Goal: Transaction & Acquisition: Purchase product/service

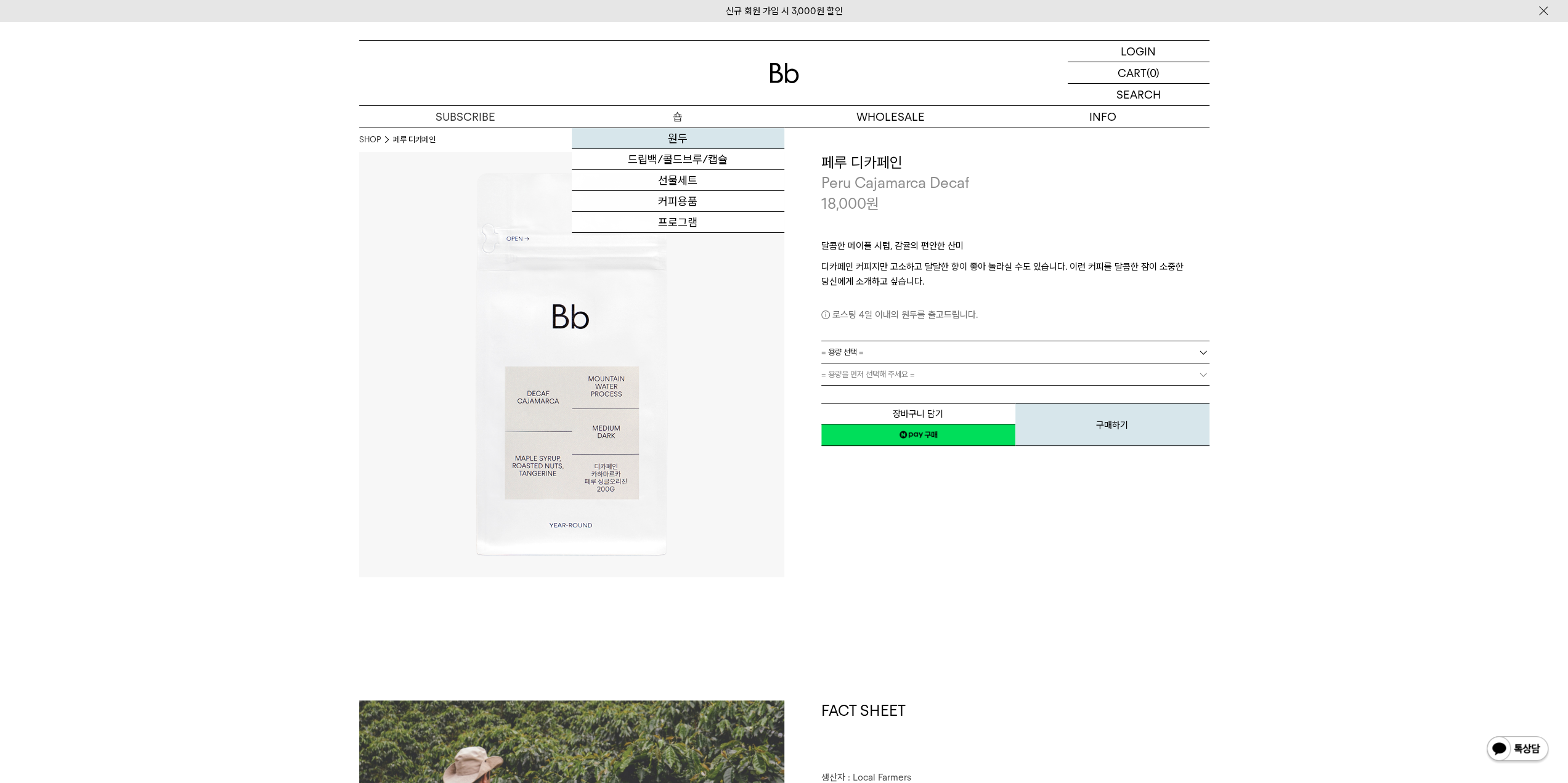
click at [677, 134] on link "원두" at bounding box center [678, 138] width 213 height 21
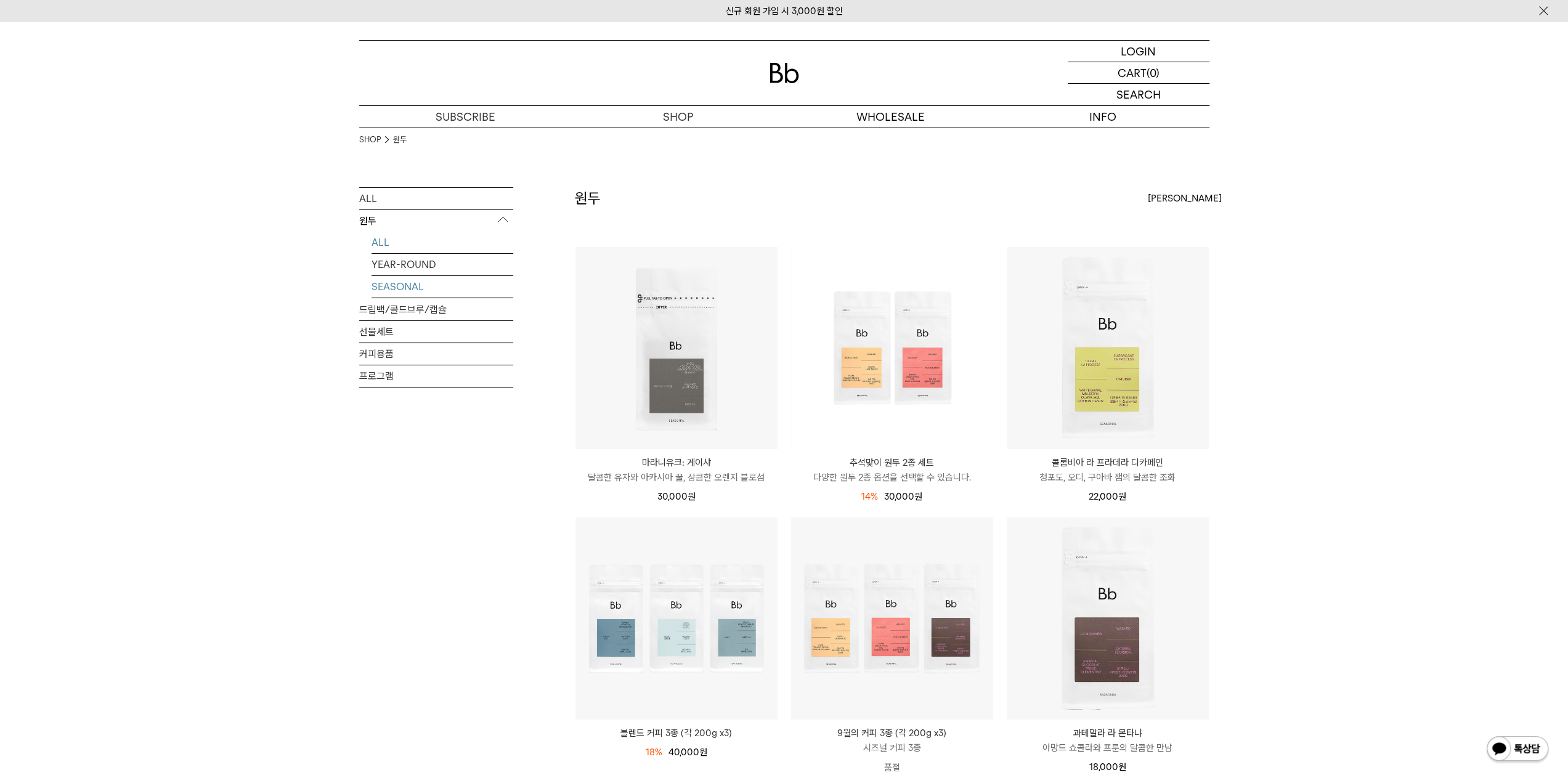
click at [408, 288] on link "SEASONAL" at bounding box center [442, 287] width 142 height 22
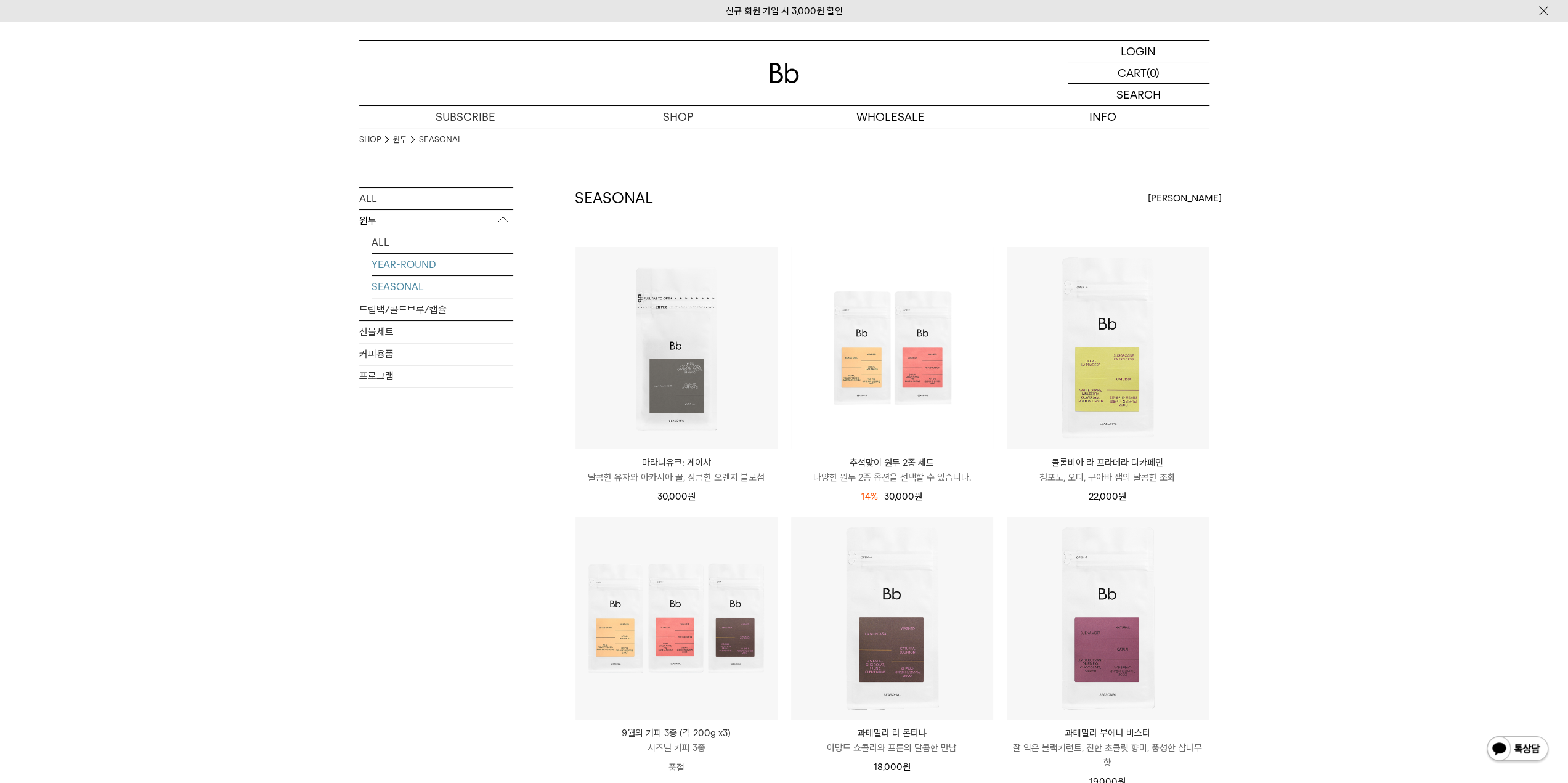
click at [418, 266] on link "YEAR-ROUND" at bounding box center [442, 265] width 142 height 22
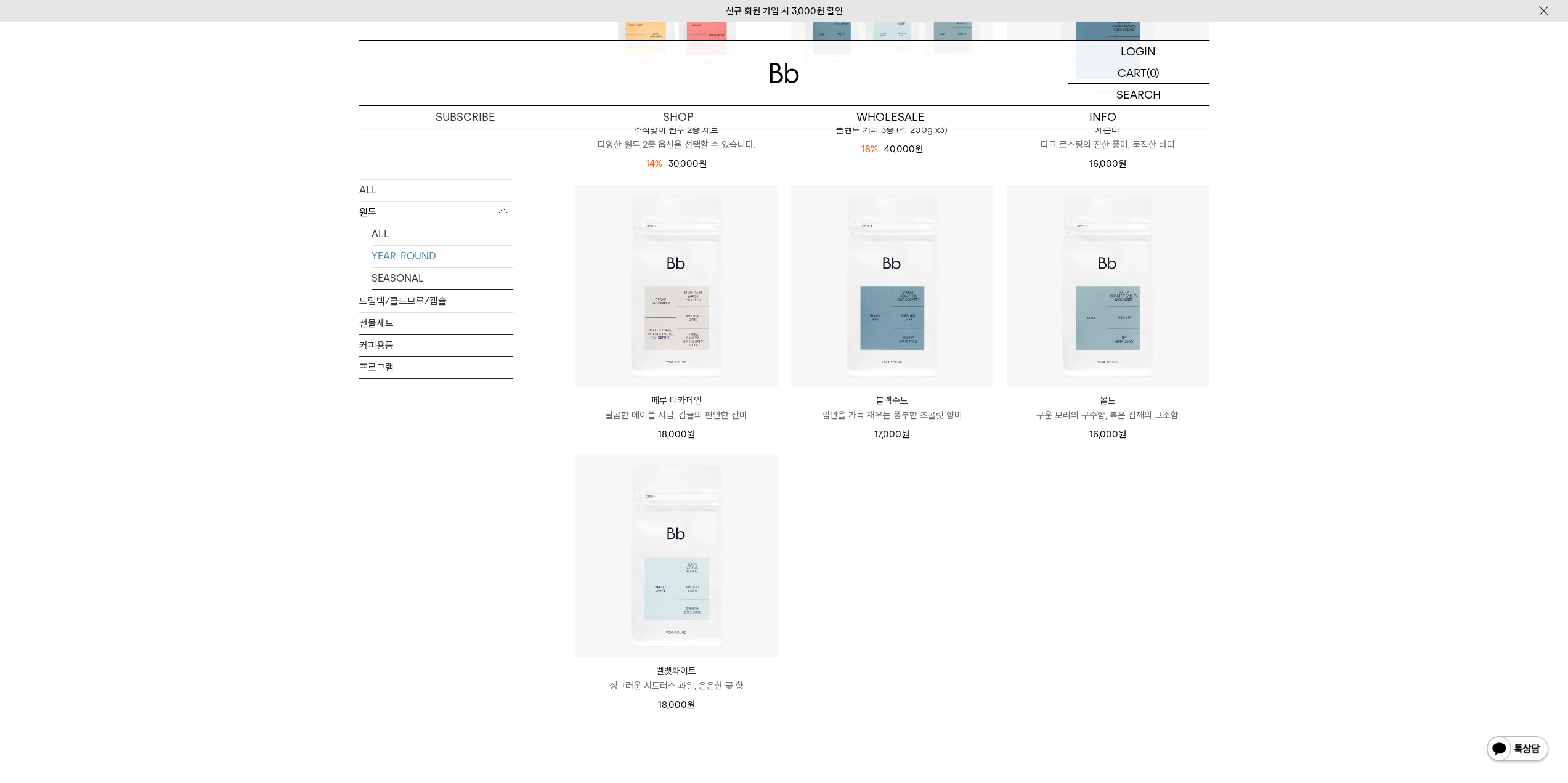
scroll to position [246, 0]
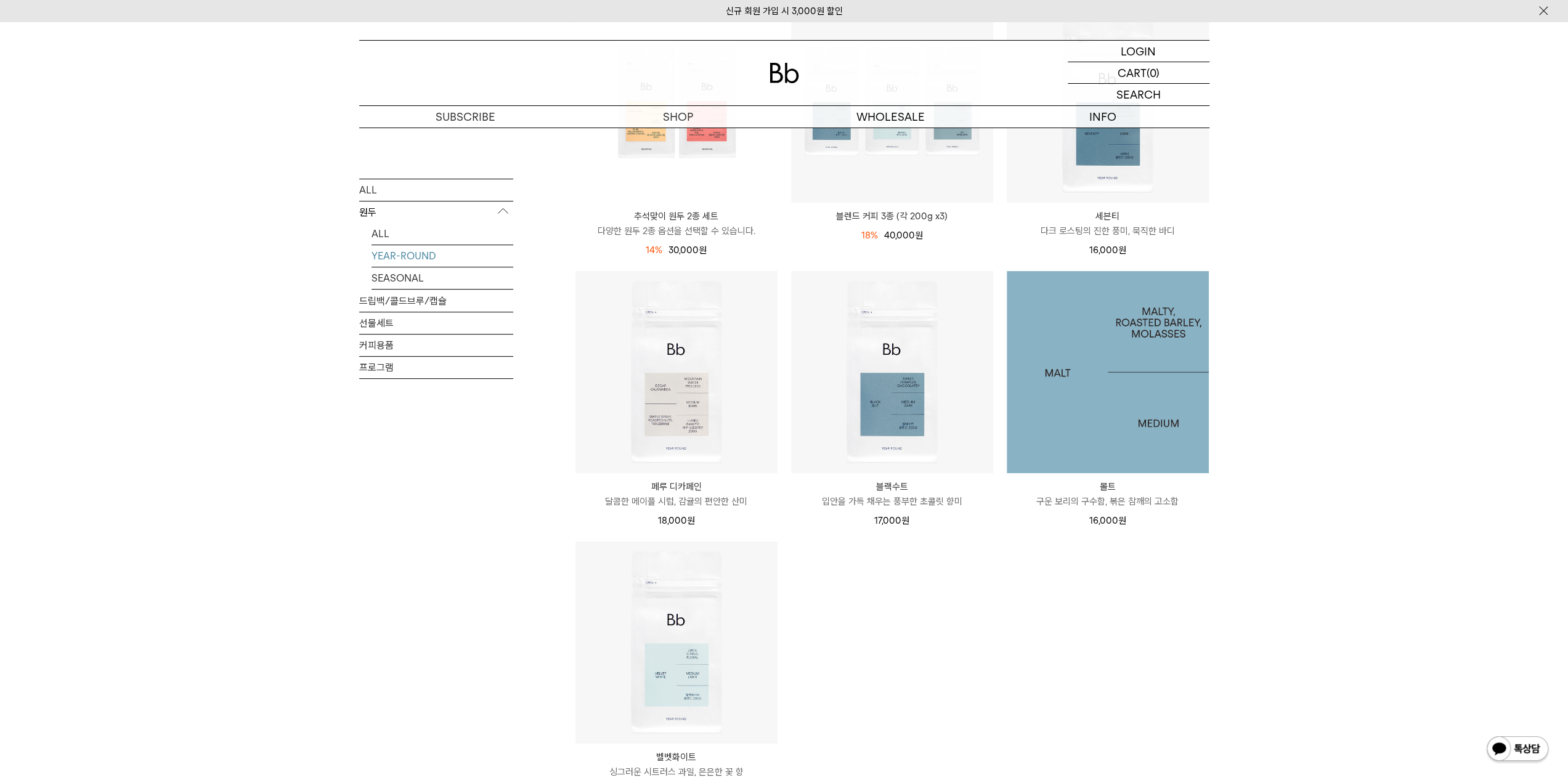
click at [1147, 384] on img at bounding box center [1107, 371] width 202 height 202
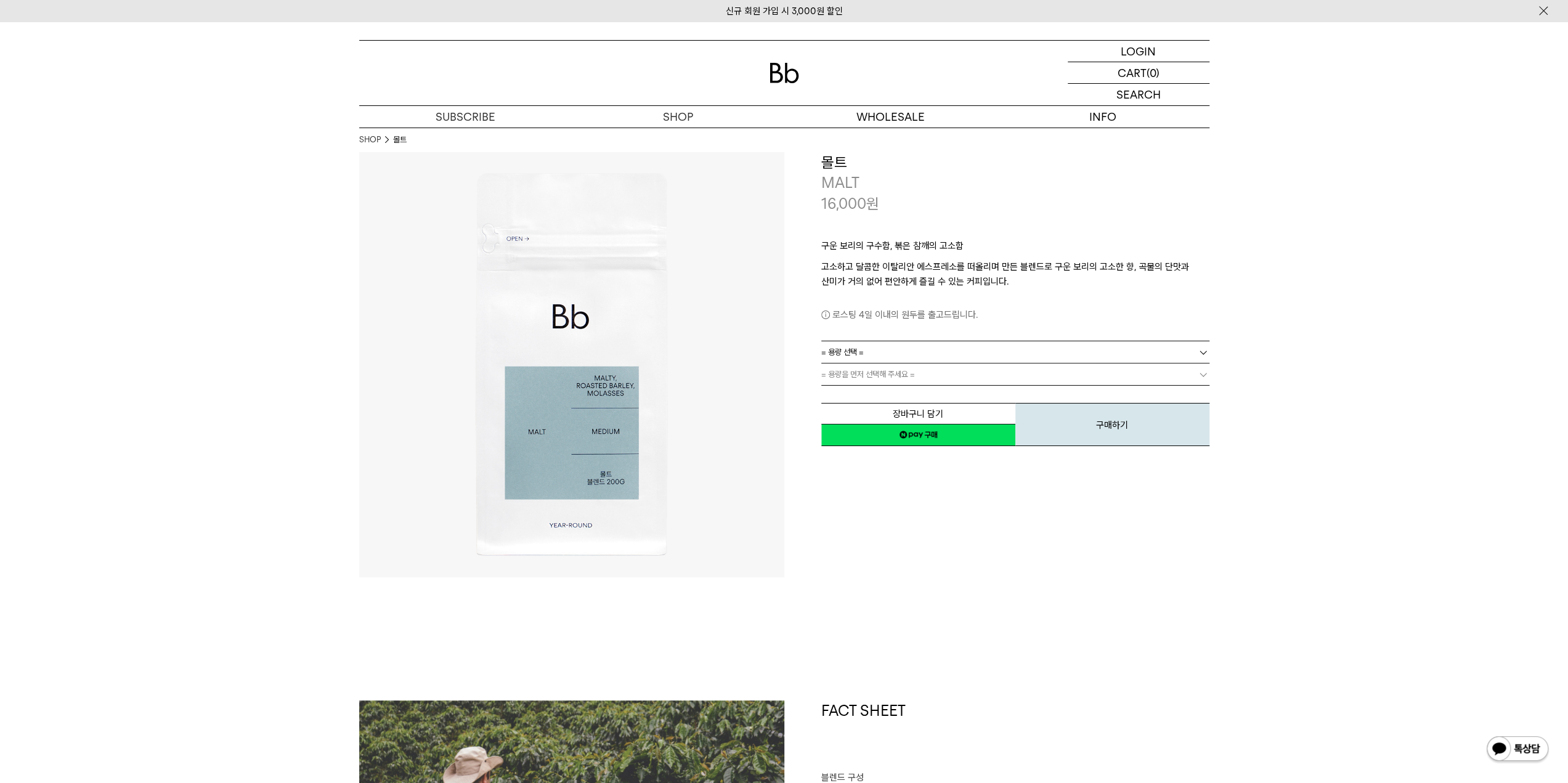
click at [913, 354] on link "= 용량 선택 =" at bounding box center [1015, 352] width 388 height 22
click at [866, 371] on li "200g" at bounding box center [1021, 374] width 376 height 22
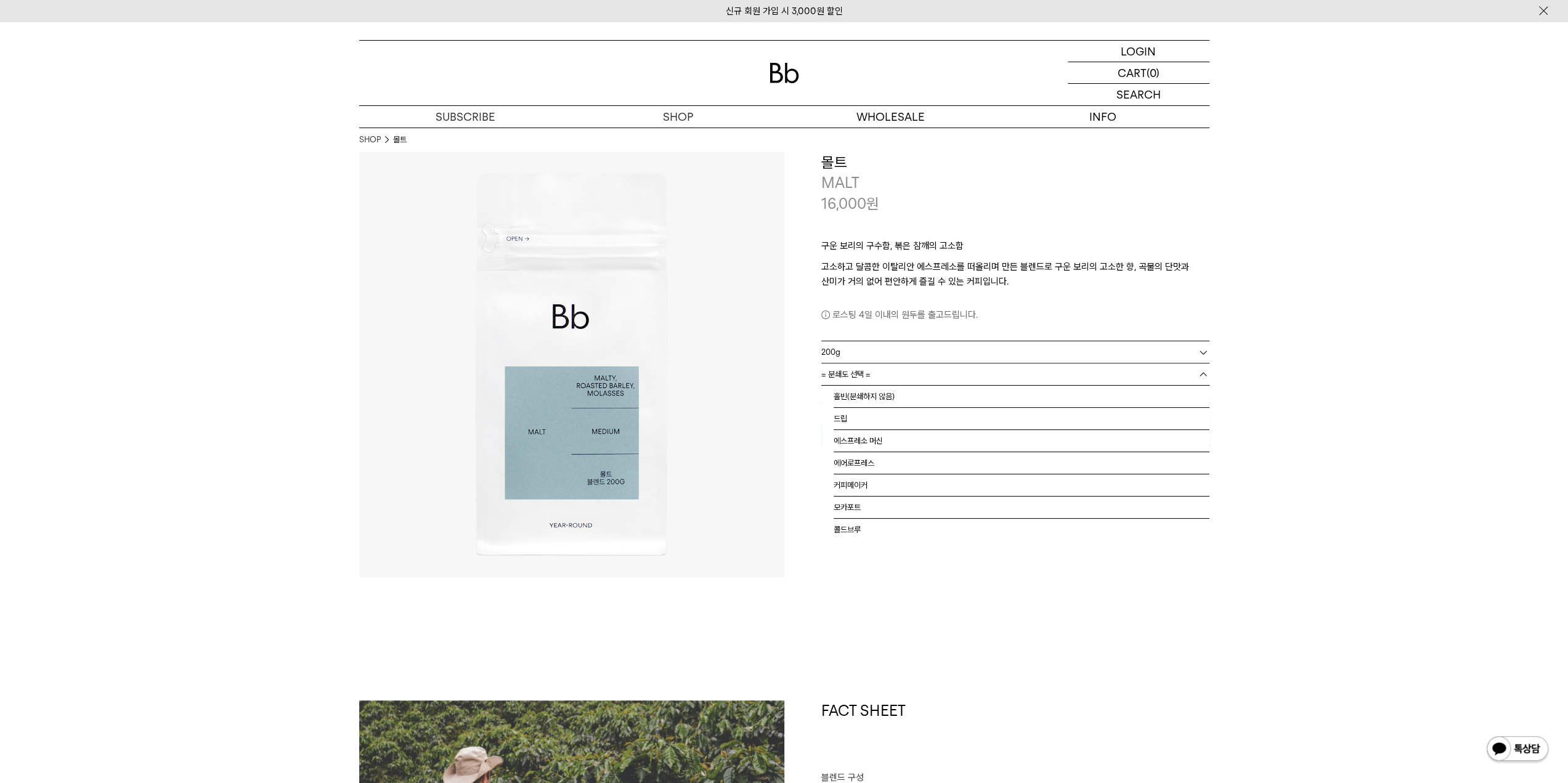
click at [868, 371] on span "= 분쇄도 선택 =" at bounding box center [845, 374] width 49 height 22
click at [866, 393] on li "홀빈(분쇄하지 않음)" at bounding box center [1021, 396] width 376 height 22
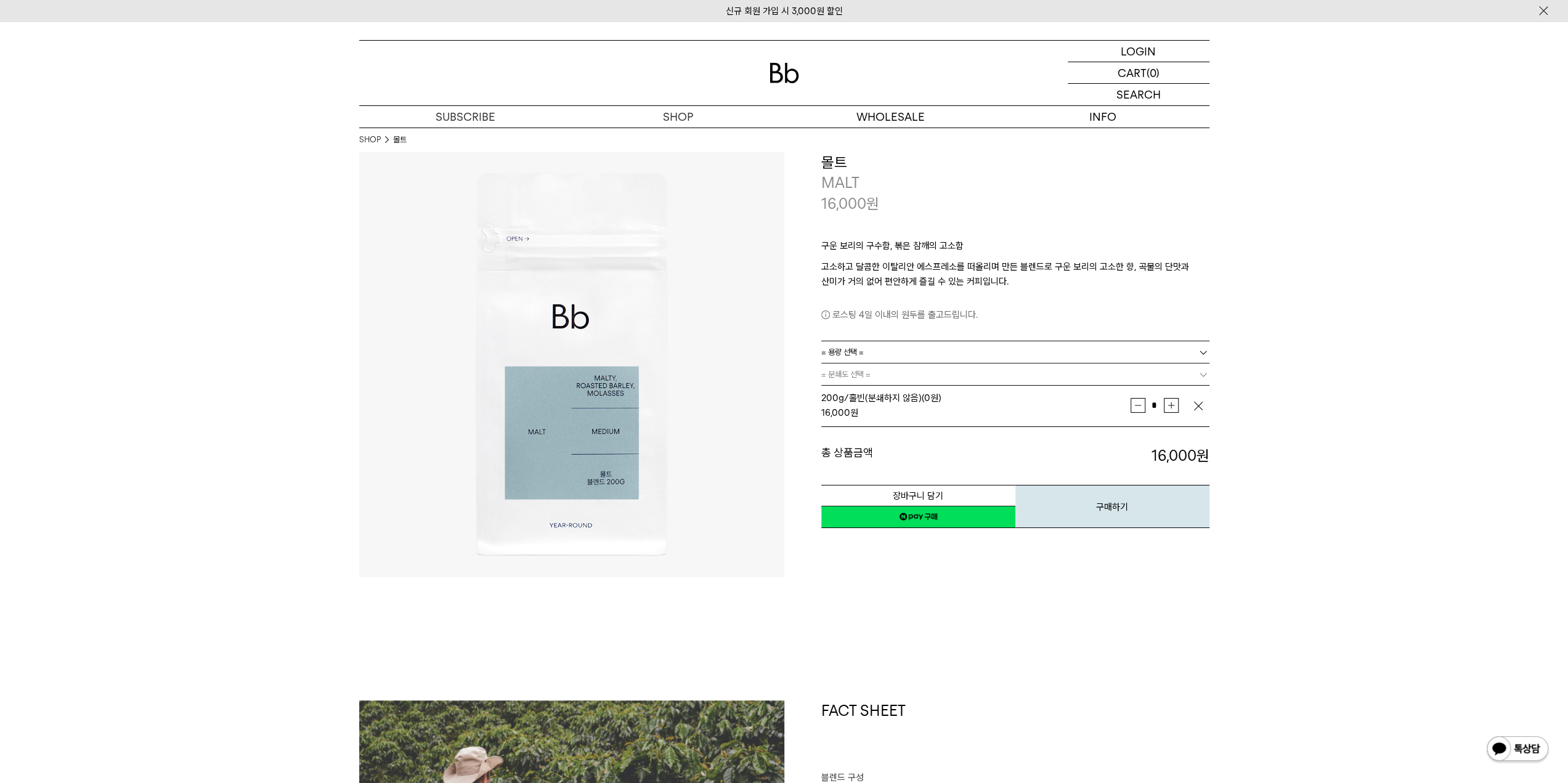
click at [1177, 406] on button "증가" at bounding box center [1171, 405] width 15 height 15
click at [1179, 408] on td "* 증가 감소" at bounding box center [1161, 406] width 61 height 31
click at [1174, 402] on button "증가" at bounding box center [1171, 405] width 15 height 15
click at [1170, 407] on button "증가" at bounding box center [1171, 405] width 15 height 15
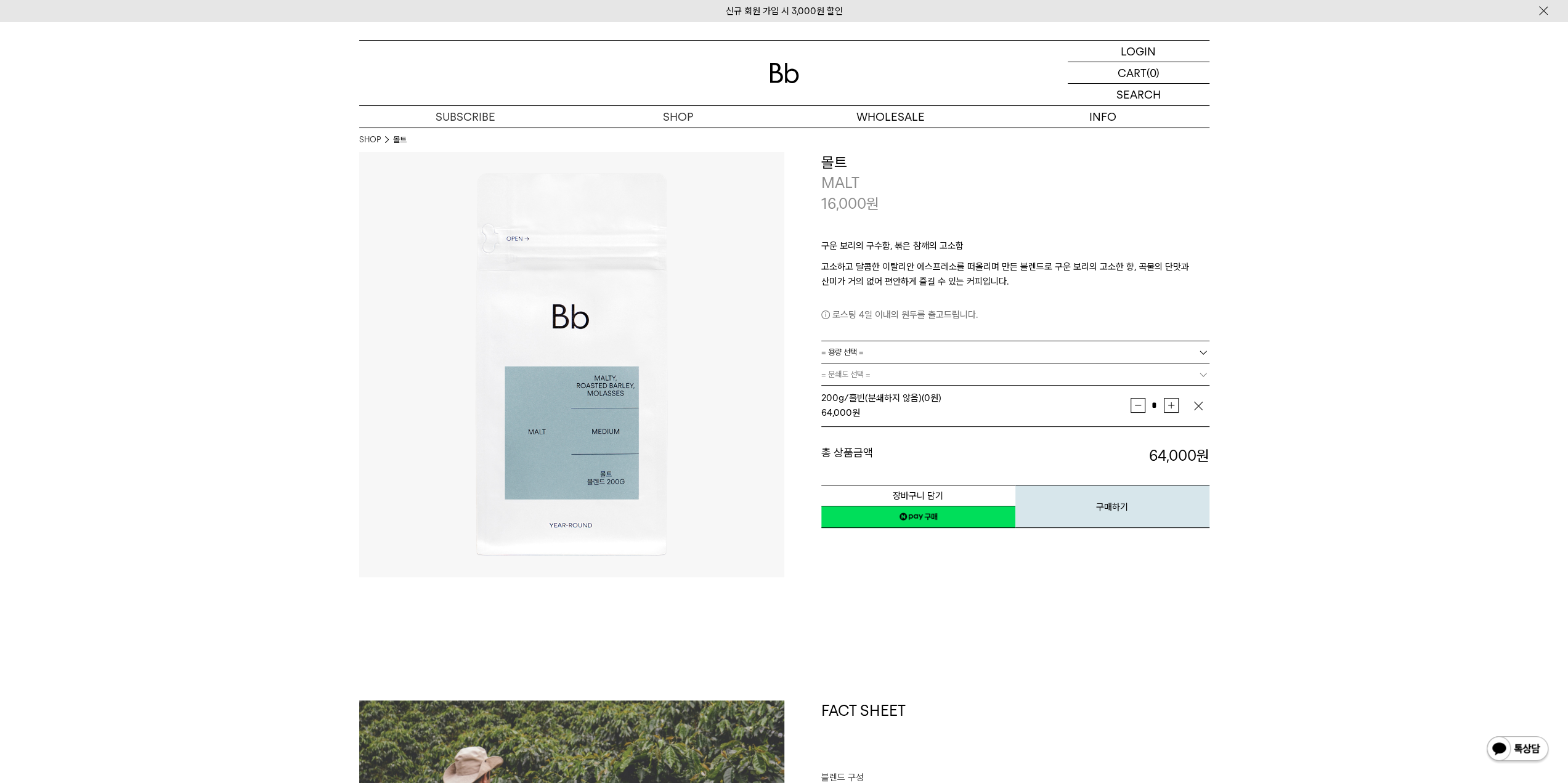
type input "*"
click at [1199, 404] on img "button" at bounding box center [1198, 406] width 12 height 12
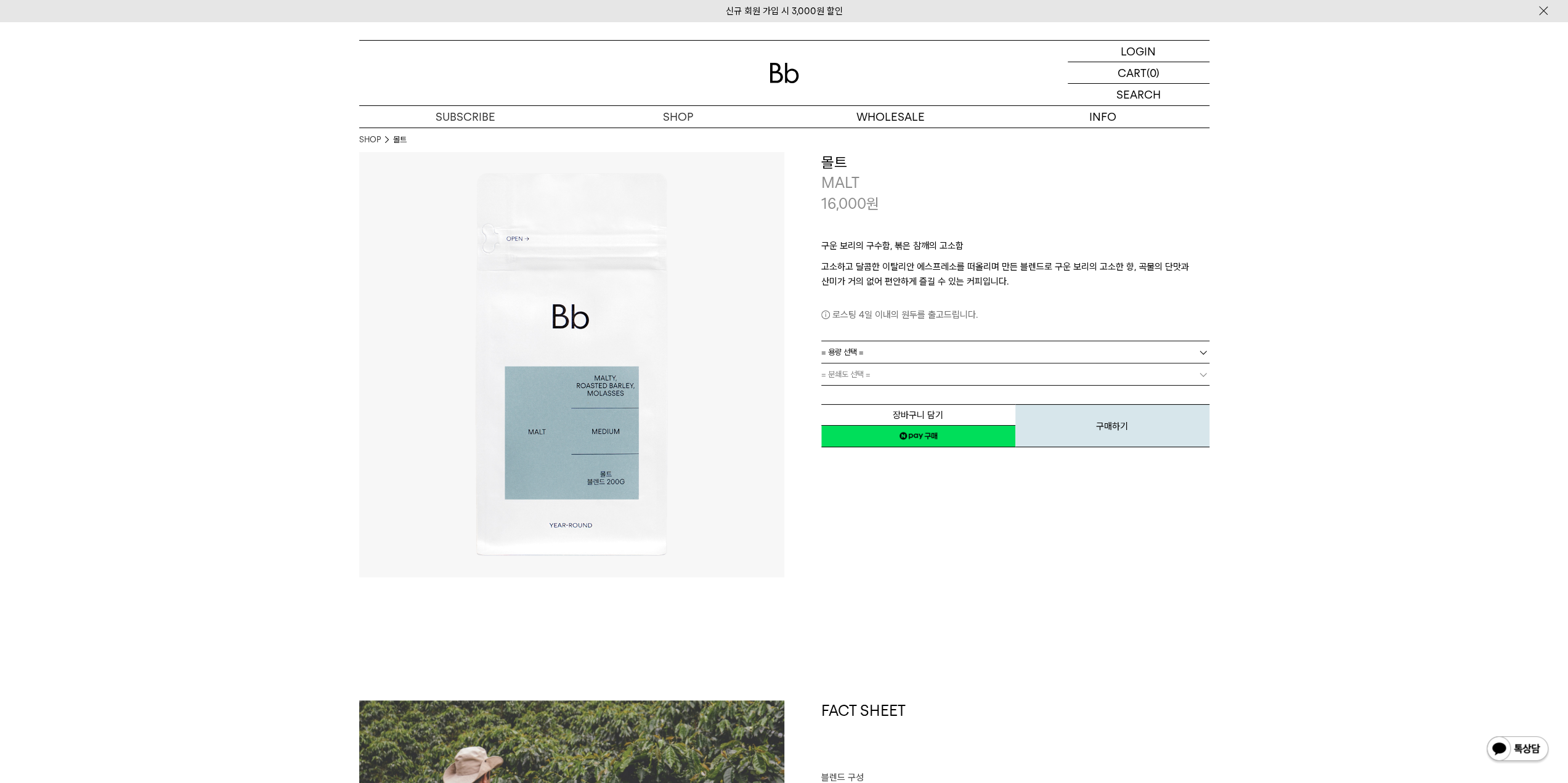
click at [896, 371] on link "= 분쇄도 선택 =" at bounding box center [1015, 374] width 388 height 22
click at [876, 344] on link "= 용량 선택 =" at bounding box center [1015, 352] width 388 height 22
click at [842, 417] on li "1kg" at bounding box center [1021, 418] width 376 height 22
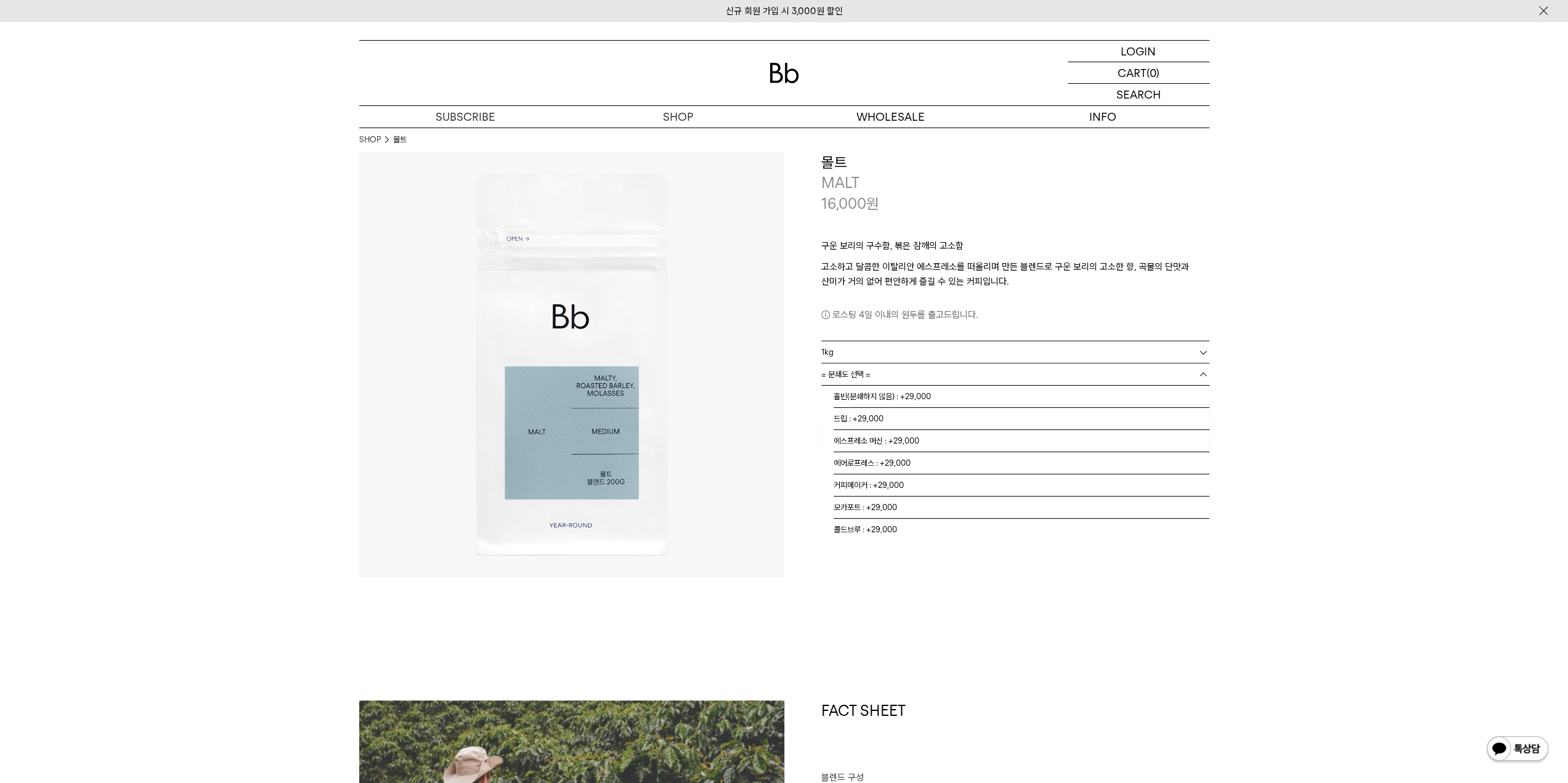
click at [899, 369] on link "= 분쇄도 선택 =" at bounding box center [1015, 374] width 388 height 22
click at [882, 398] on li "홀빈(분쇄하지 않음) : +29,000" at bounding box center [1021, 396] width 376 height 22
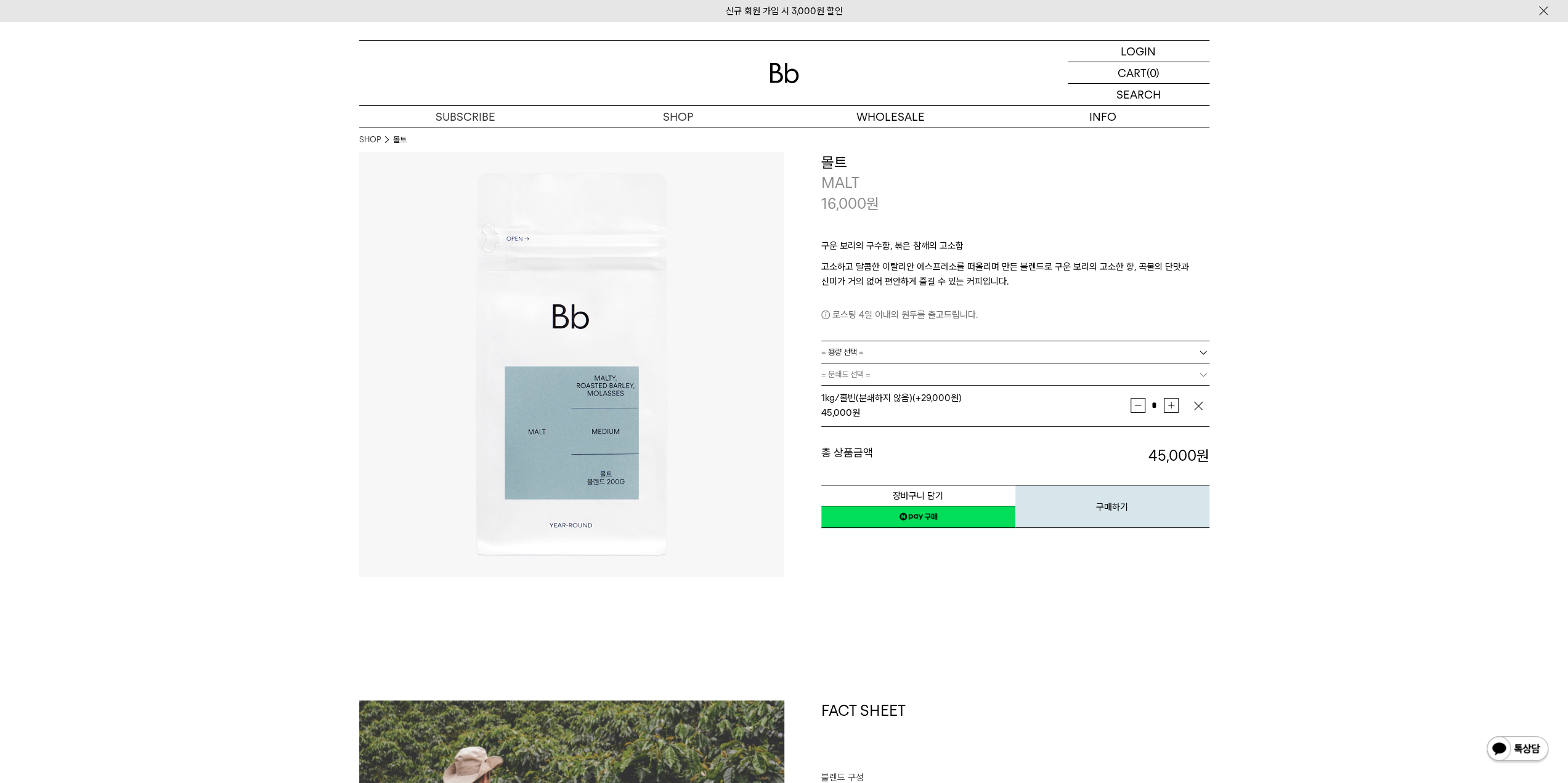
drag, startPoint x: 1045, startPoint y: 311, endPoint x: 995, endPoint y: 313, distance: 50.0
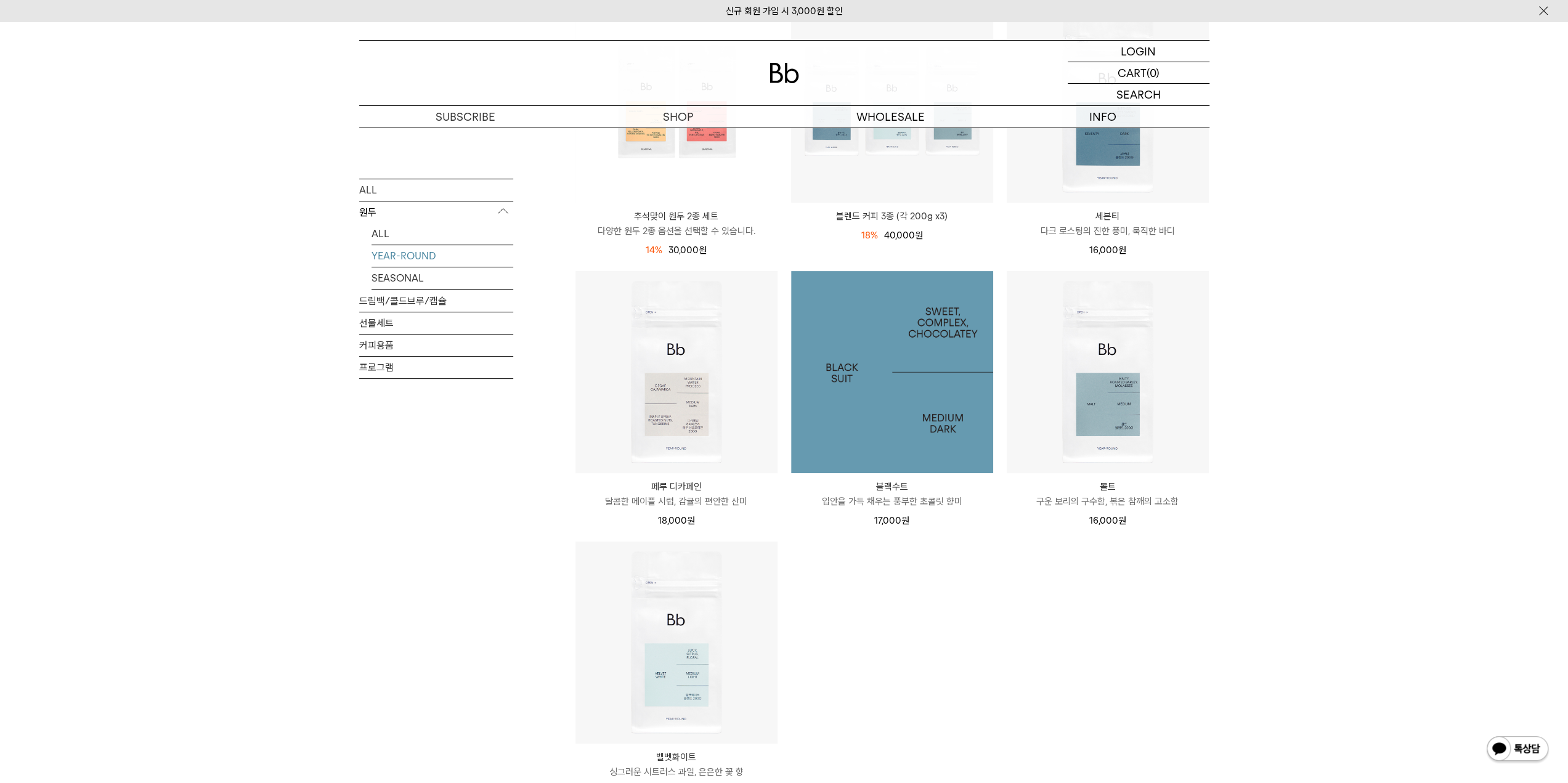
click at [868, 350] on img at bounding box center [891, 371] width 202 height 202
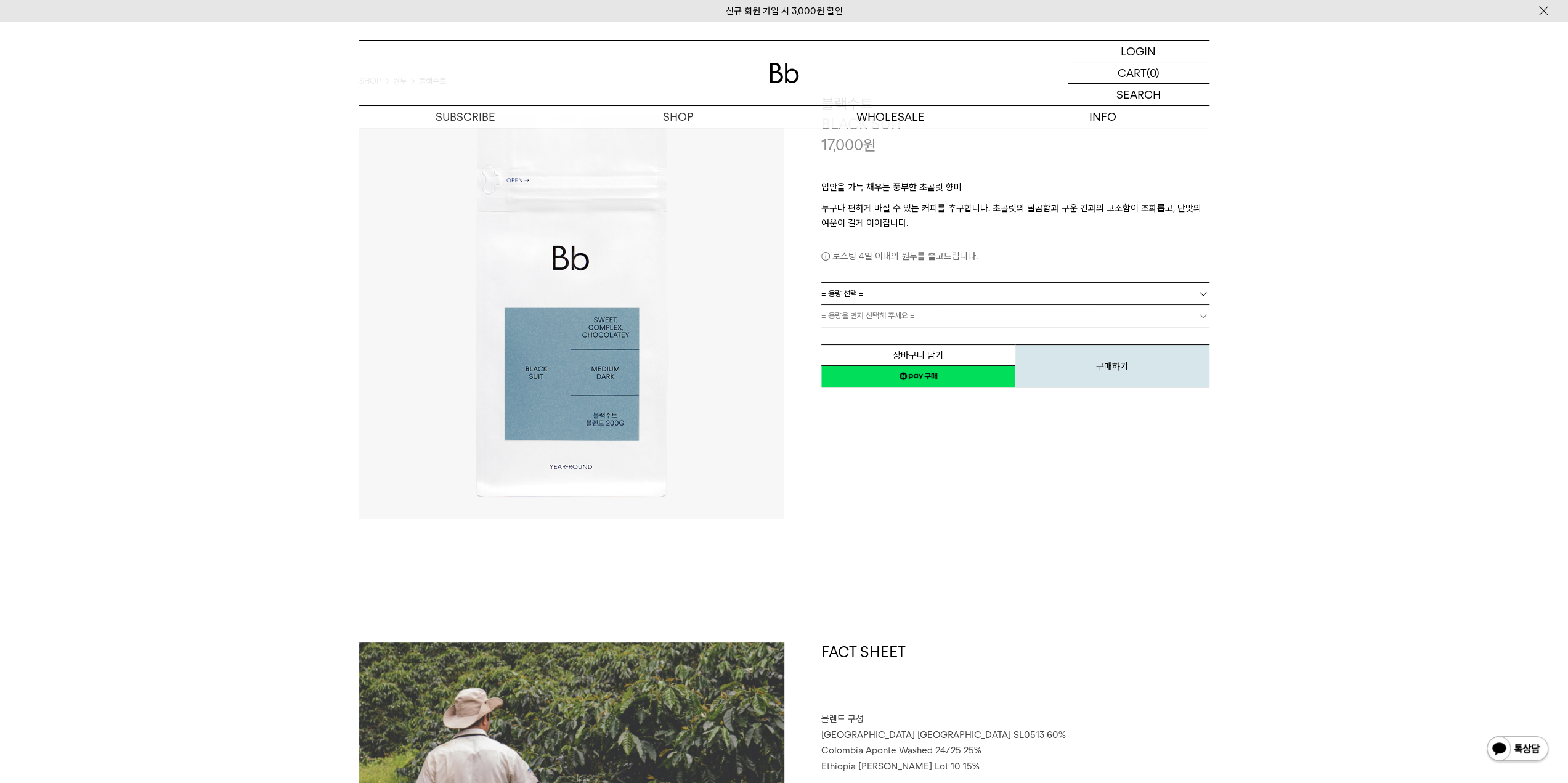
scroll to position [61, 0]
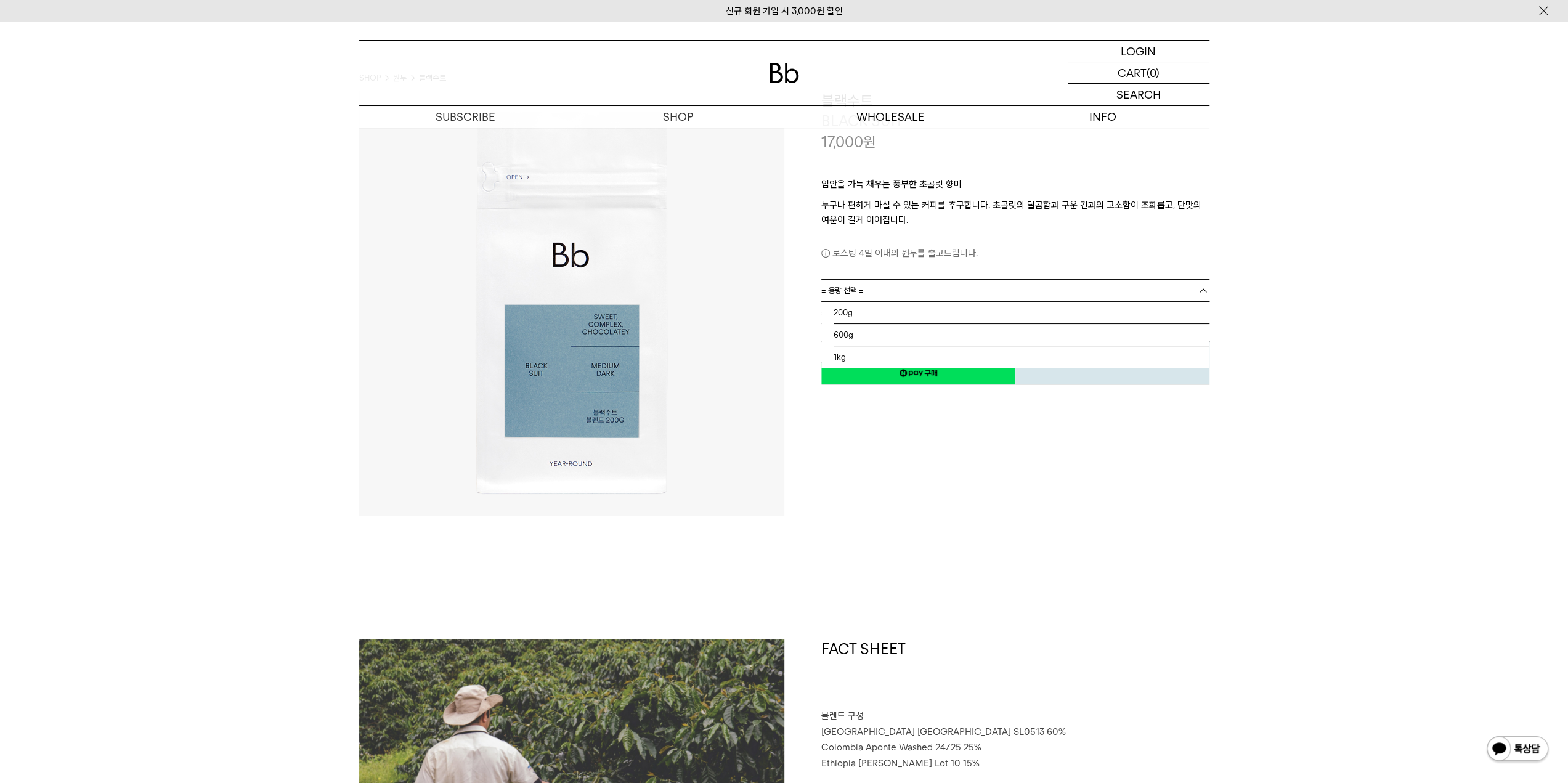
click at [862, 289] on span "= 용량 선택 =" at bounding box center [842, 290] width 43 height 22
click at [839, 352] on li "1kg" at bounding box center [1021, 357] width 376 height 22
drag, startPoint x: 856, startPoint y: 441, endPoint x: 885, endPoint y: 341, distance: 104.1
click at [856, 432] on div "**********" at bounding box center [997, 303] width 425 height 425
click at [898, 313] on link "= 분쇄도 선택 =" at bounding box center [1015, 313] width 388 height 22
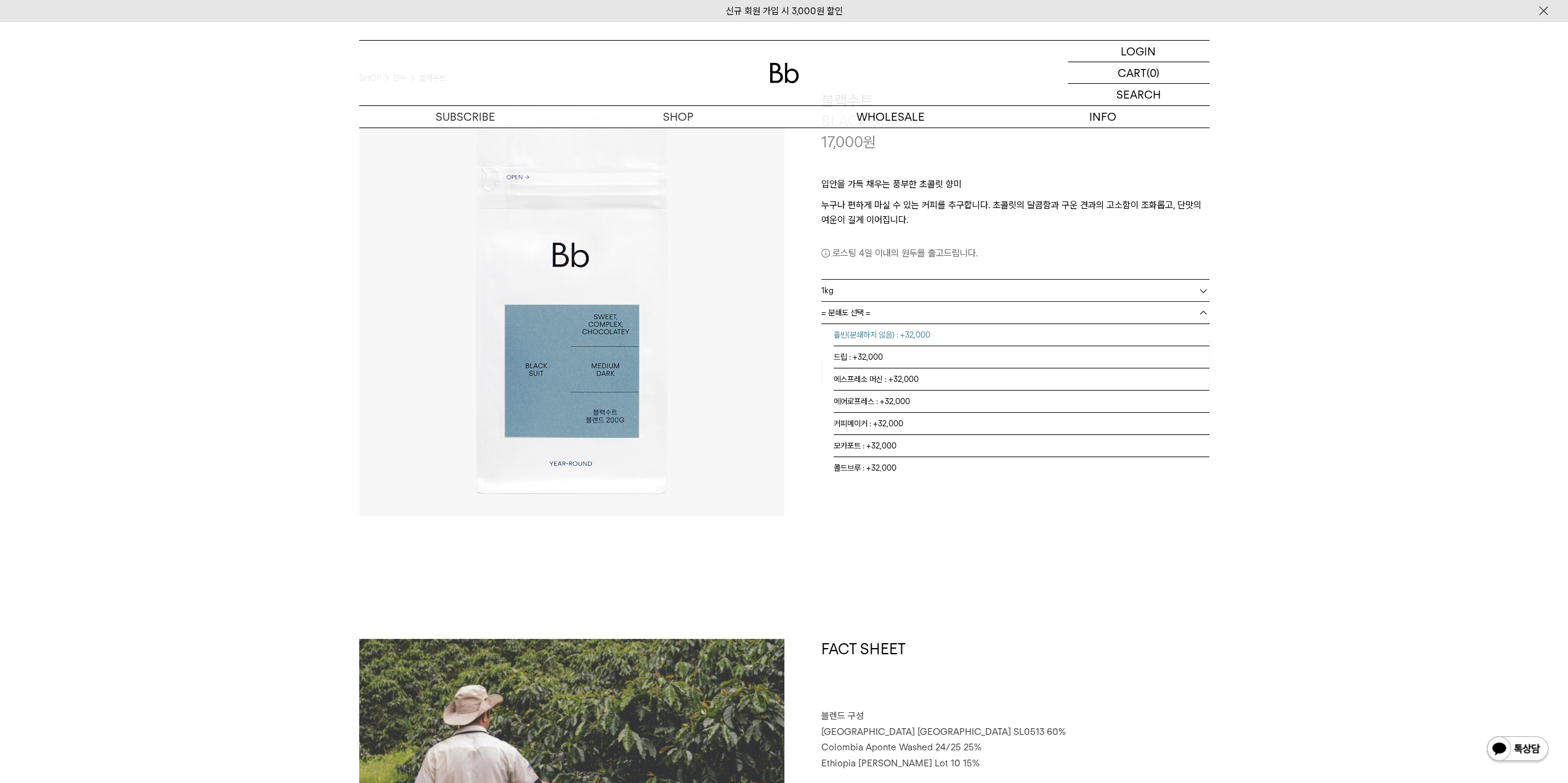
click at [891, 343] on li "홀빈(분쇄하지 않음) : +32,000" at bounding box center [1021, 335] width 376 height 22
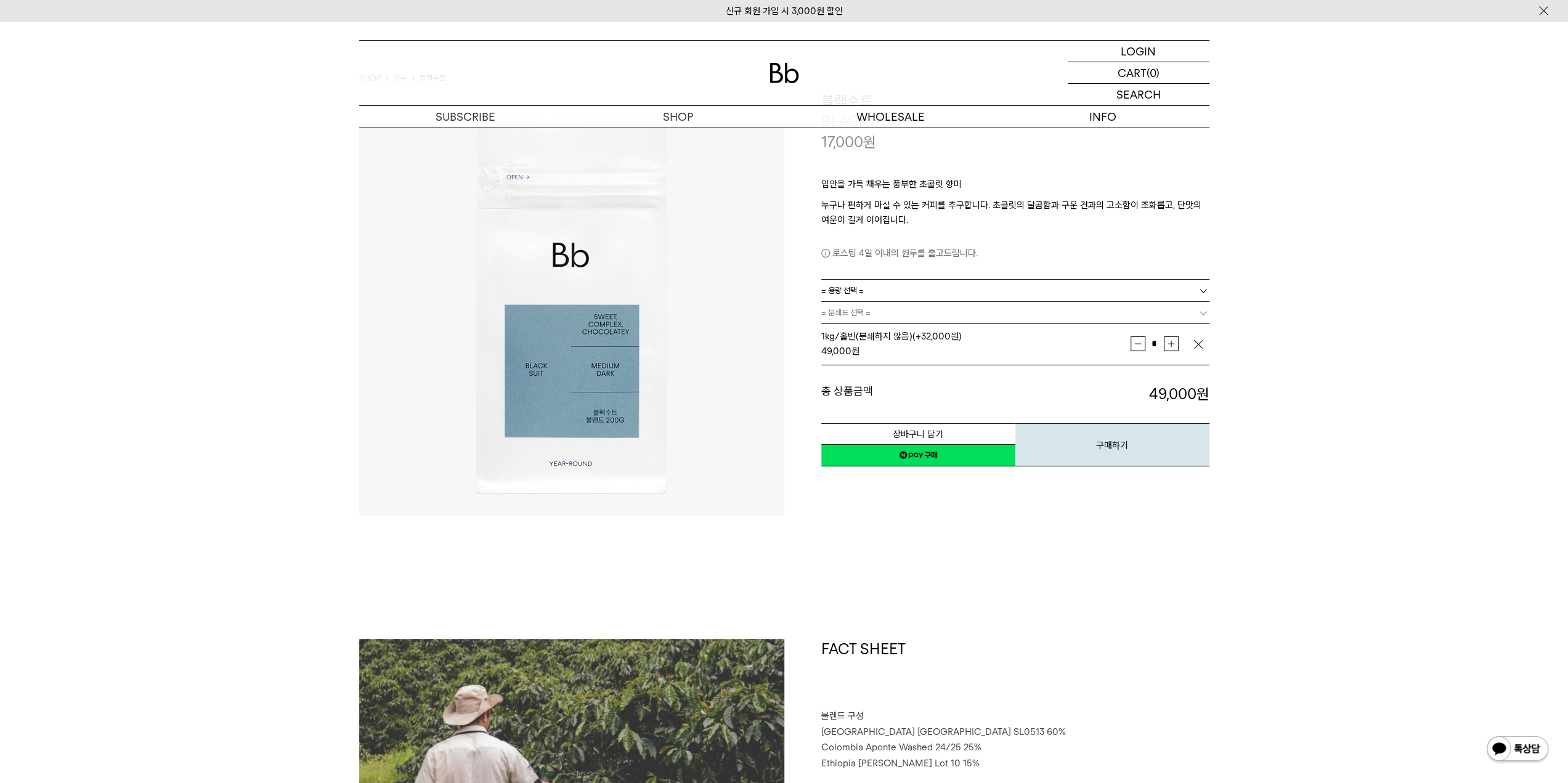
drag, startPoint x: 956, startPoint y: 603, endPoint x: 949, endPoint y: 601, distance: 7.3
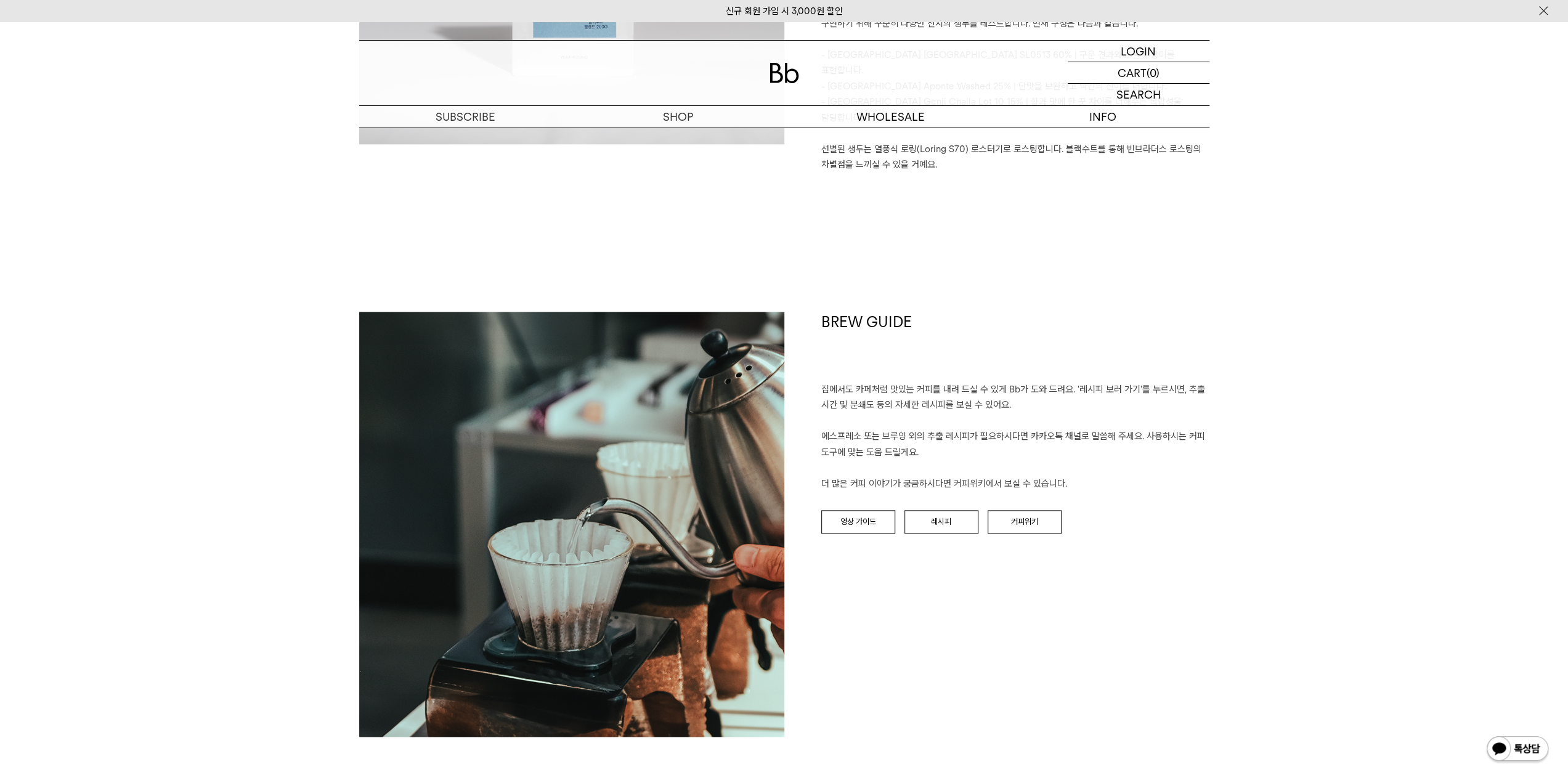
scroll to position [1601, 0]
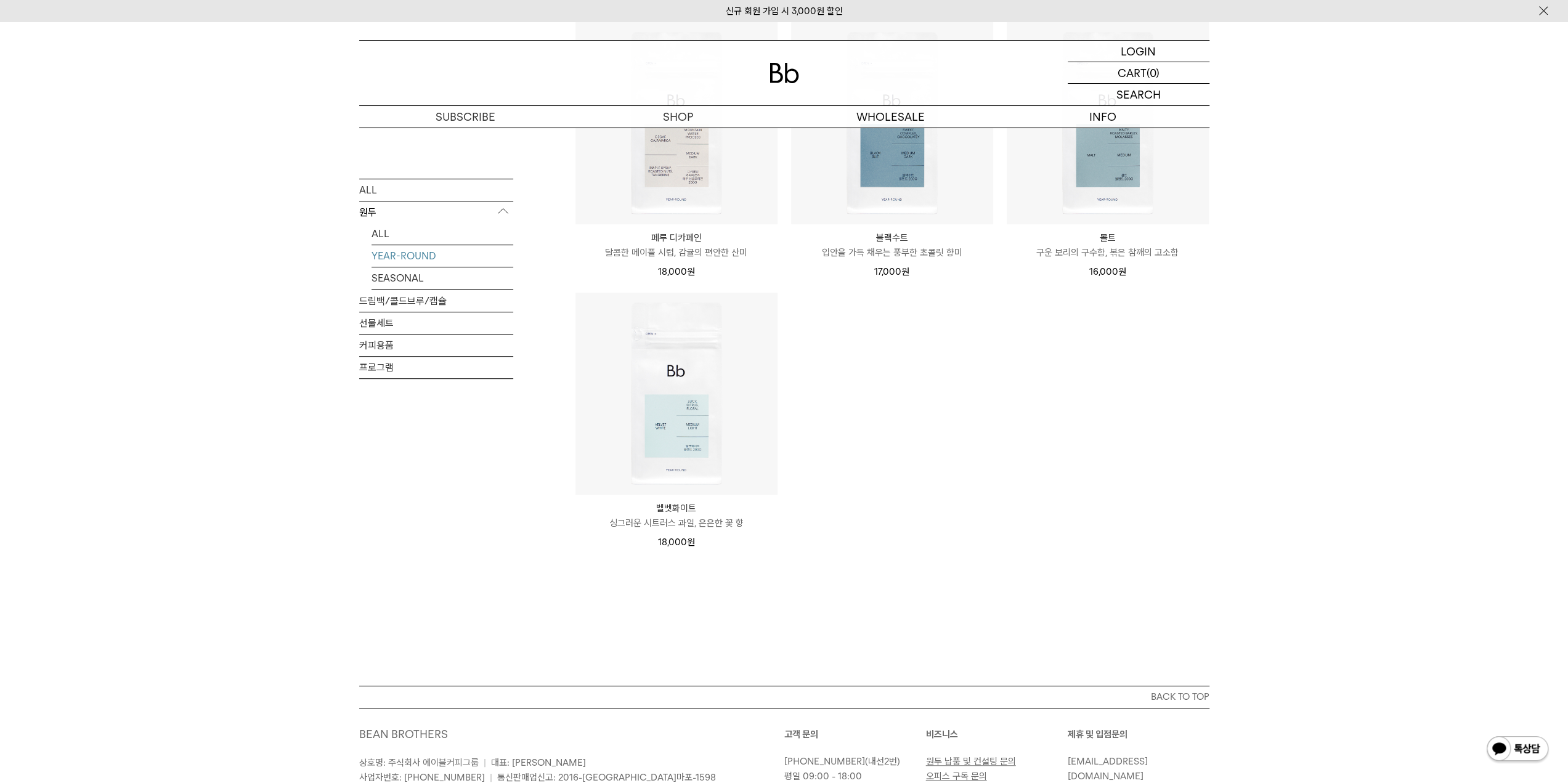
scroll to position [493, 0]
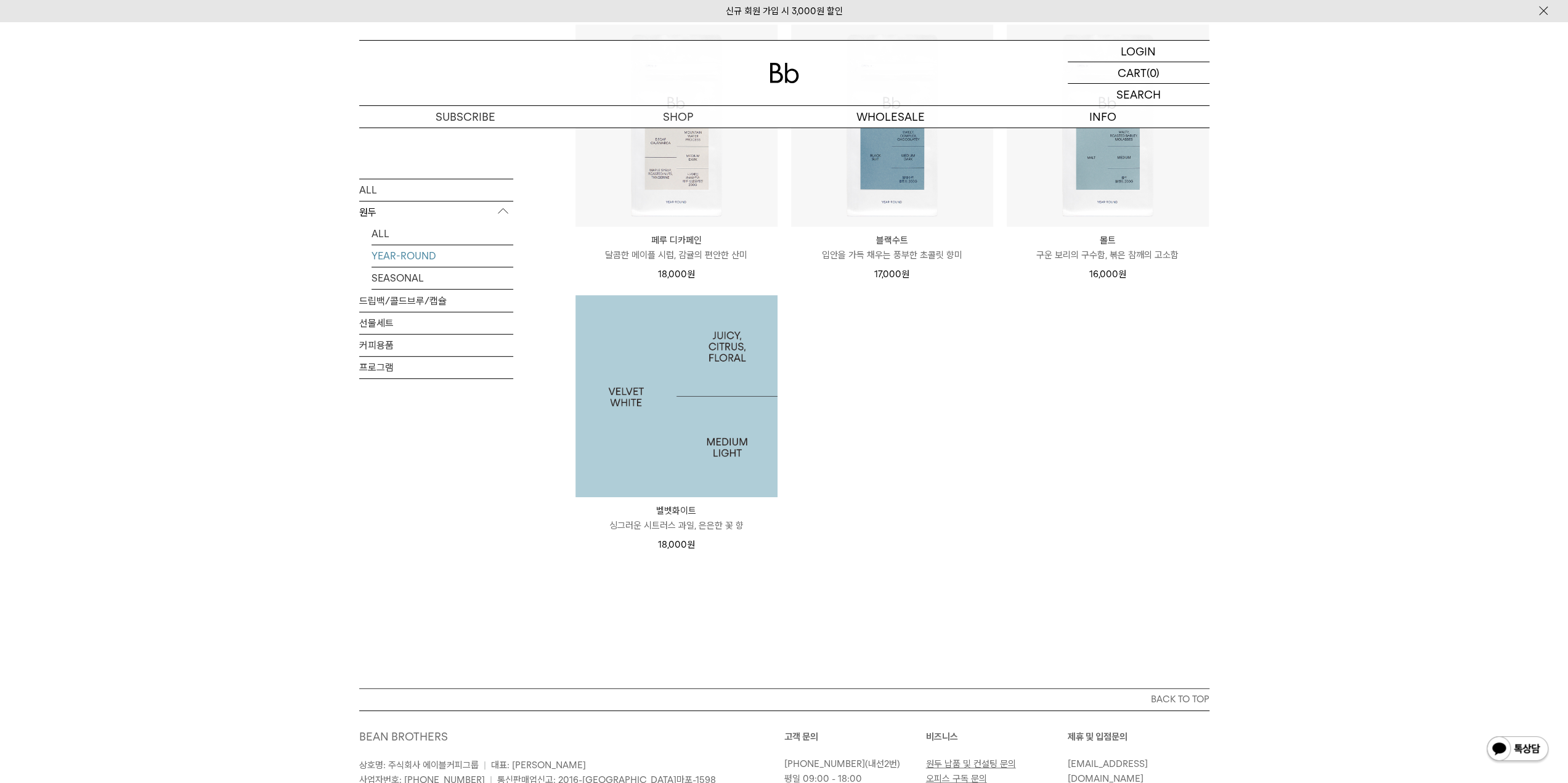
click at [678, 422] on img at bounding box center [676, 396] width 202 height 202
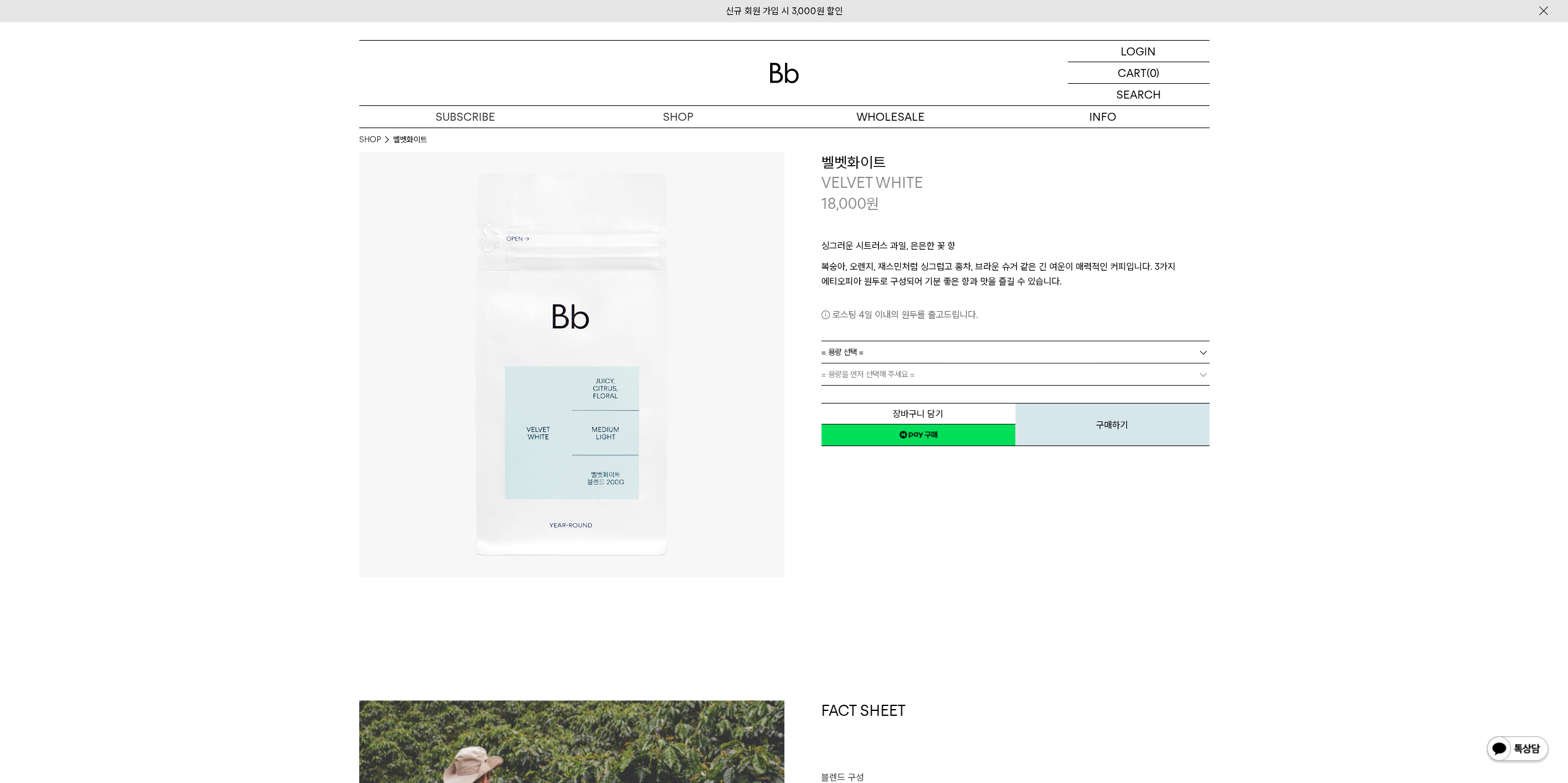
drag, startPoint x: 856, startPoint y: 353, endPoint x: 849, endPoint y: 362, distance: 11.4
click at [855, 362] on span "= 용량 선택 =" at bounding box center [842, 352] width 43 height 22
click at [845, 421] on li "1kg" at bounding box center [1021, 418] width 376 height 22
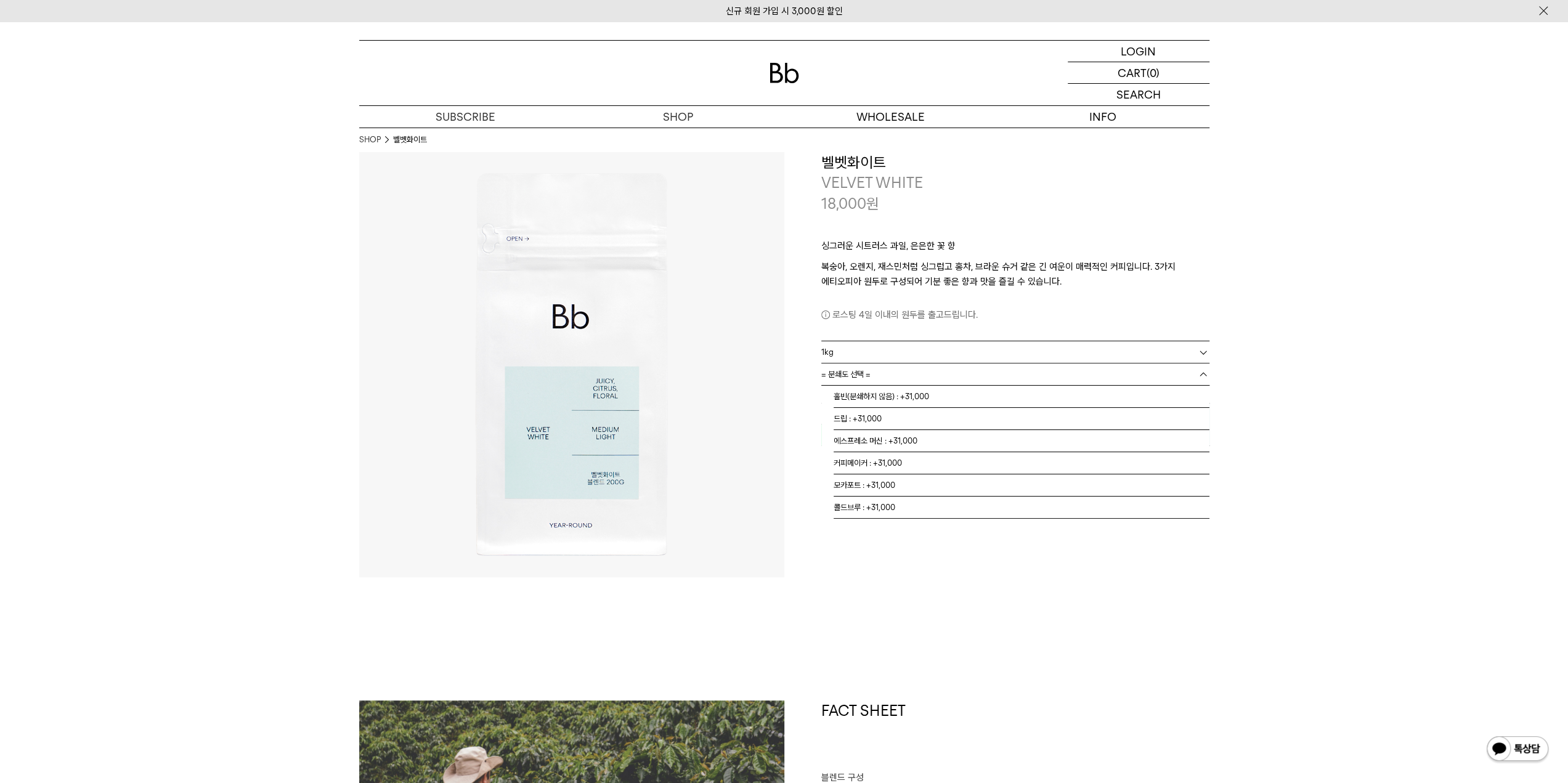
click at [849, 379] on span "= 분쇄도 선택 =" at bounding box center [845, 374] width 49 height 22
click at [855, 402] on li "홀빈(분쇄하지 않음) : +31,000" at bounding box center [1021, 396] width 376 height 22
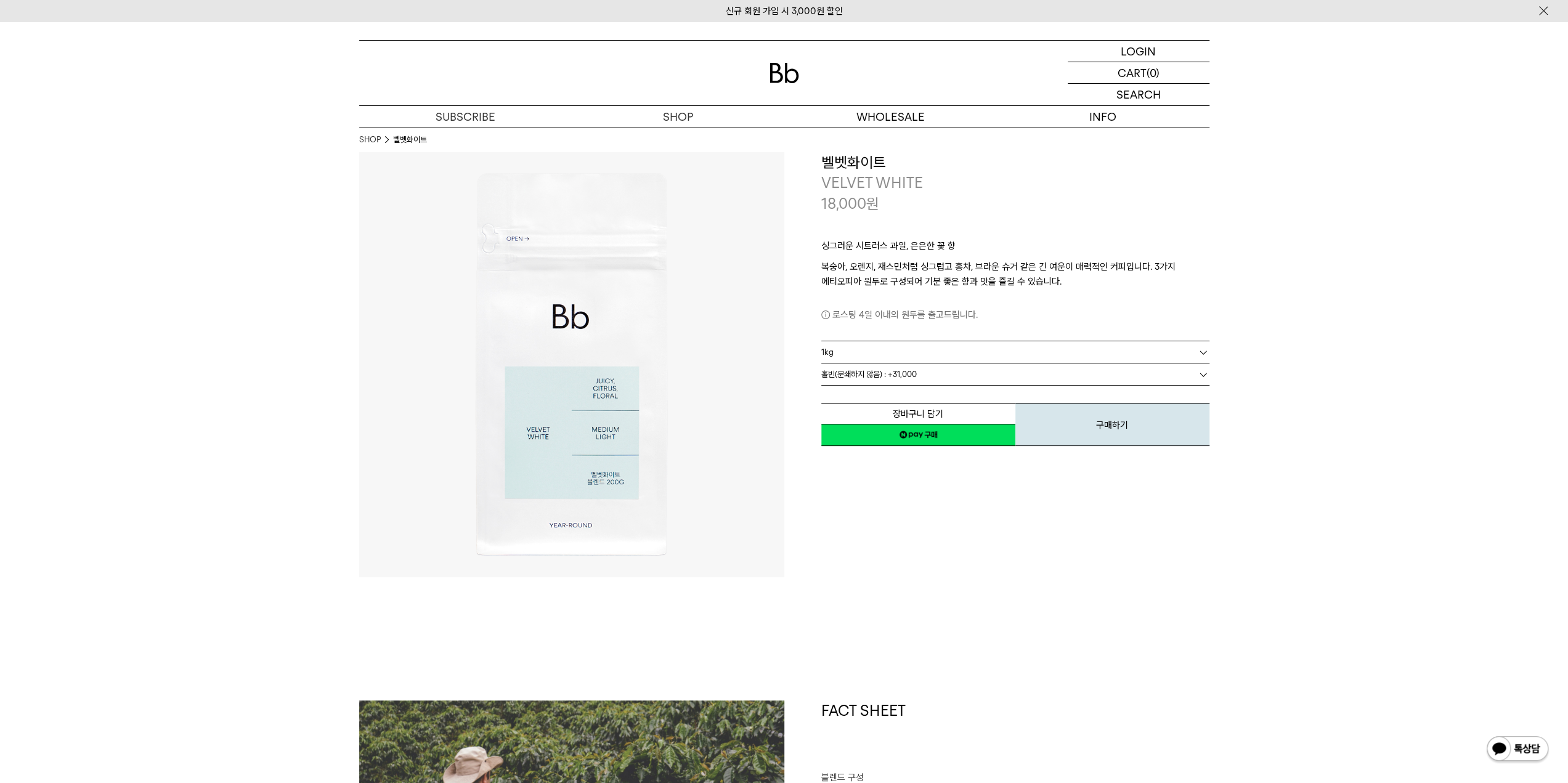
click at [937, 552] on div "**********" at bounding box center [997, 364] width 425 height 425
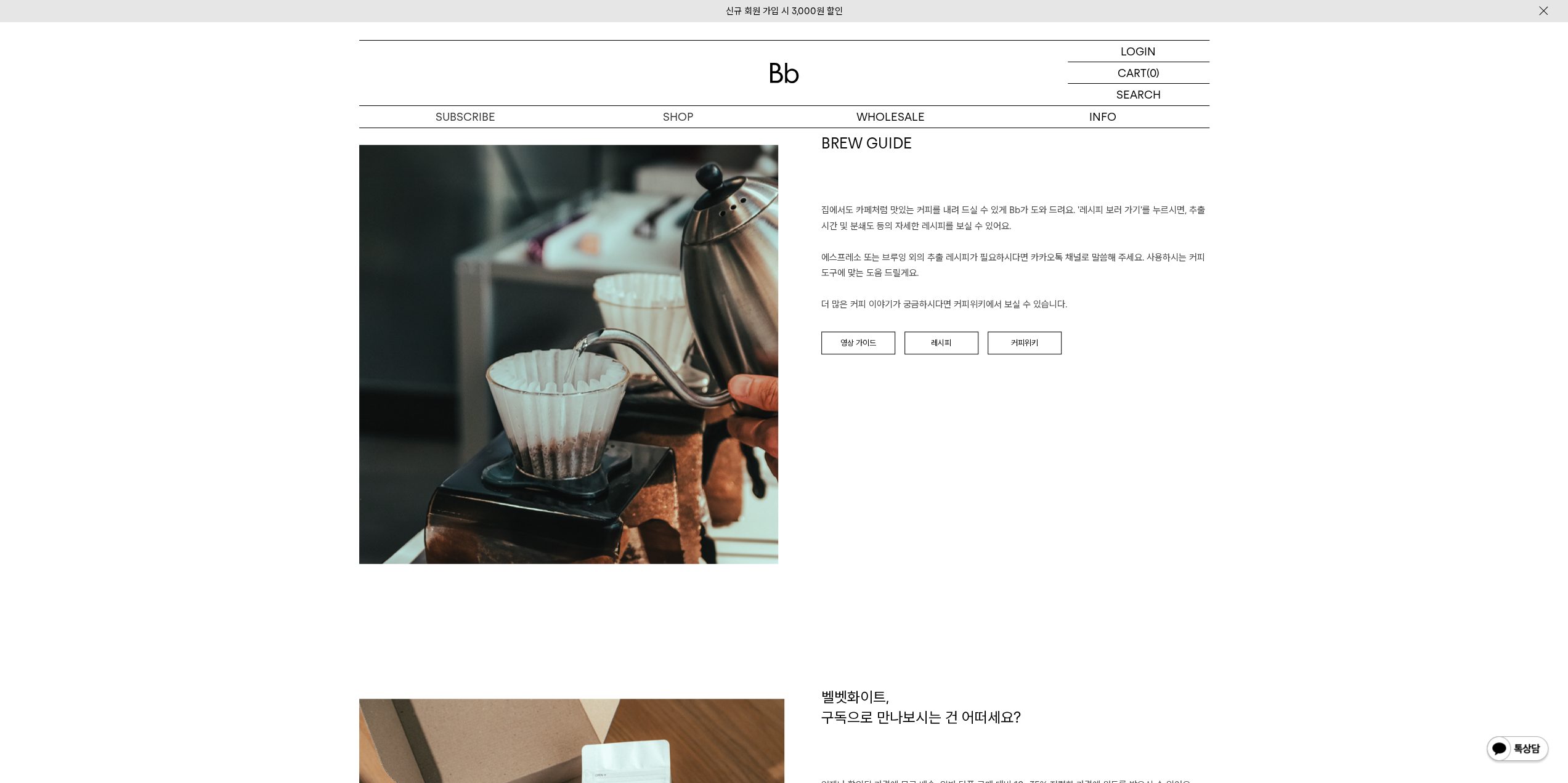
scroll to position [1786, 0]
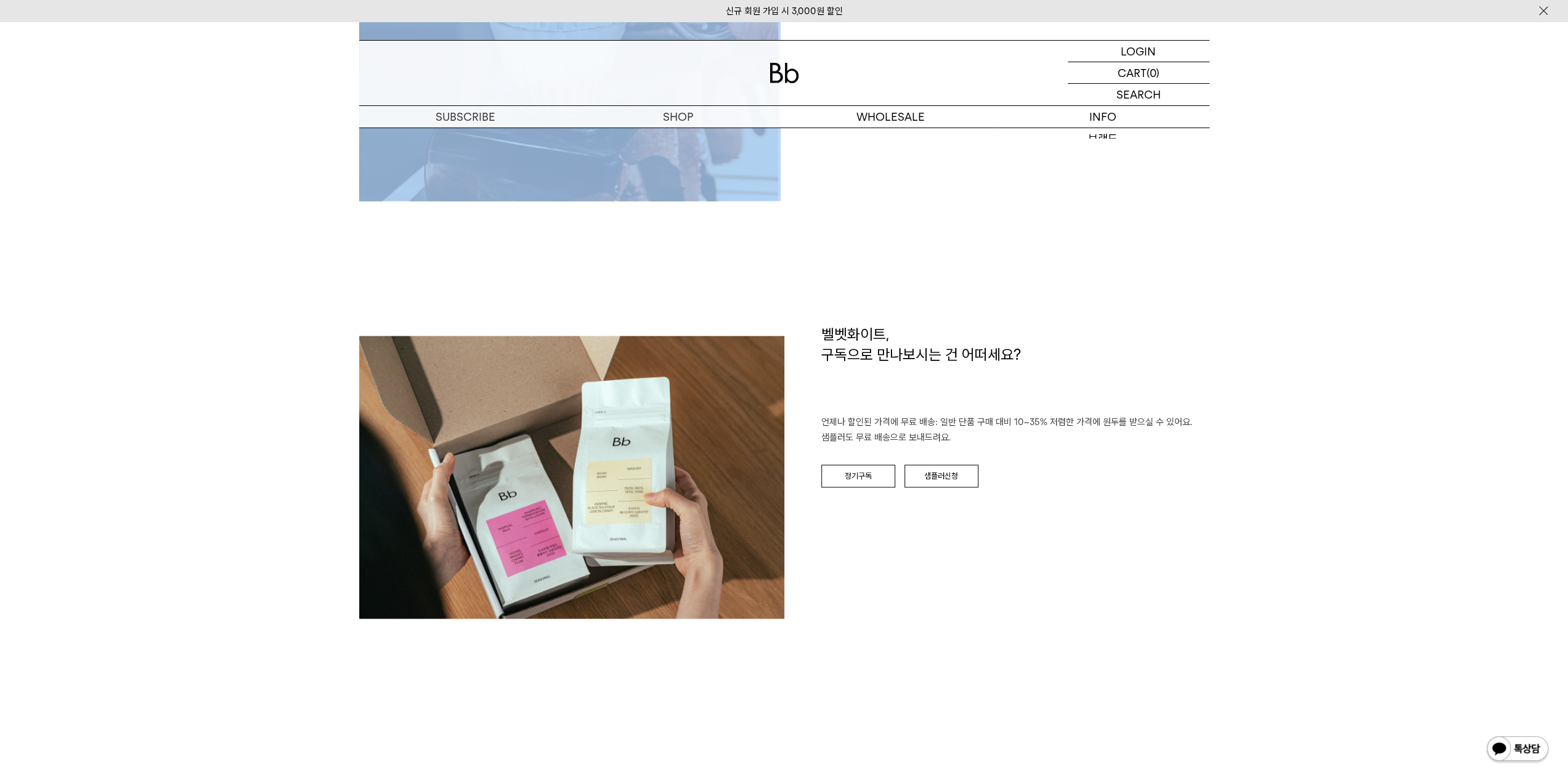
drag, startPoint x: 1058, startPoint y: -74, endPoint x: 1121, endPoint y: -70, distance: 63.1
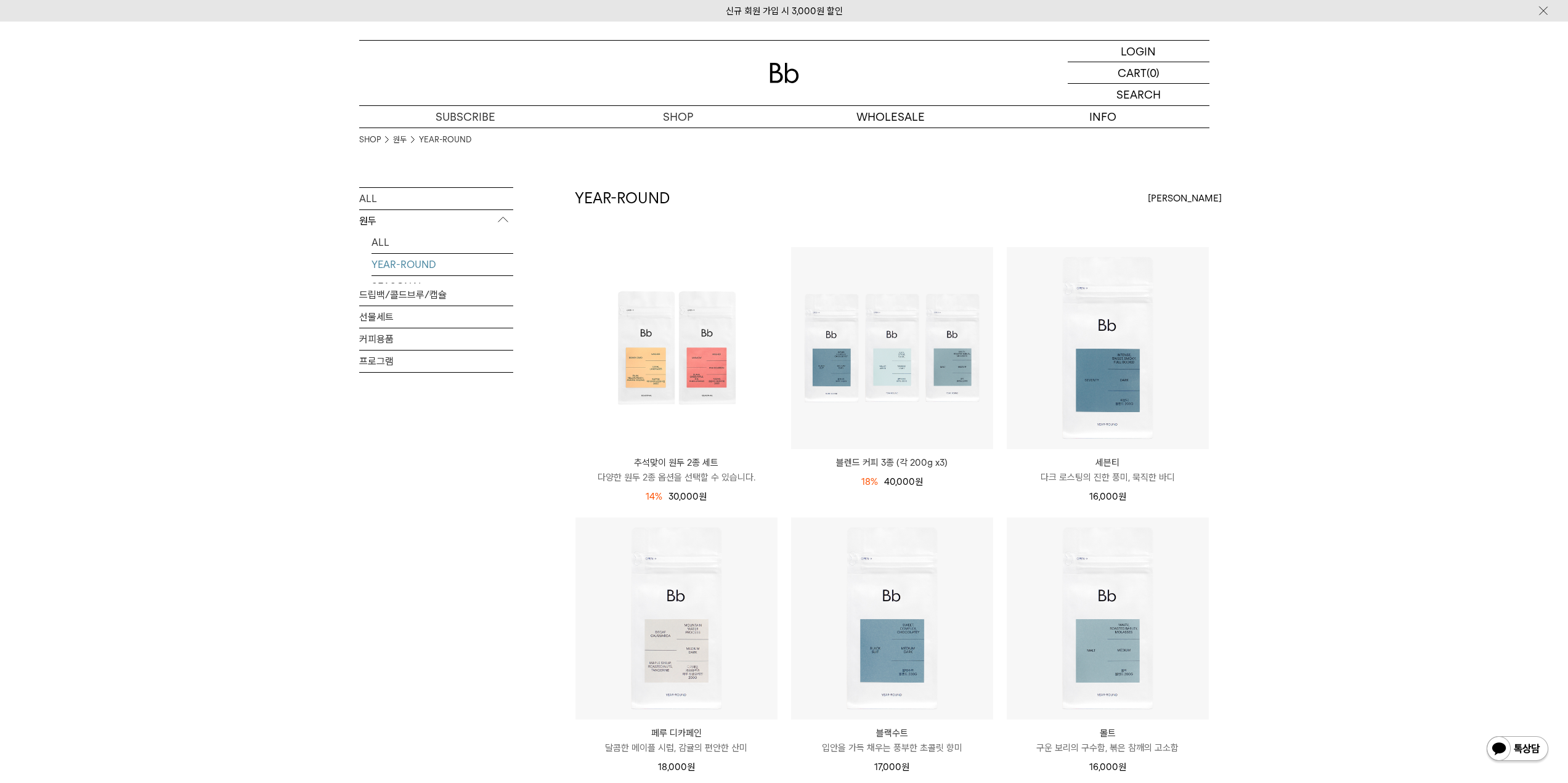
scroll to position [597, 0]
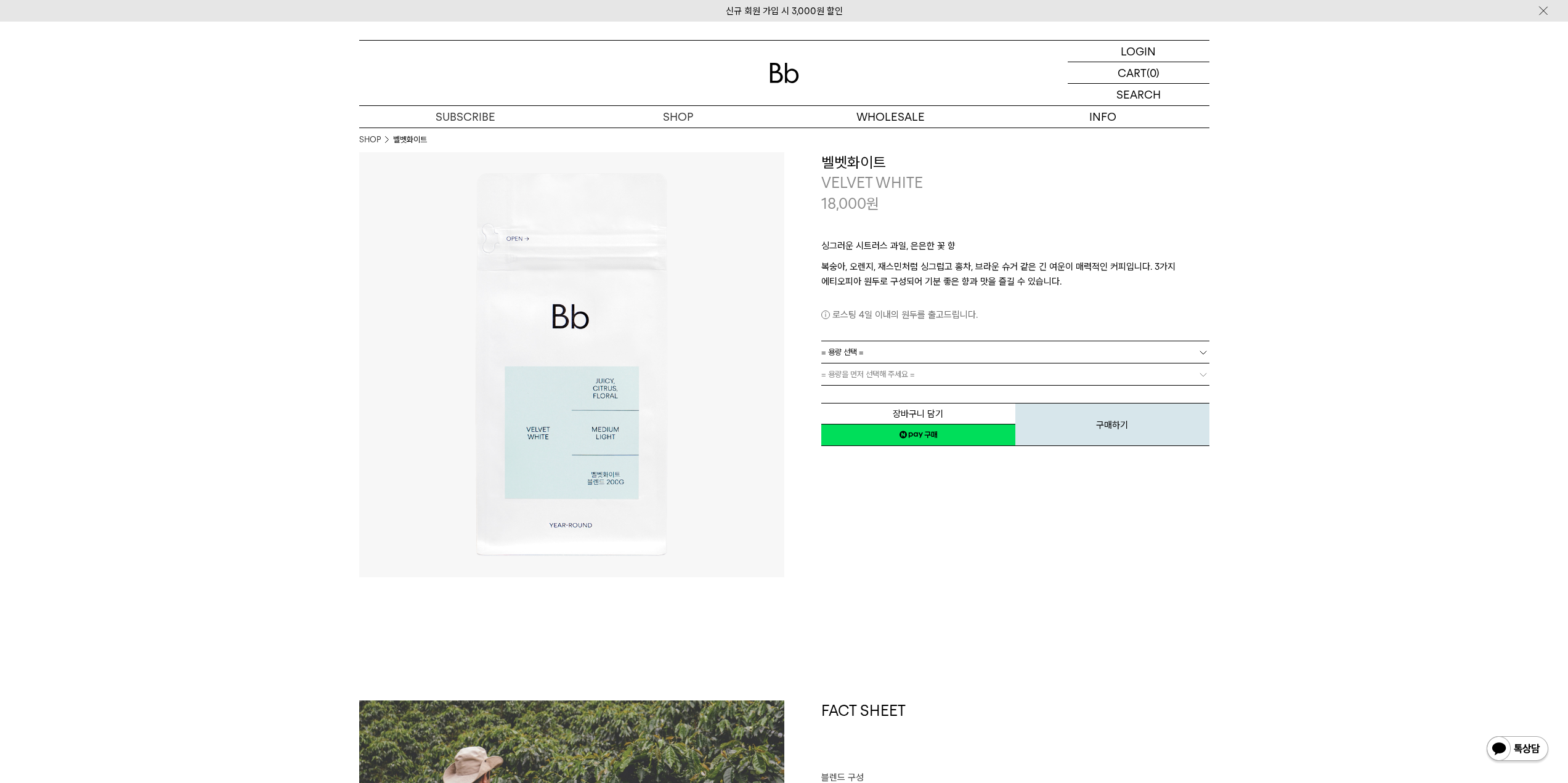
scroll to position [1085, 0]
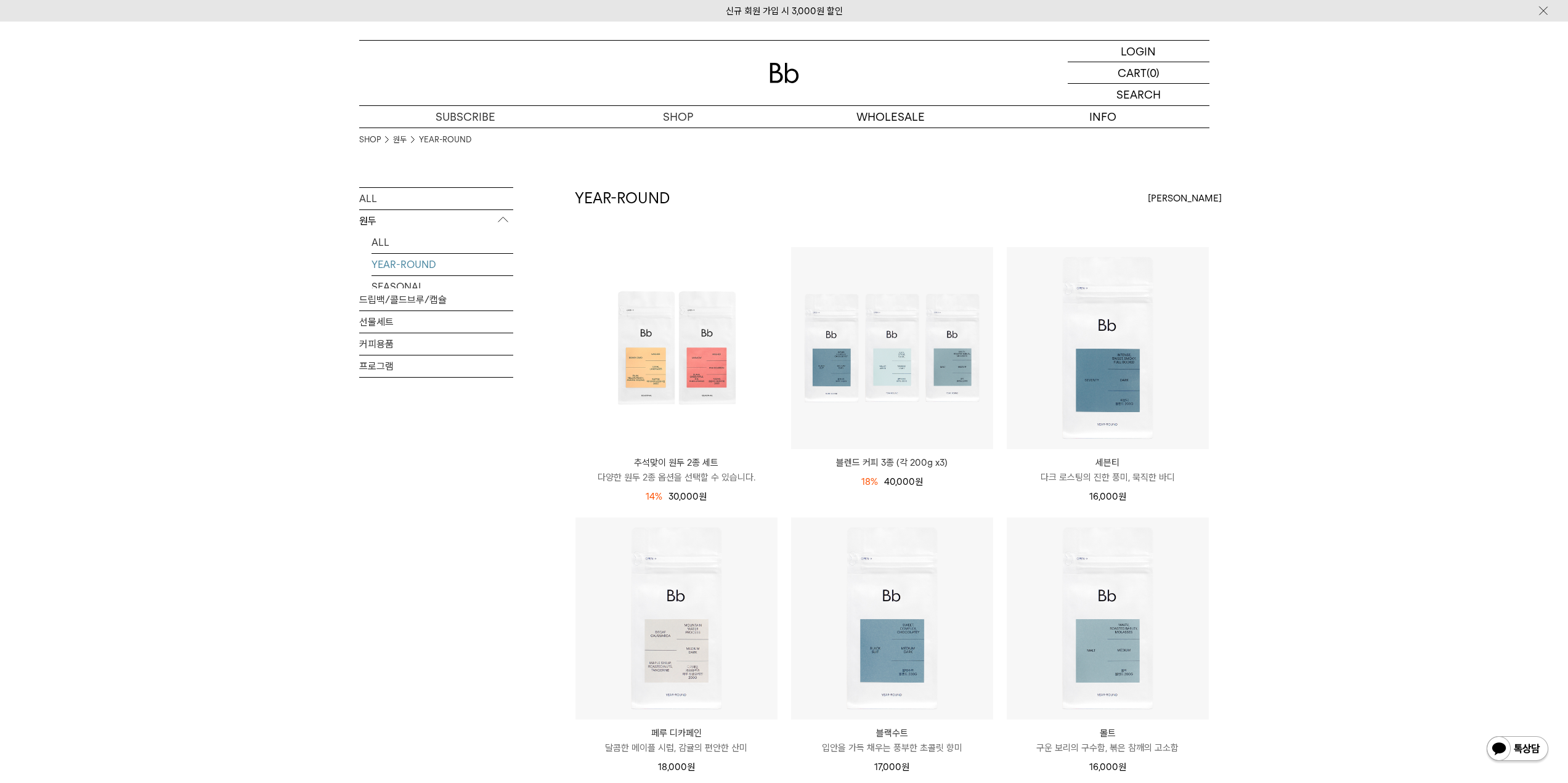
scroll to position [509, 0]
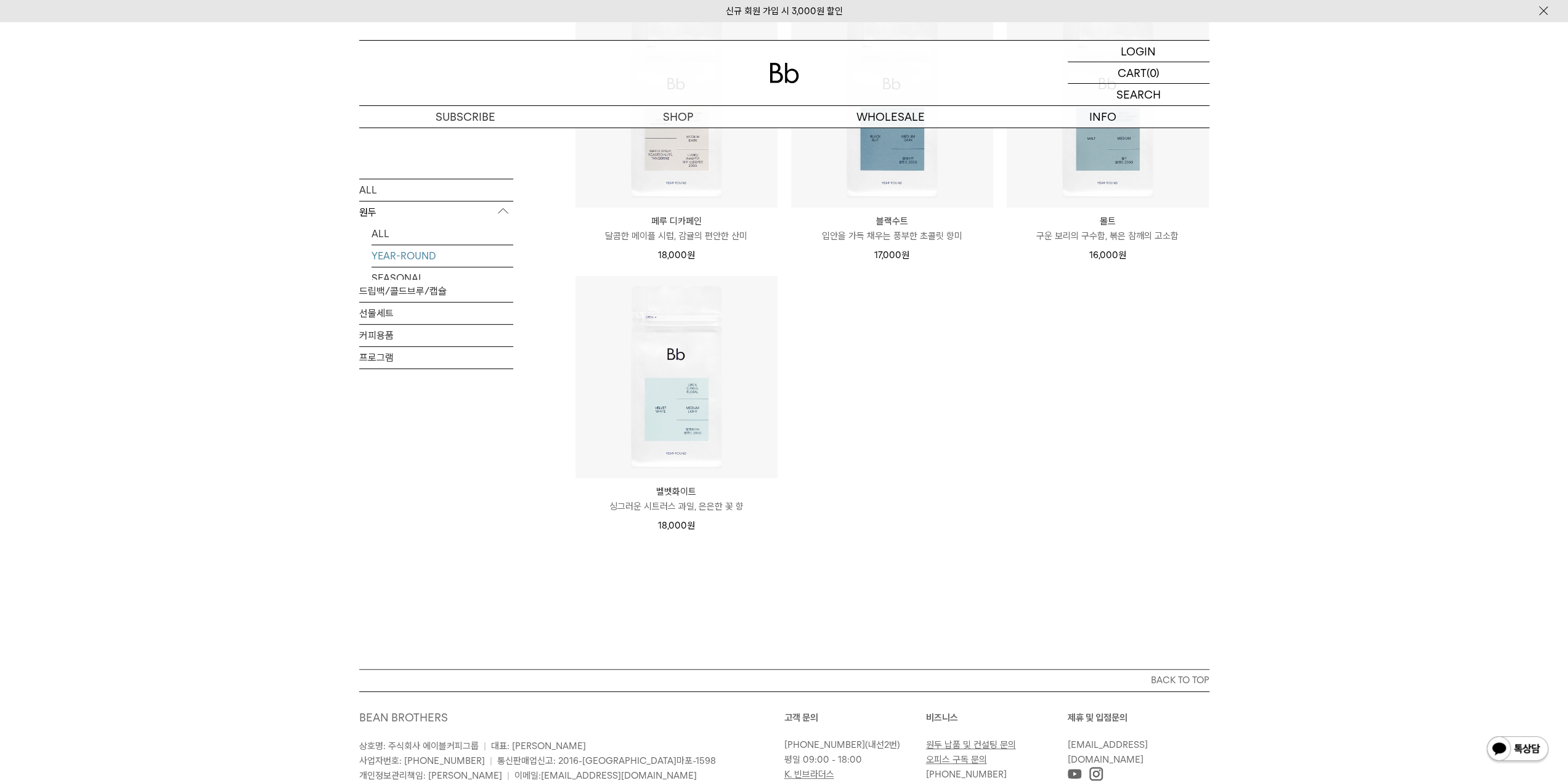
click at [993, 677] on div "BACK TO TOP BEAN BROTHERS 상호명: 주식회사 에이블커피그룹 | 대표: [PERSON_NAME] 사업자번호: [PHONE_N…" at bounding box center [785, 774] width 887 height 210
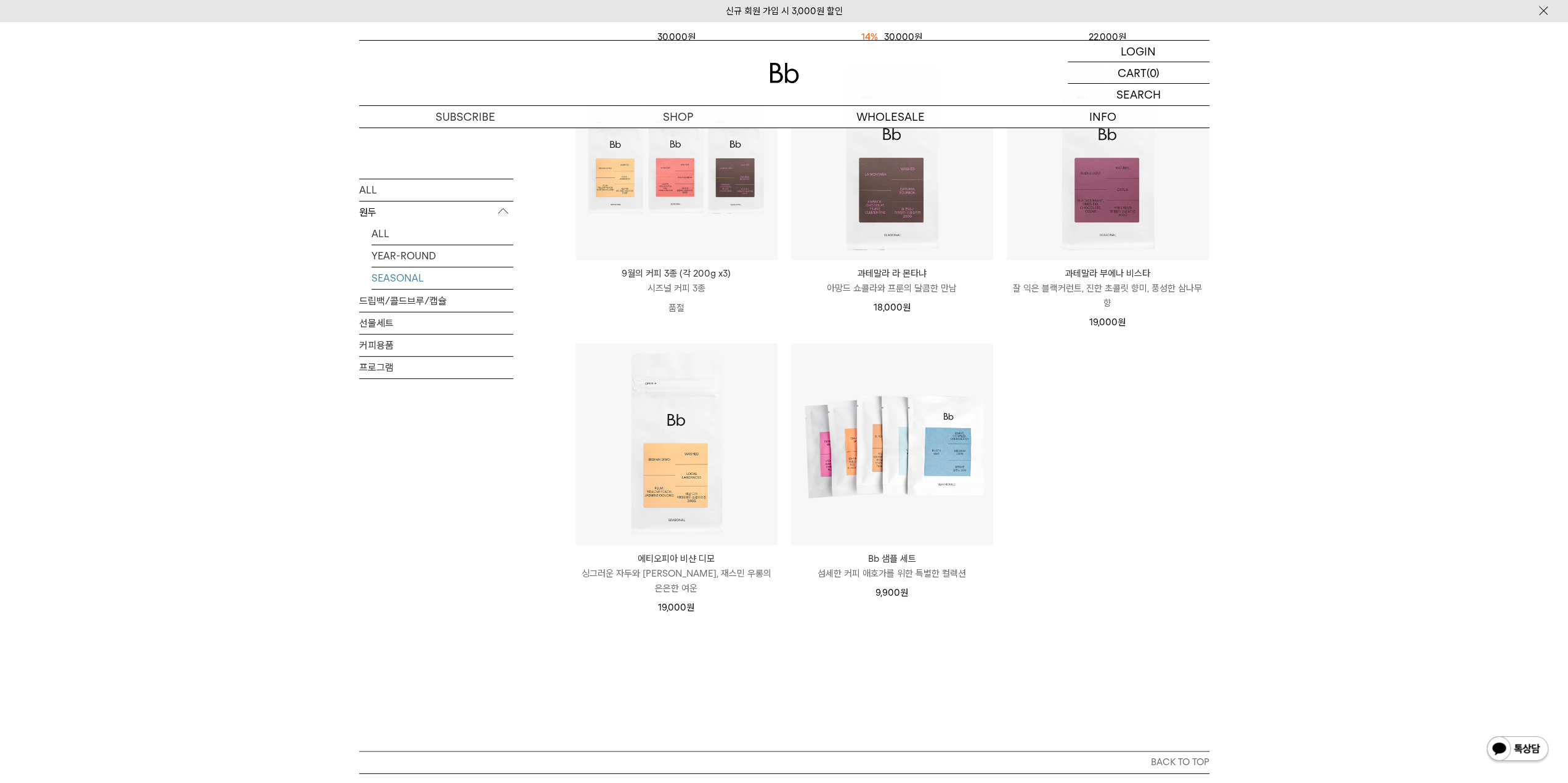
scroll to position [493, 0]
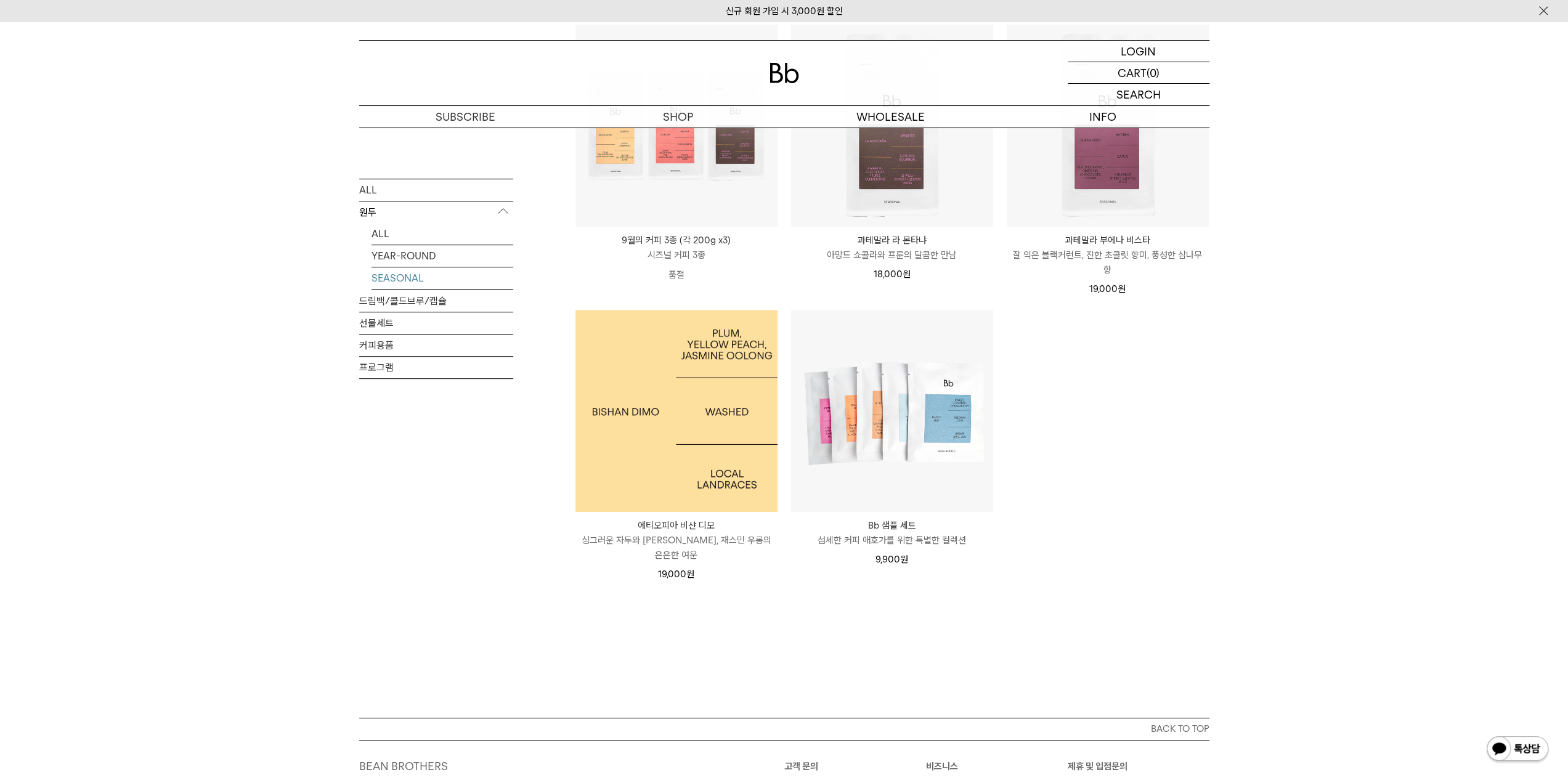
click at [664, 422] on img at bounding box center [676, 410] width 202 height 202
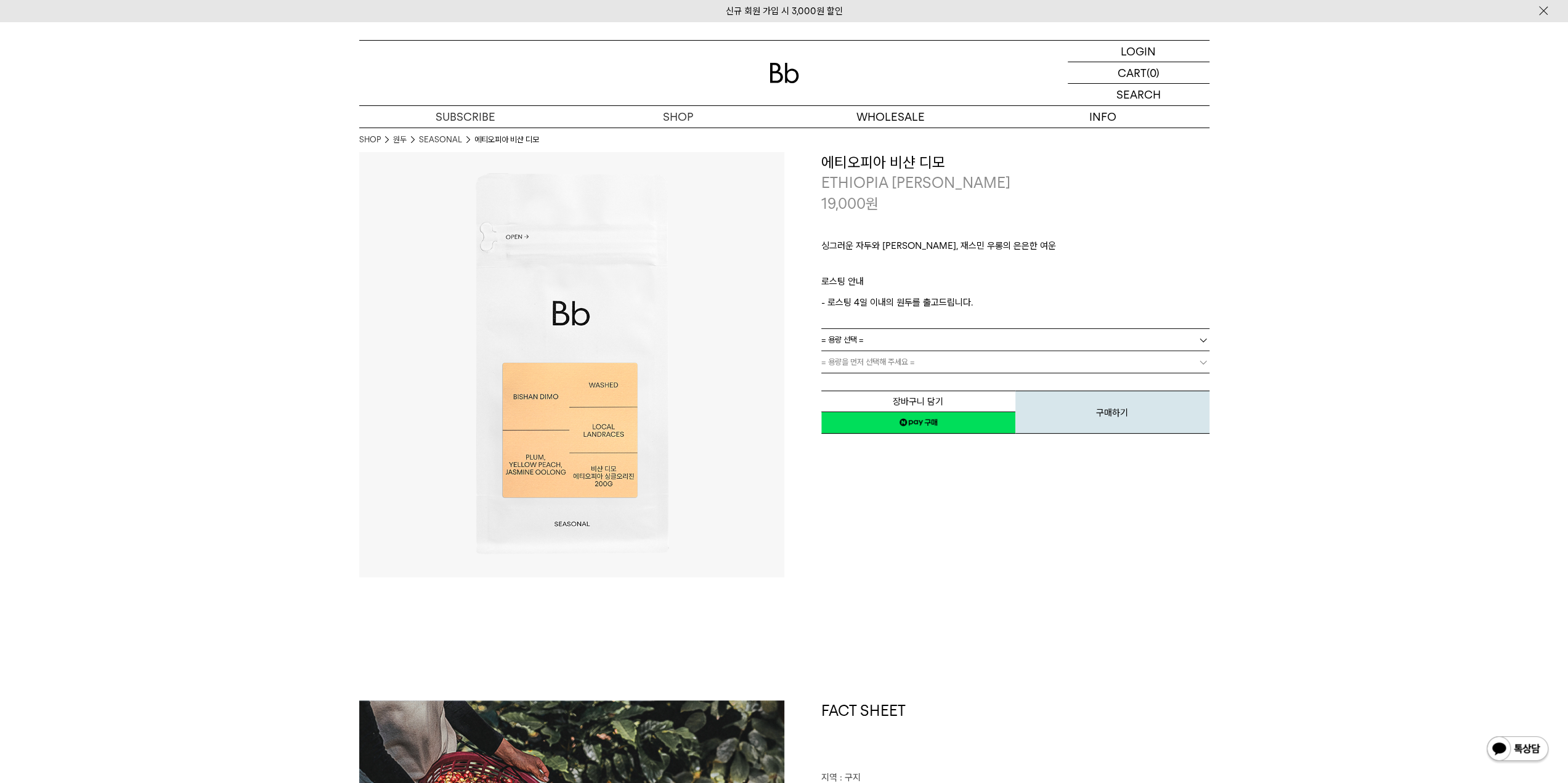
drag, startPoint x: 928, startPoint y: 332, endPoint x: 930, endPoint y: 340, distance: 8.2
click at [930, 340] on link "= 용량 선택 =" at bounding box center [1015, 340] width 388 height 22
click at [868, 381] on li "600g" at bounding box center [1021, 384] width 376 height 22
click at [885, 361] on link "= 분쇄도 선택 =" at bounding box center [1015, 362] width 388 height 22
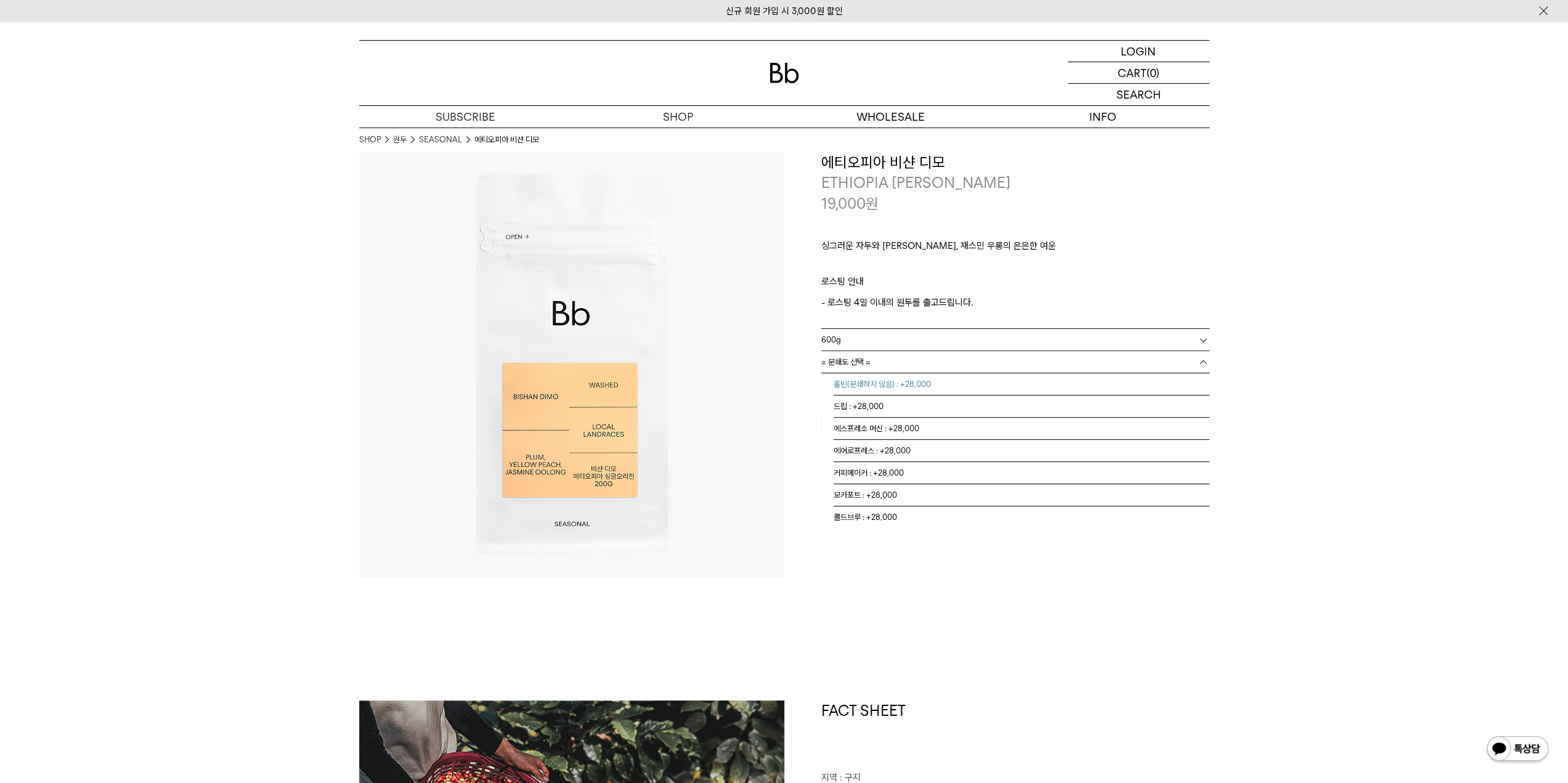
click at [883, 382] on li "홀빈(분쇄하지 않음) : +28,000" at bounding box center [1021, 384] width 376 height 22
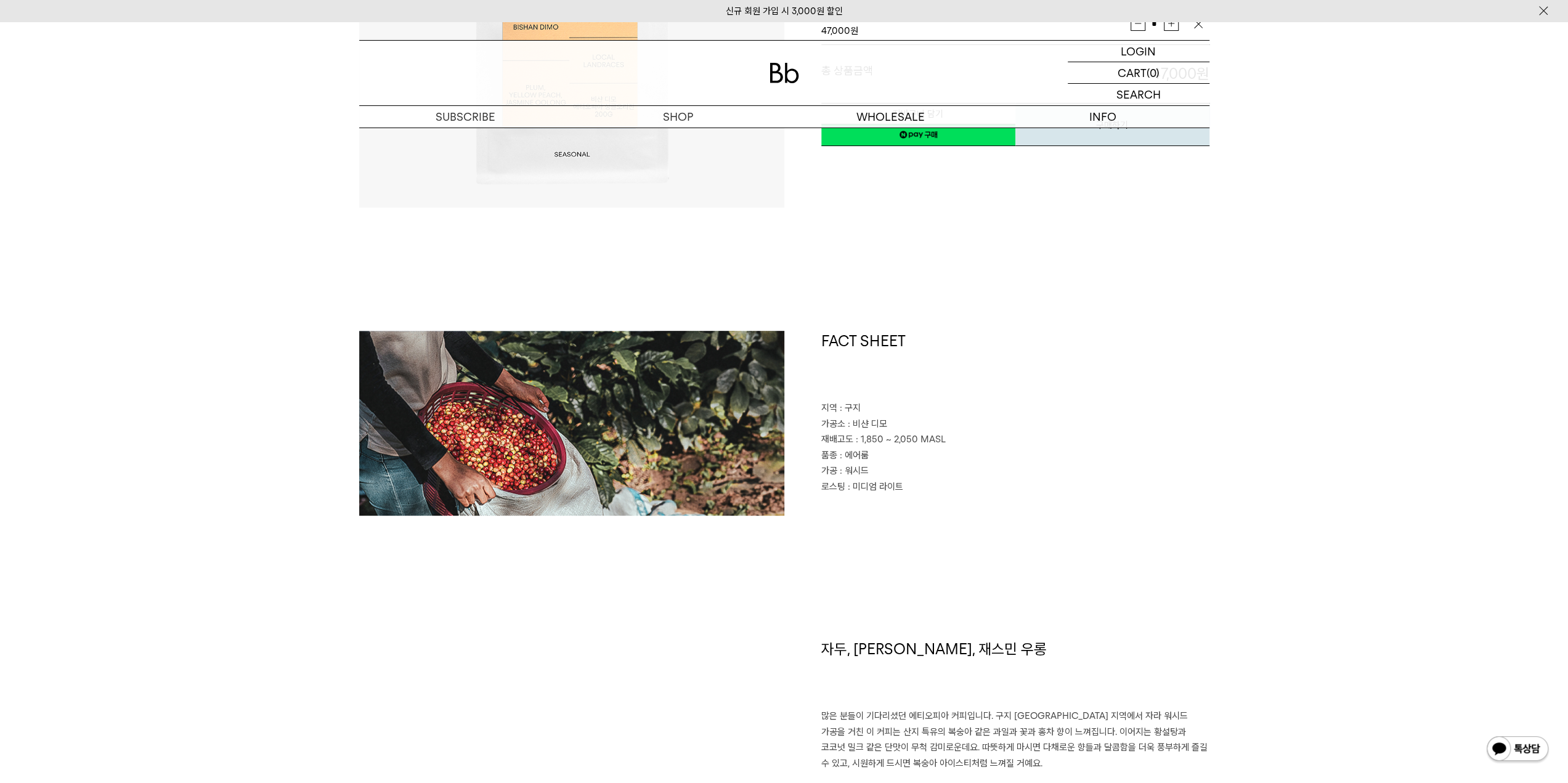
scroll to position [678, 0]
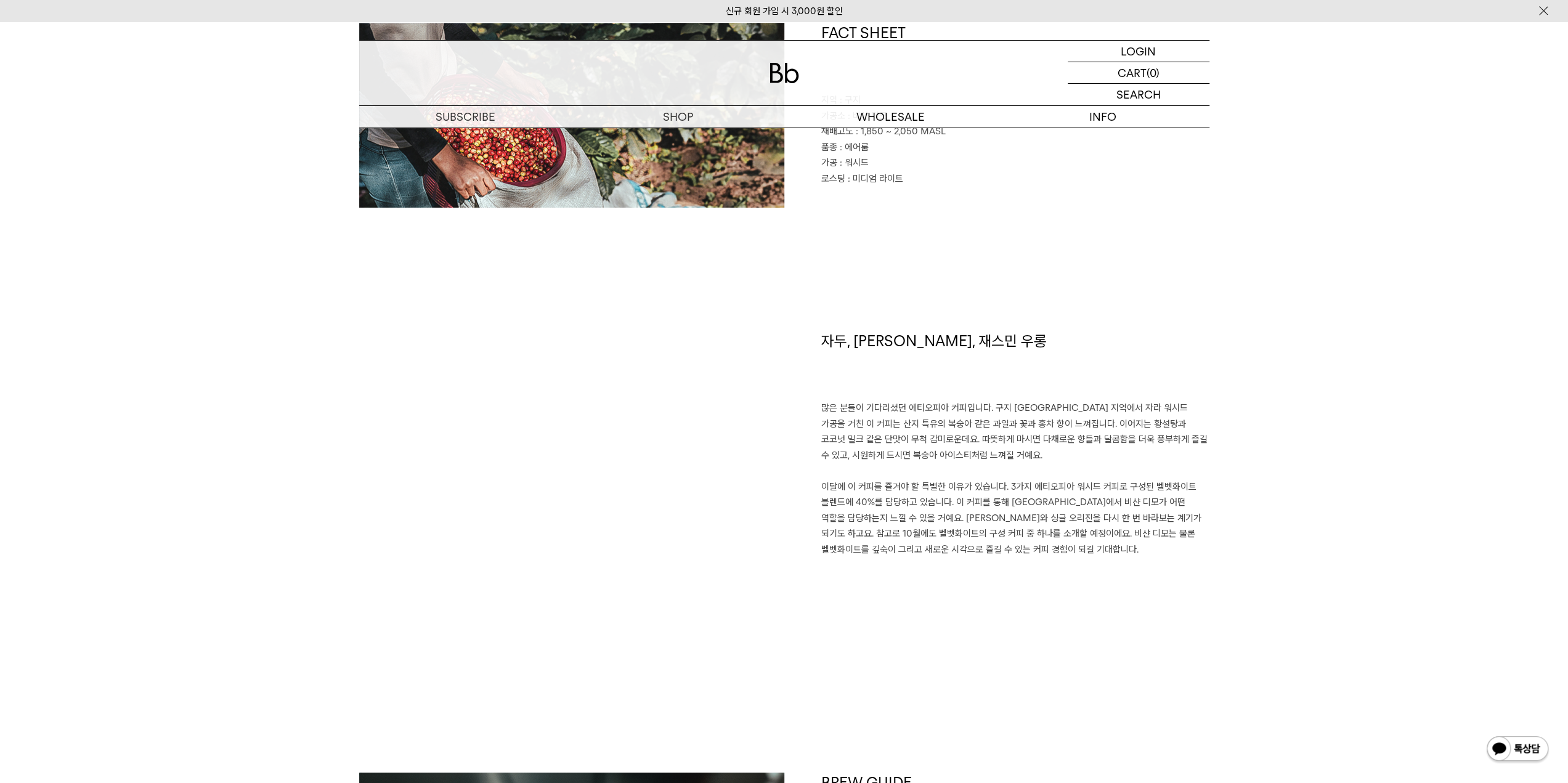
drag, startPoint x: 898, startPoint y: 497, endPoint x: 864, endPoint y: 488, distance: 35.2
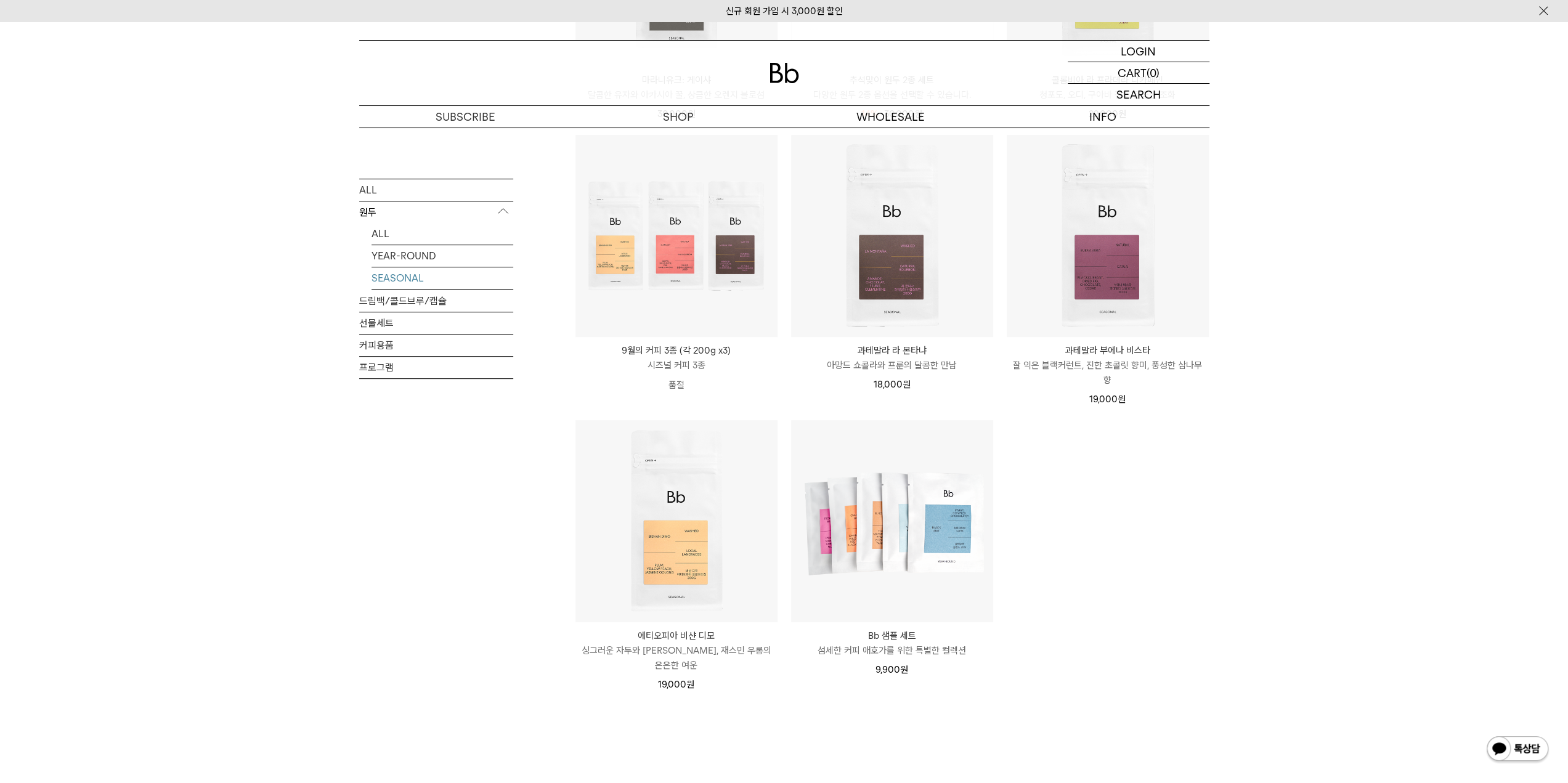
scroll to position [369, 0]
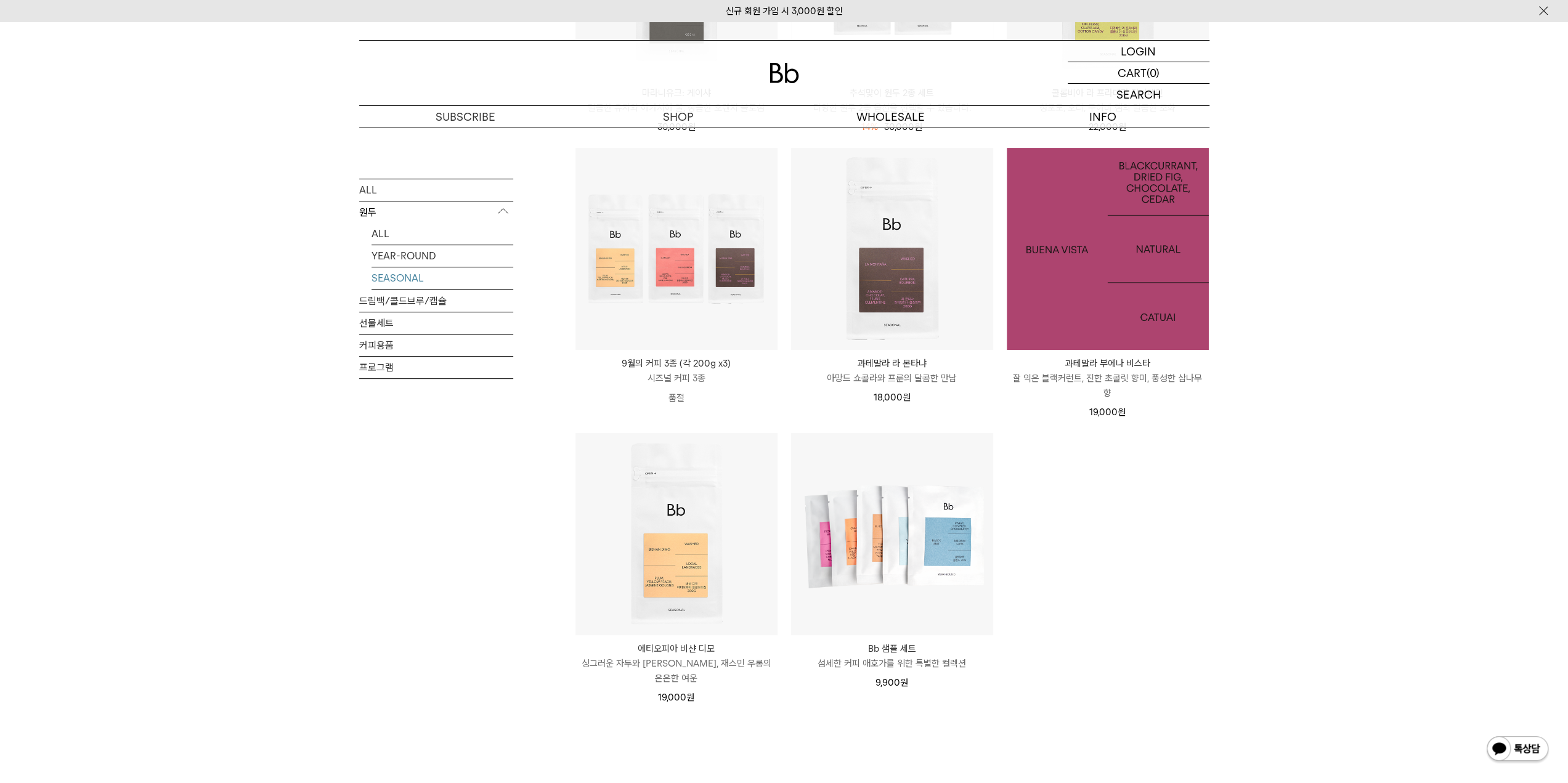
click at [1079, 307] on img at bounding box center [1107, 248] width 202 height 202
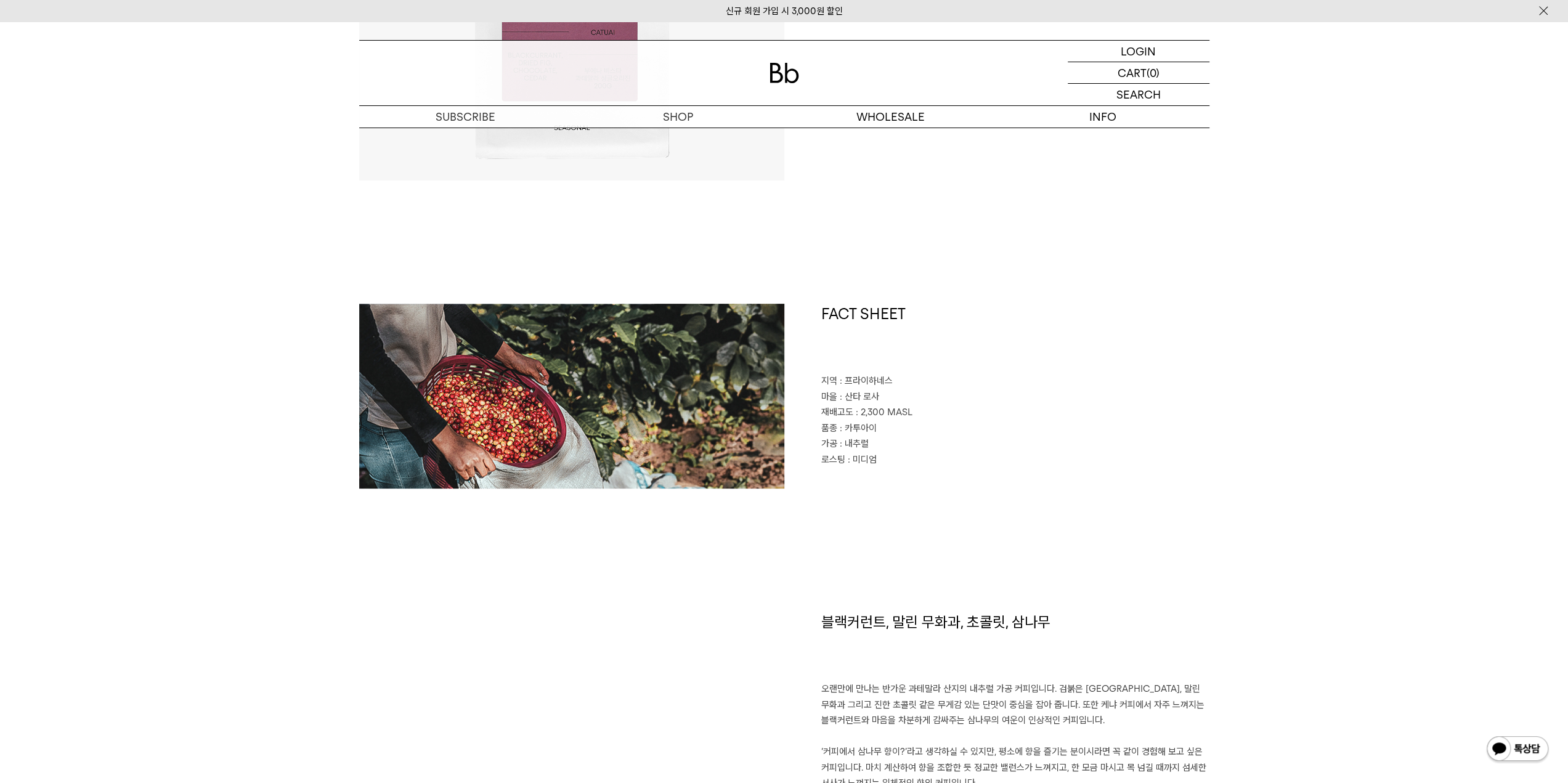
scroll to position [616, 0]
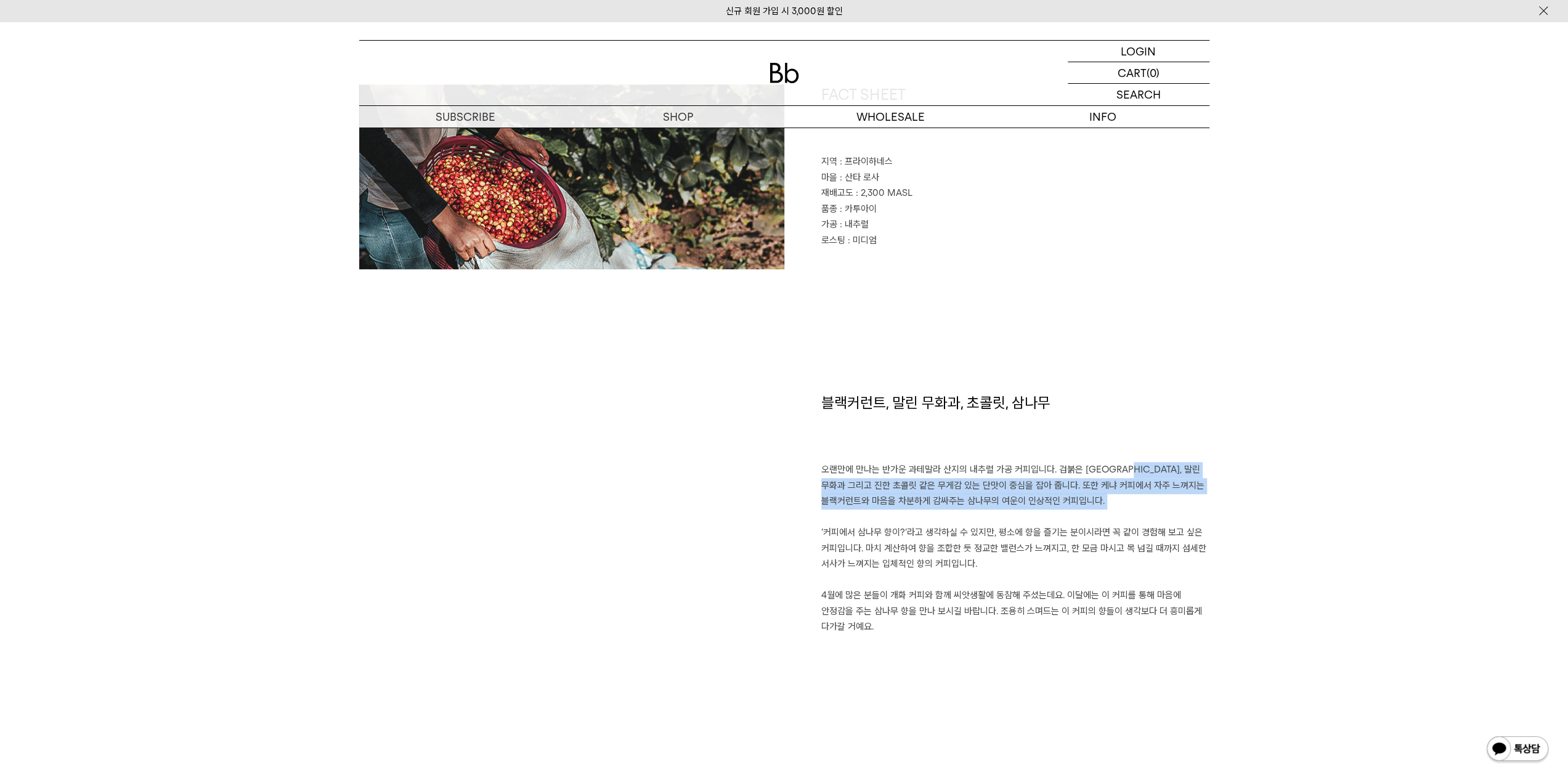
drag, startPoint x: 1118, startPoint y: 467, endPoint x: 1128, endPoint y: 513, distance: 47.1
click at [1128, 513] on p "오랜만에 만나는 반가운 과테말라 산지의 내추럴 가공 커피입니다. 검붉은 베리, 말린 무화과 그리고 진한 초콜릿 같은 무게감 있는 단맛이 중심을…" at bounding box center [1015, 548] width 388 height 173
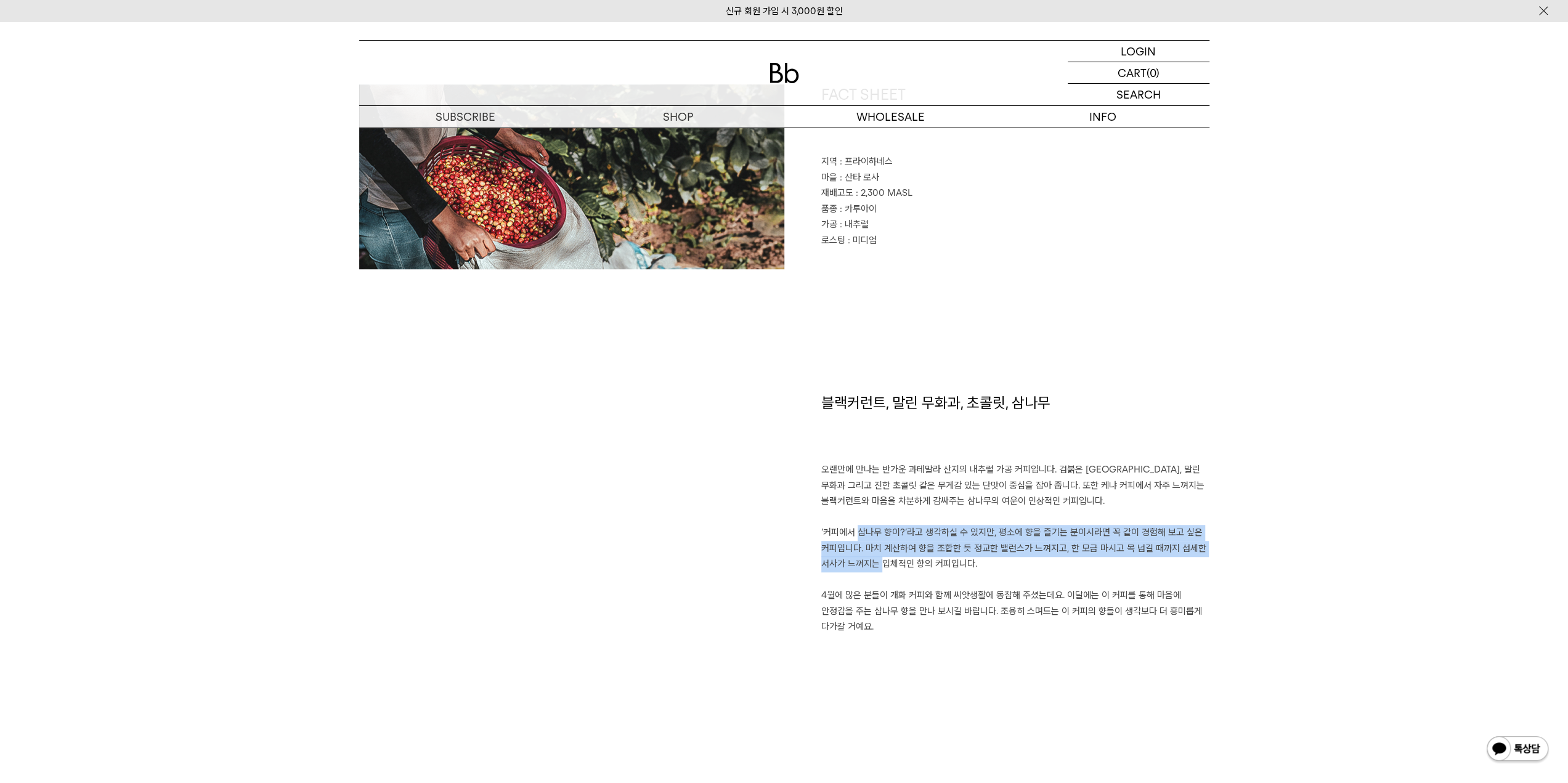
drag, startPoint x: 847, startPoint y: 534, endPoint x: 868, endPoint y: 568, distance: 40.0
click at [868, 568] on p "오랜만에 만나는 반가운 과테말라 산지의 내추럴 가공 커피입니다. 검붉은 베리, 말린 무화과 그리고 진한 초콜릿 같은 무게감 있는 단맛이 중심을…" at bounding box center [1015, 548] width 388 height 173
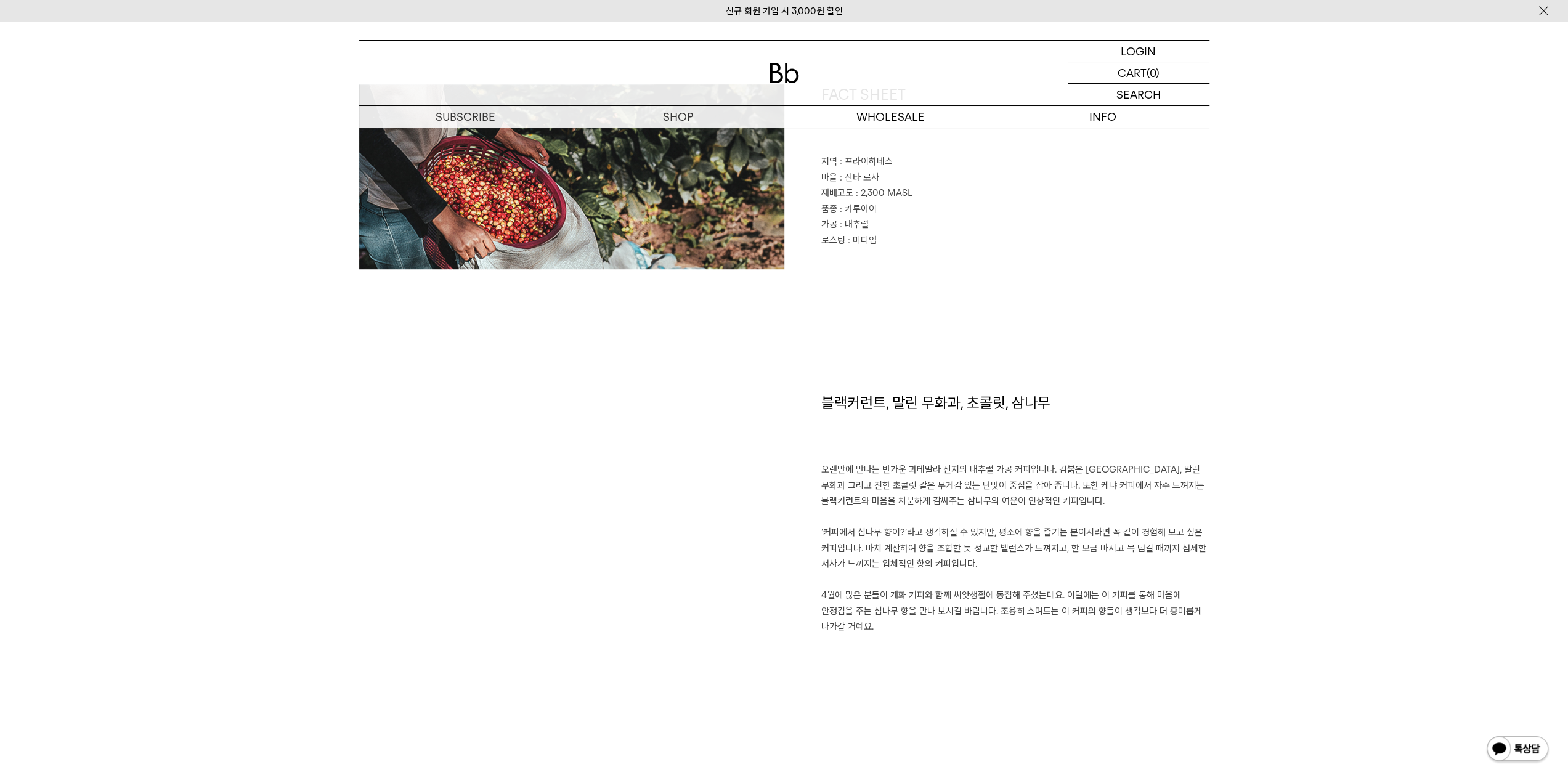
click at [1055, 622] on p "오랜만에 만나는 반가운 과테말라 산지의 내추럴 가공 커피입니다. 검붉은 베리, 말린 무화과 그리고 진한 초콜릿 같은 무게감 있는 단맛이 중심을…" at bounding box center [1015, 548] width 388 height 173
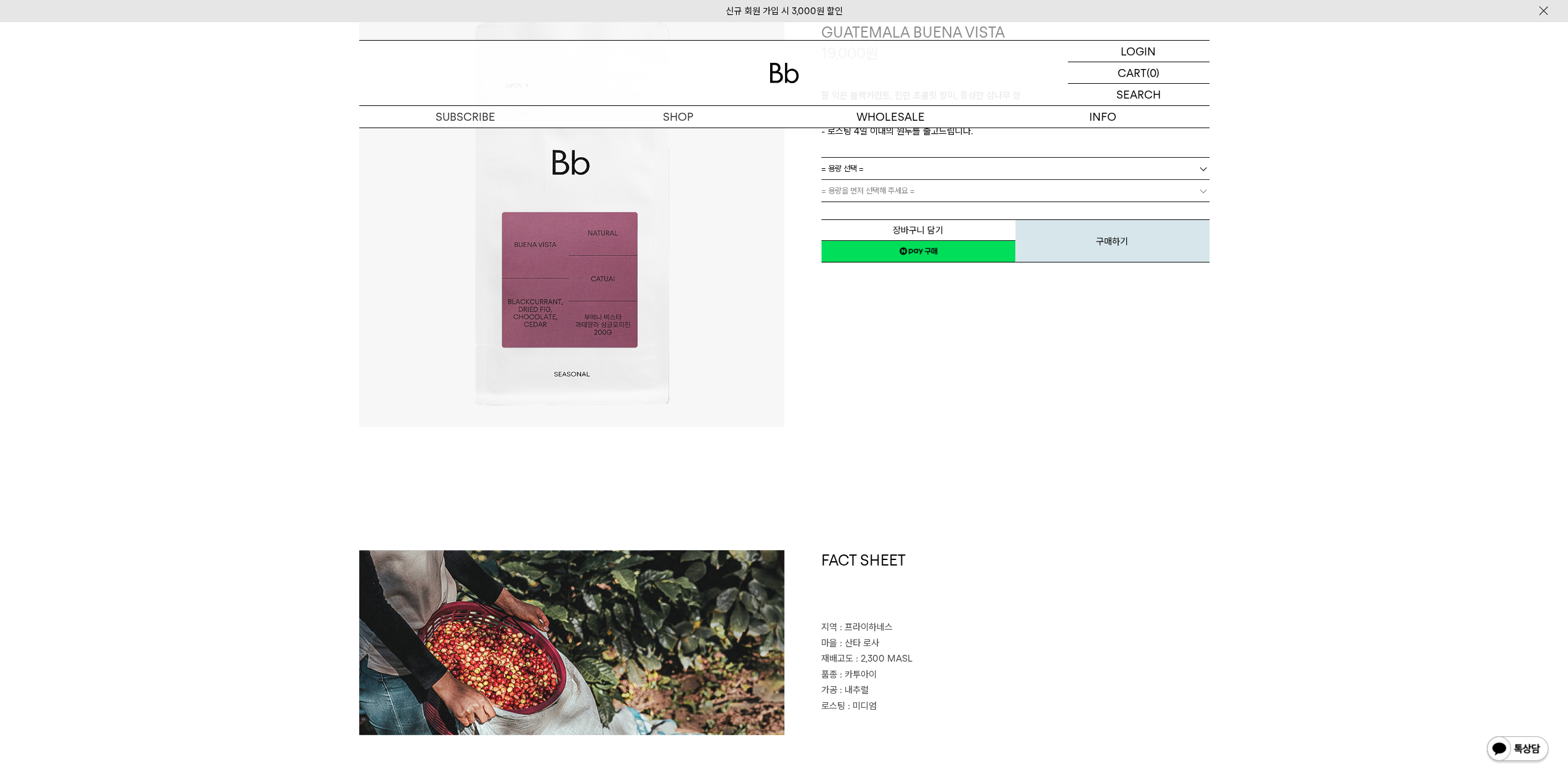
scroll to position [0, 0]
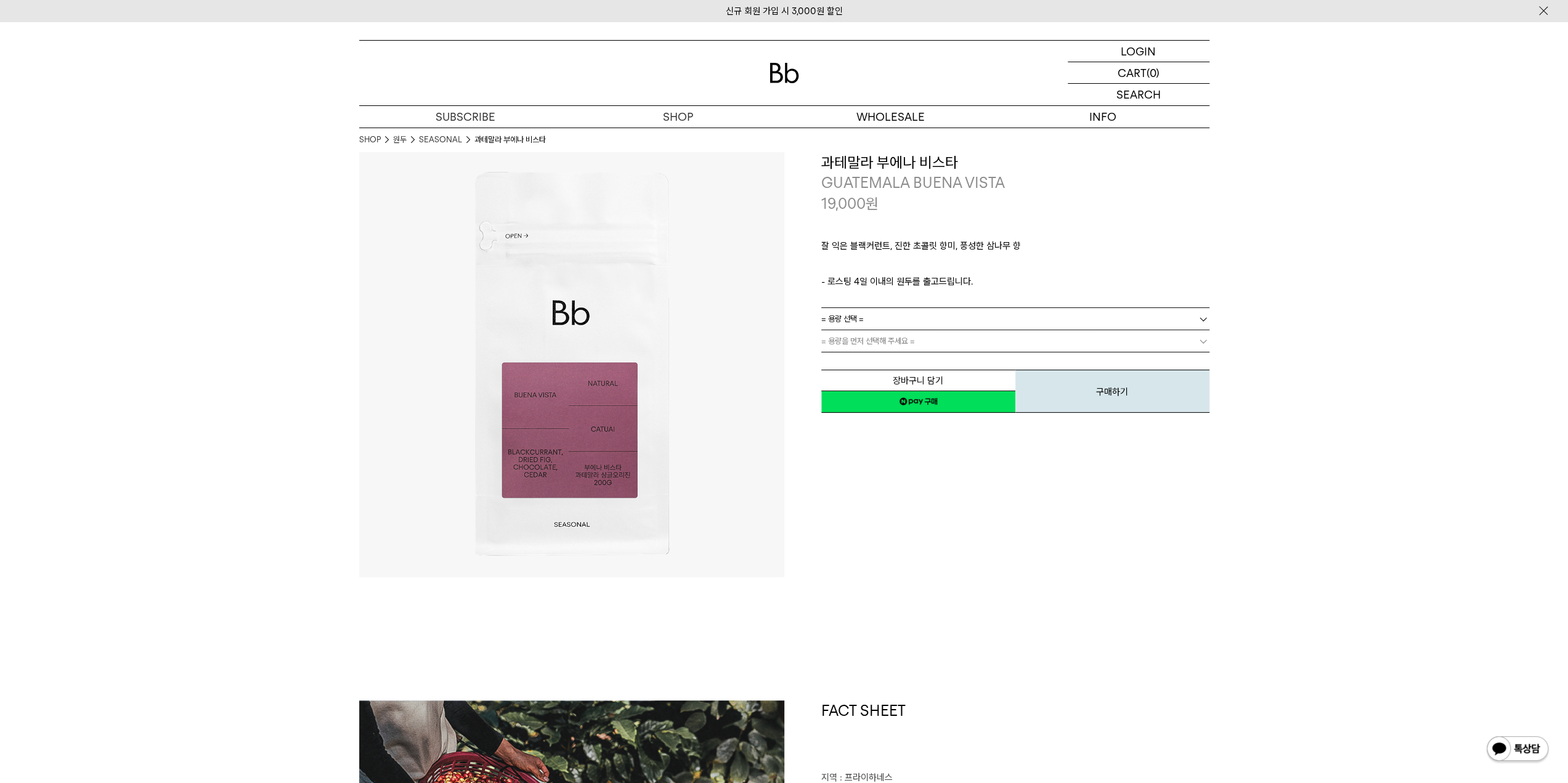
click at [881, 320] on link "= 용량 선택 =" at bounding box center [1015, 319] width 388 height 22
click at [856, 364] on li "600g" at bounding box center [1021, 363] width 376 height 22
click at [884, 346] on link "= 분쇄도 선택 =" at bounding box center [1015, 341] width 388 height 22
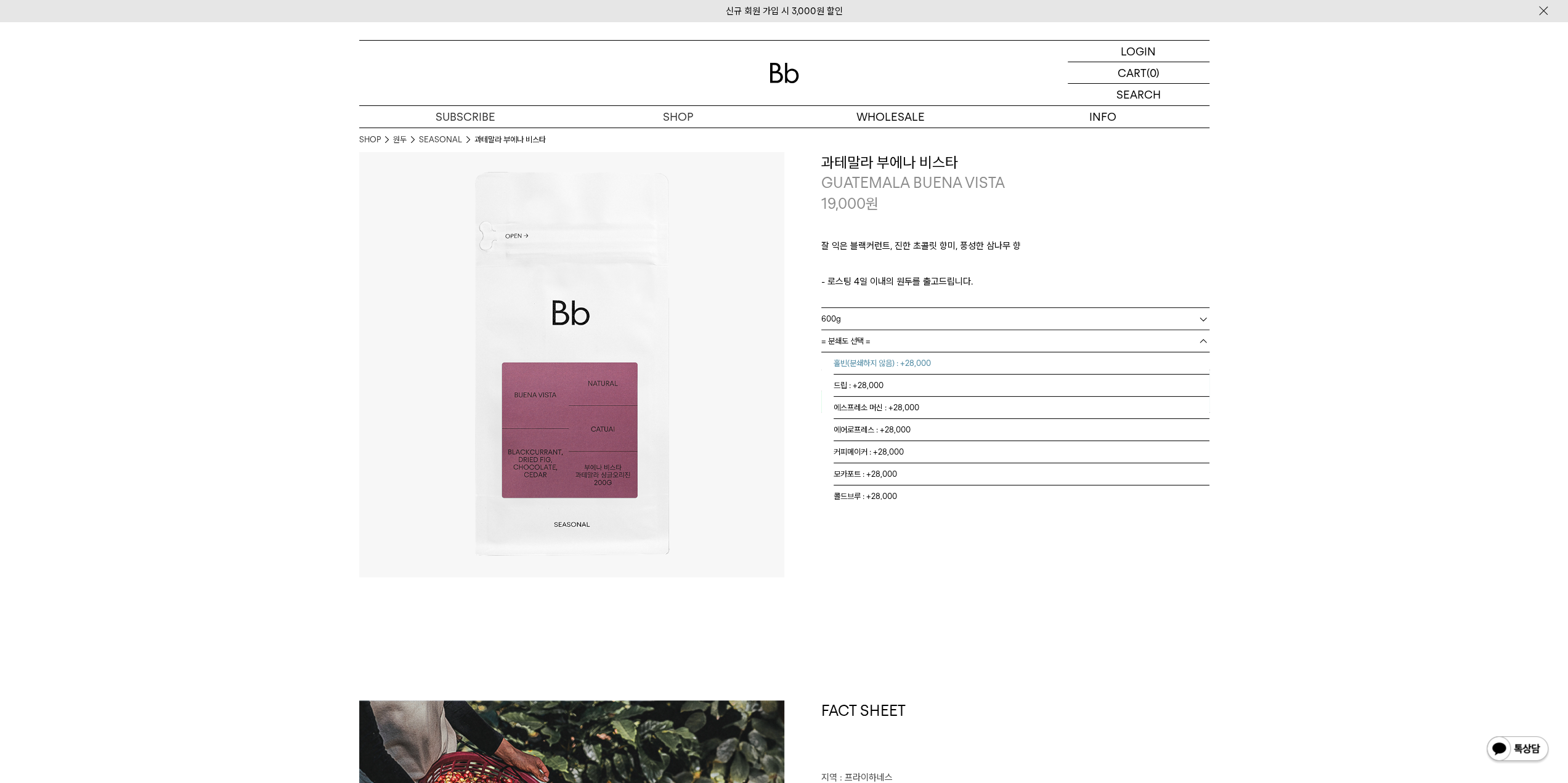
click at [879, 360] on li "홀빈(분쇄하지 않음) : +28,000" at bounding box center [1021, 363] width 376 height 22
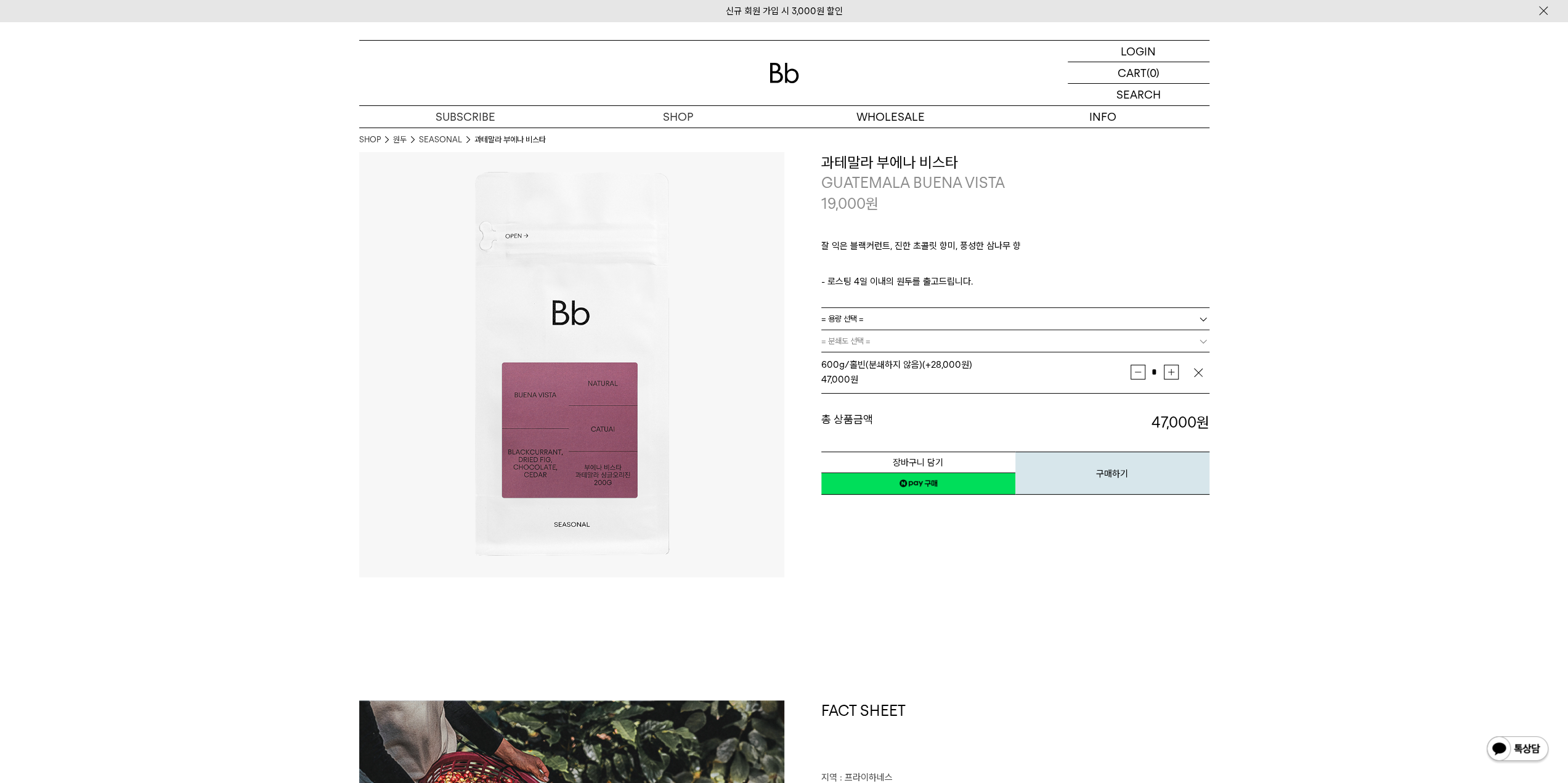
drag, startPoint x: 976, startPoint y: 624, endPoint x: 955, endPoint y: 630, distance: 21.8
drag, startPoint x: 927, startPoint y: 560, endPoint x: 911, endPoint y: 528, distance: 35.8
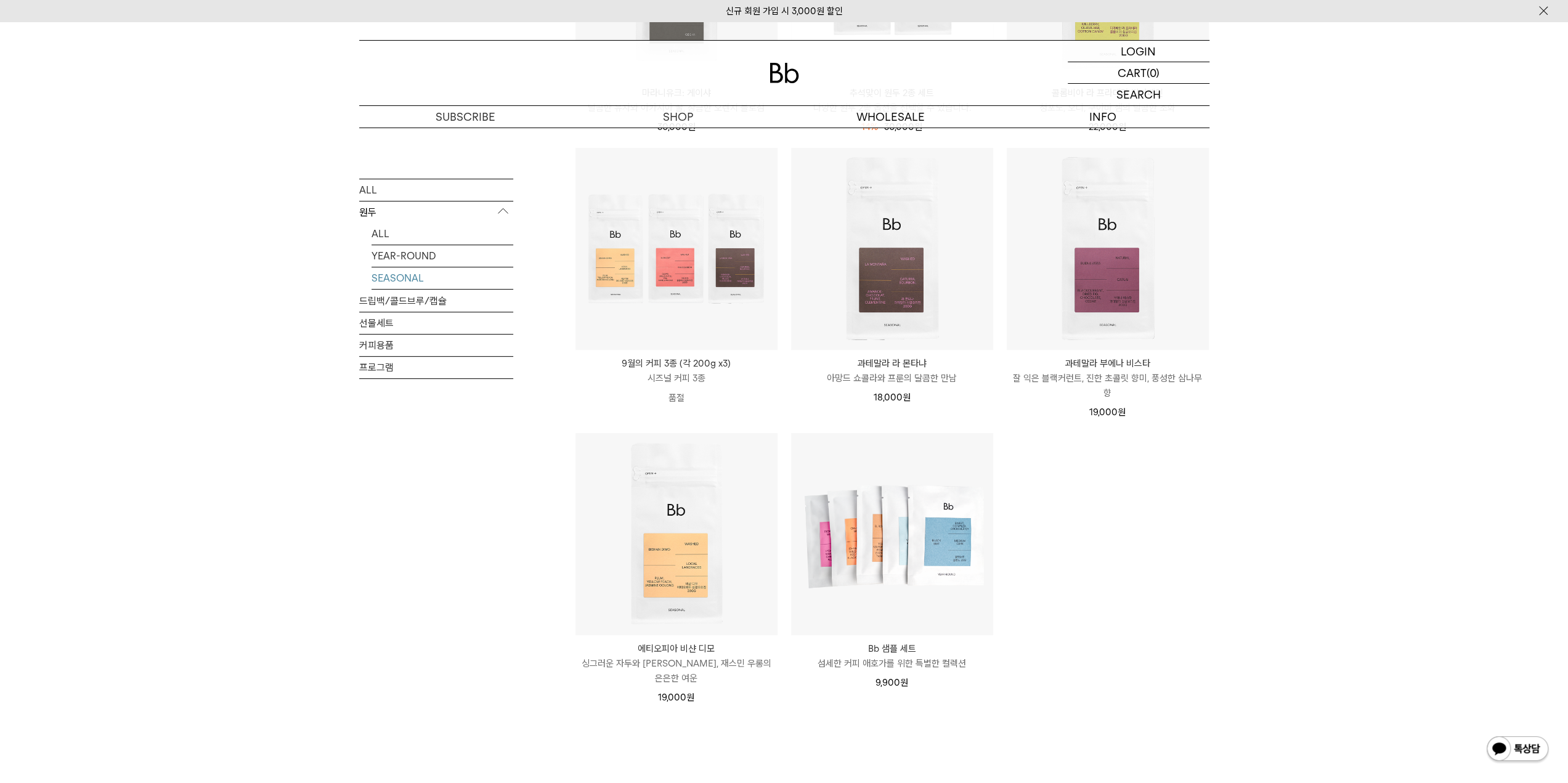
drag, startPoint x: 1343, startPoint y: 534, endPoint x: 1314, endPoint y: 531, distance: 29.2
click at [1339, 534] on div "SHOP 원두 SEASONAL ALL 원두 ALL YEAR-ROUND SEASONAL 드립백/콜드브루/캡슐 선물세트 커피용품 프로그램 SEAS…" at bounding box center [784, 299] width 1568 height 1083
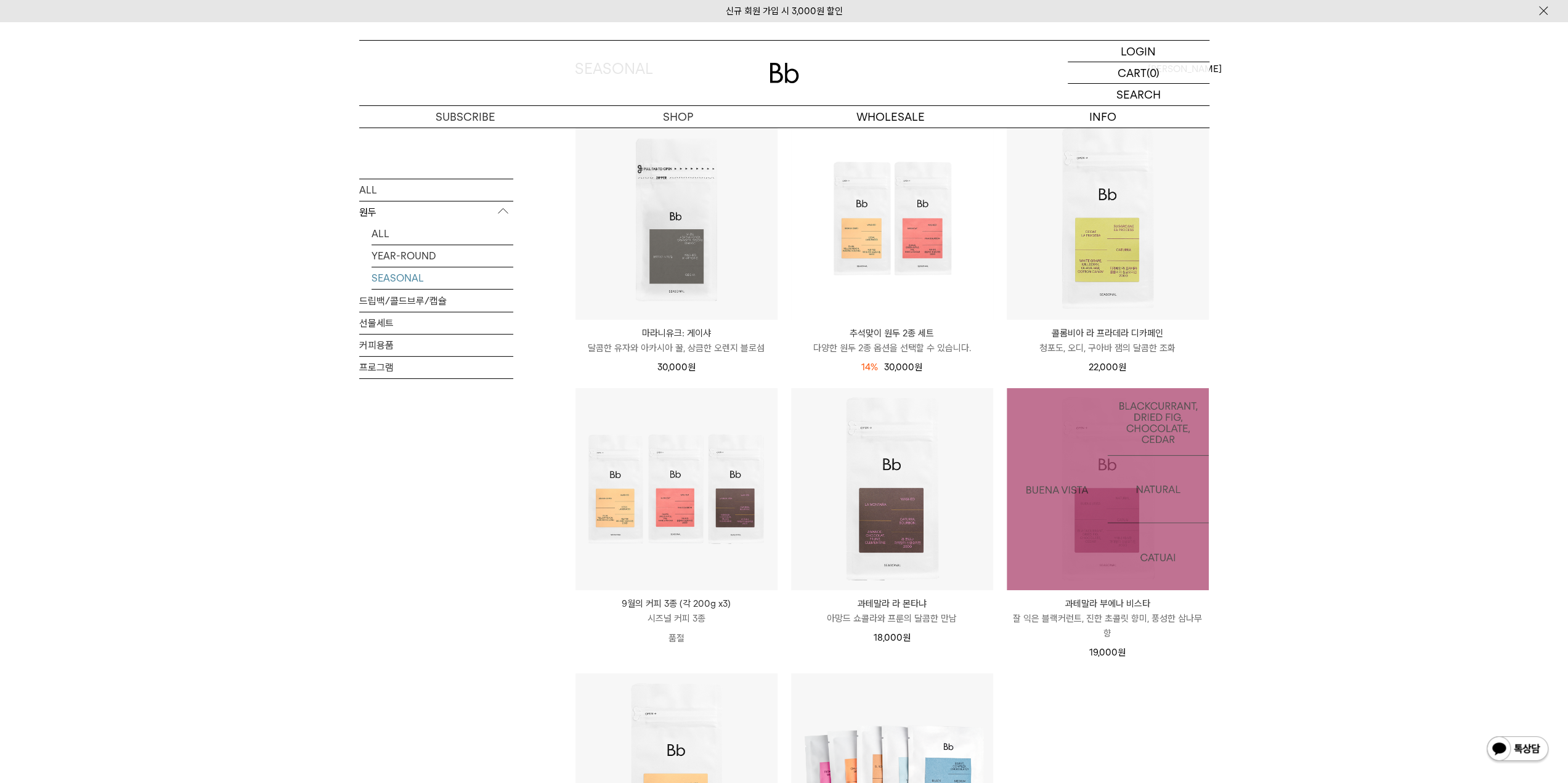
scroll to position [123, 0]
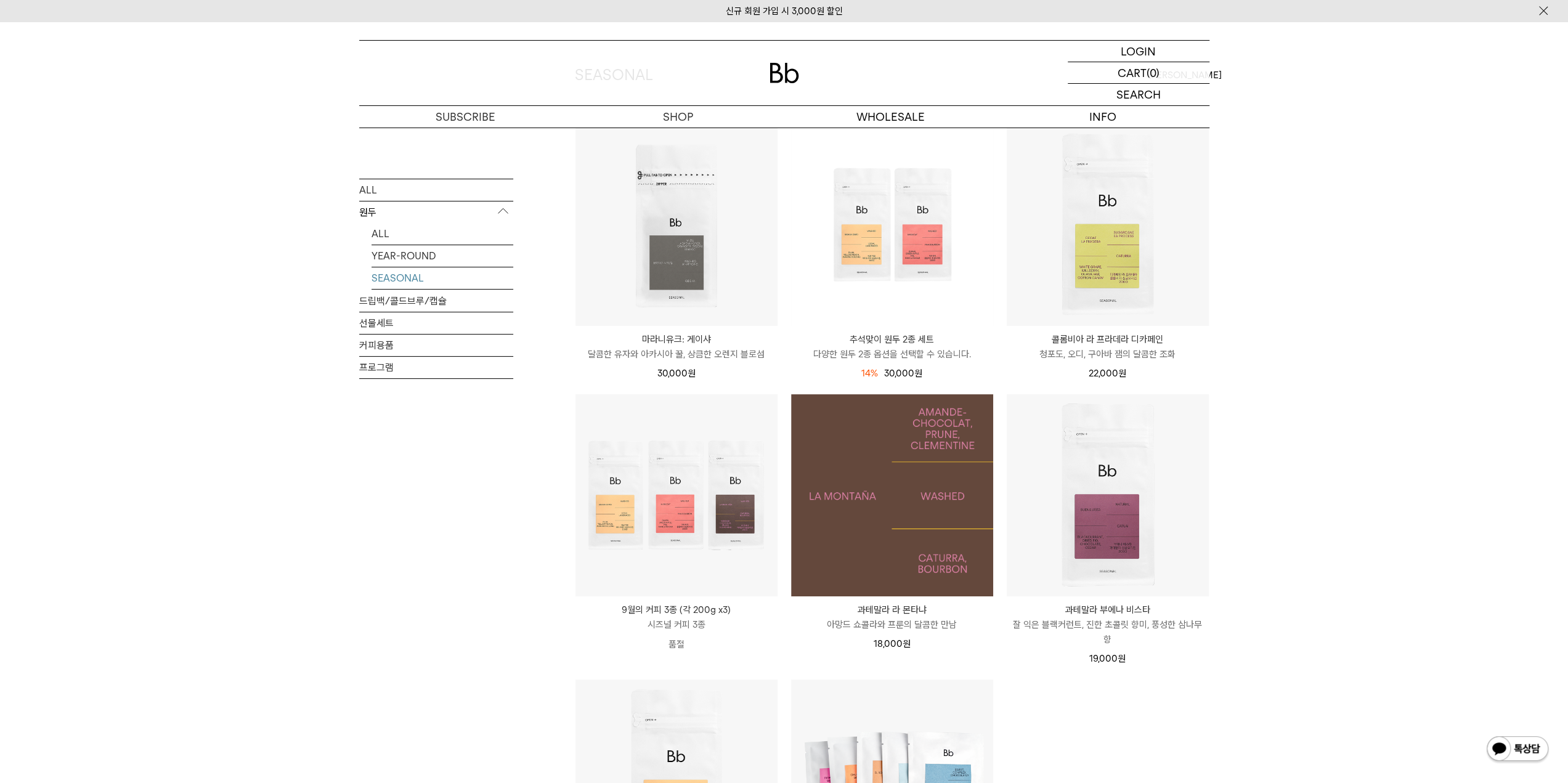
click at [866, 518] on img at bounding box center [891, 495] width 202 height 202
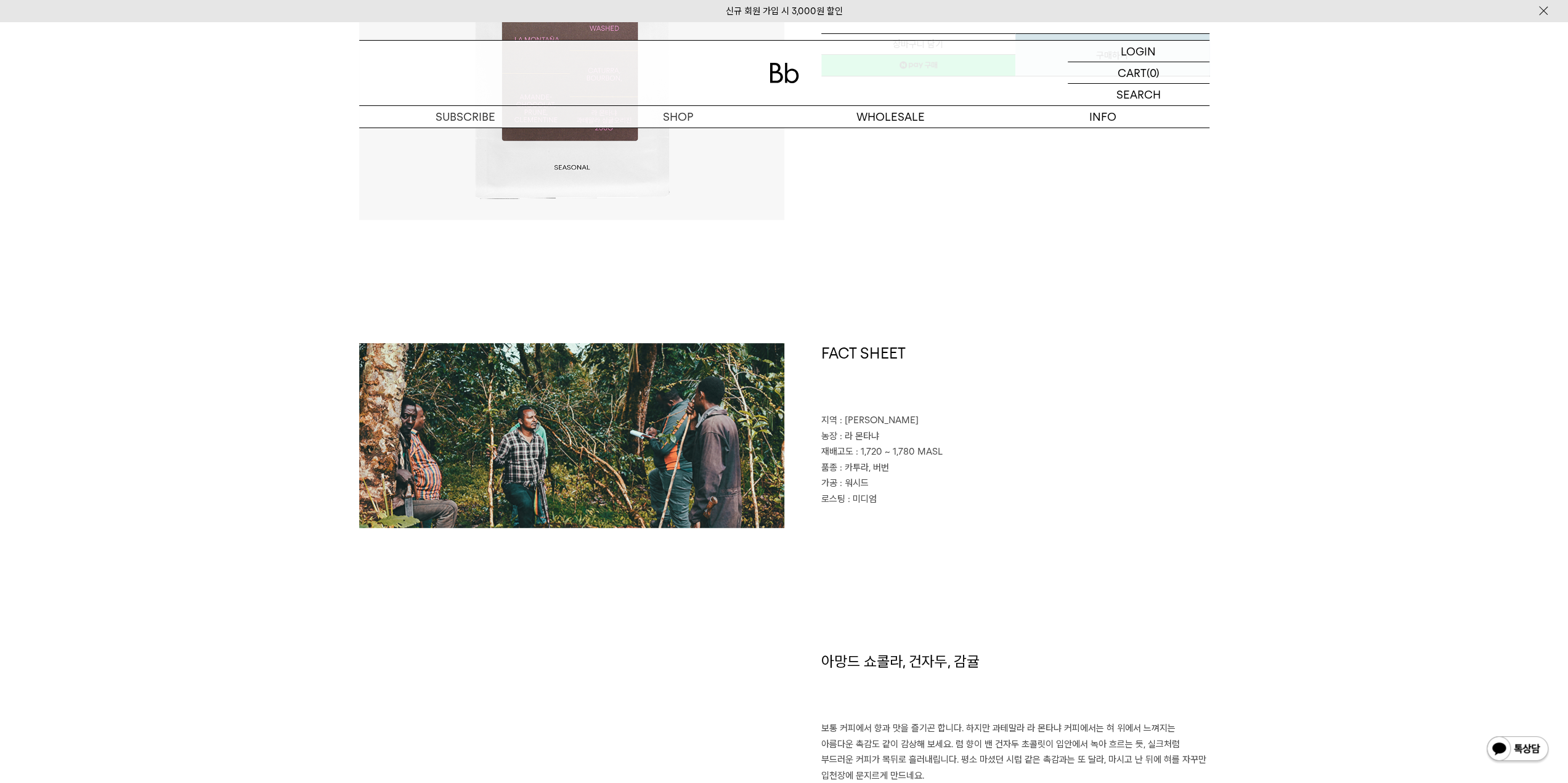
scroll to position [431, 0]
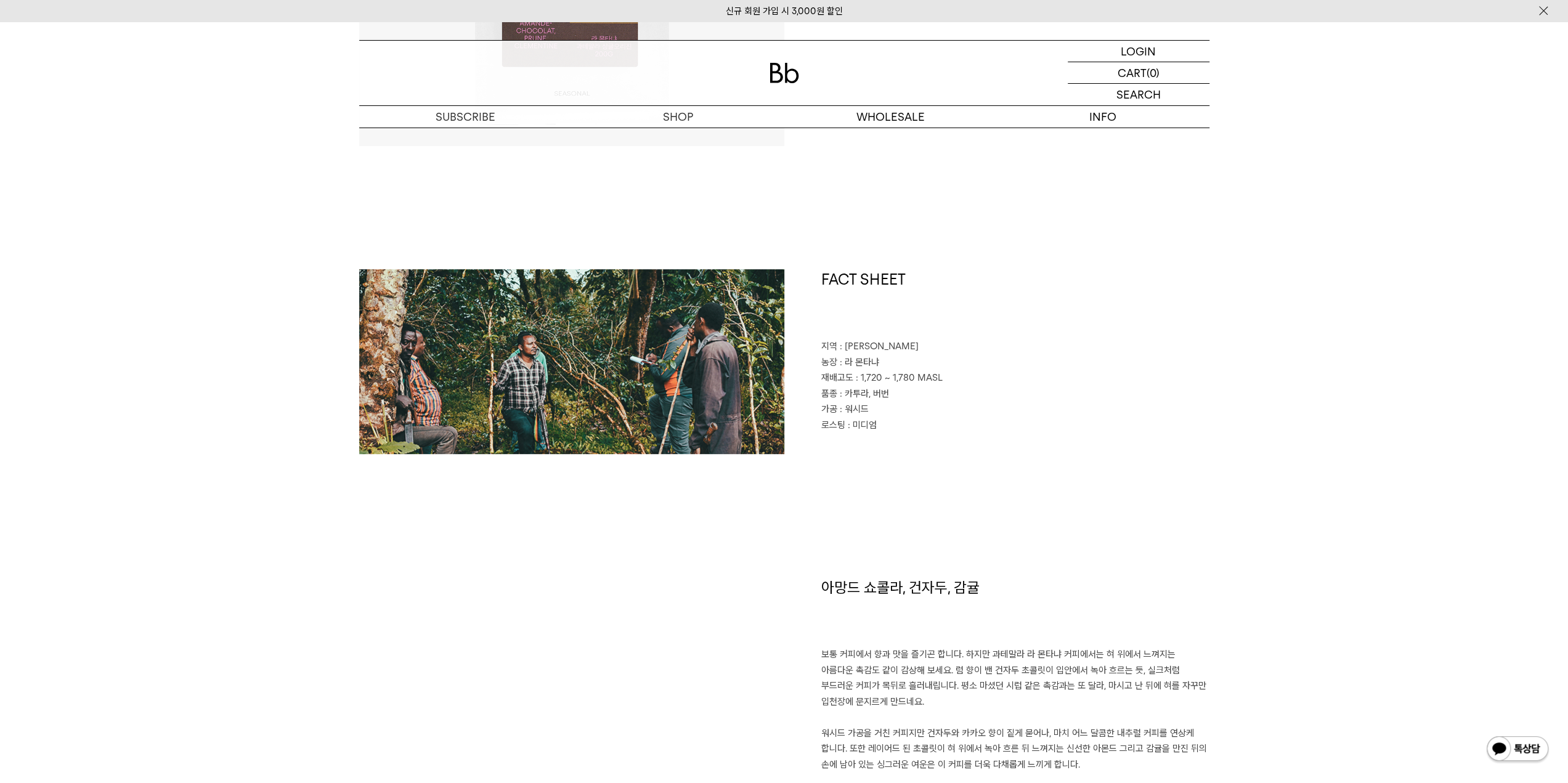
drag, startPoint x: 858, startPoint y: 541, endPoint x: 829, endPoint y: 534, distance: 29.8
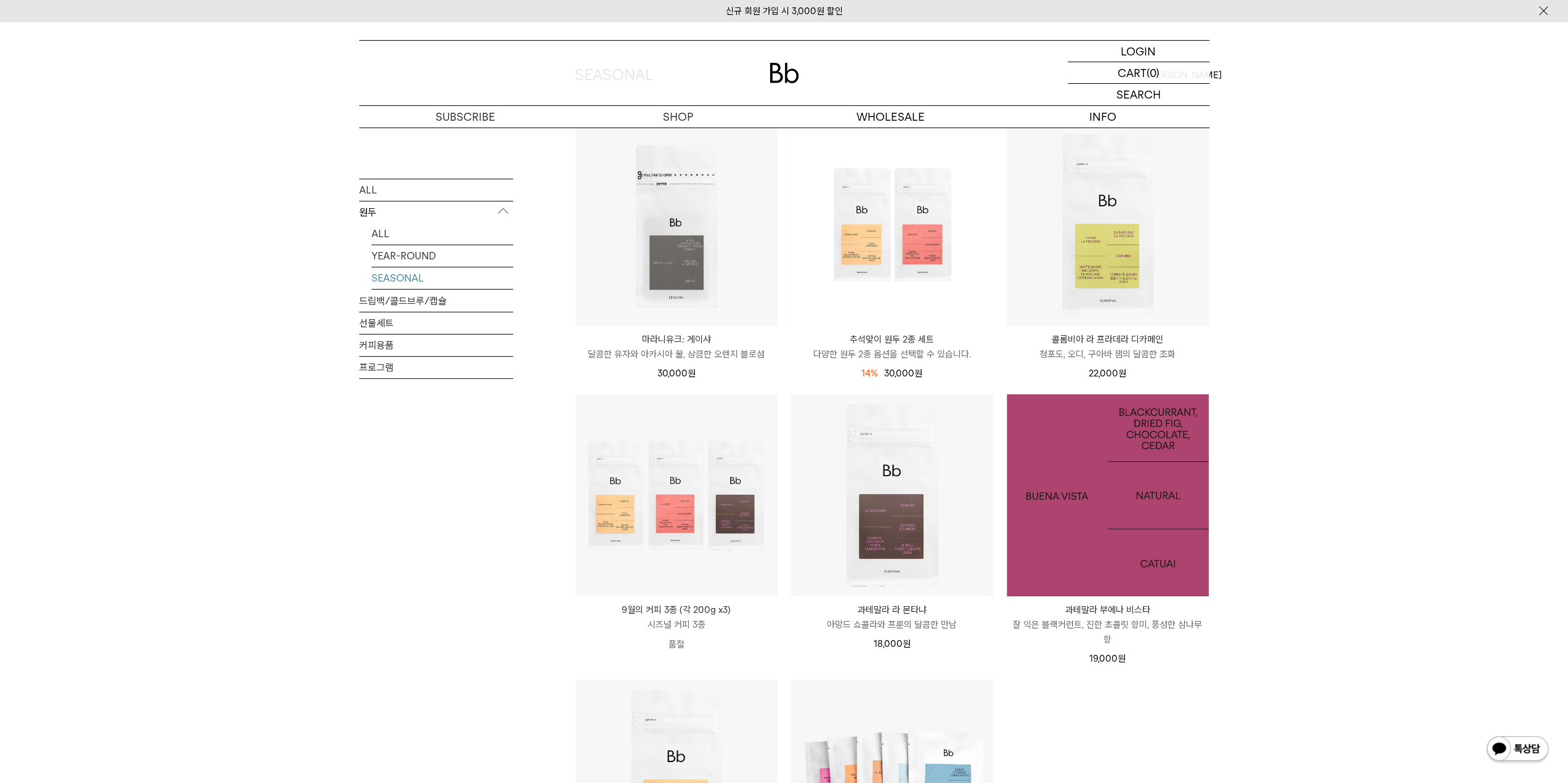
click at [1155, 538] on img at bounding box center [1107, 495] width 202 height 202
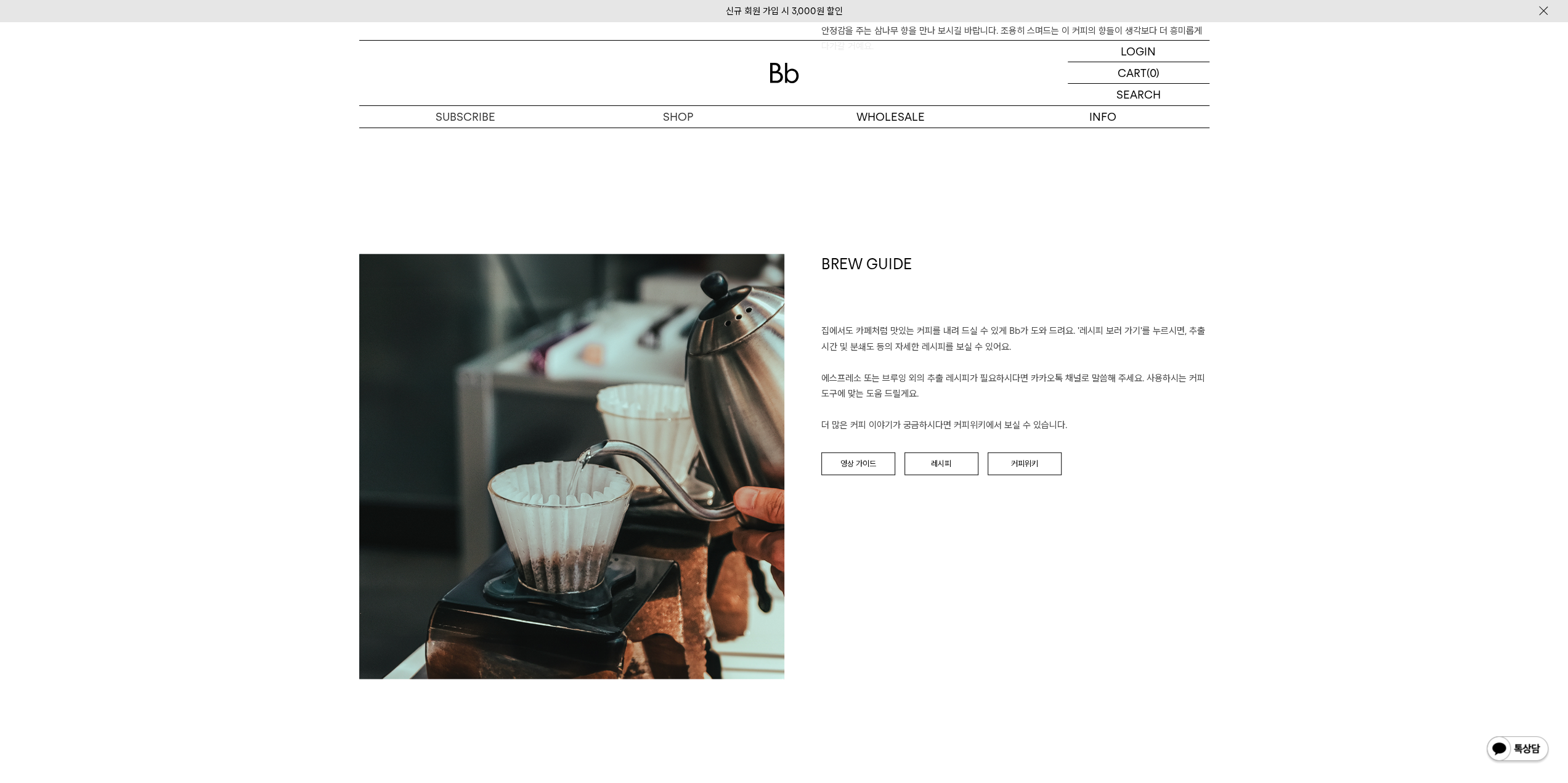
scroll to position [1293, 0]
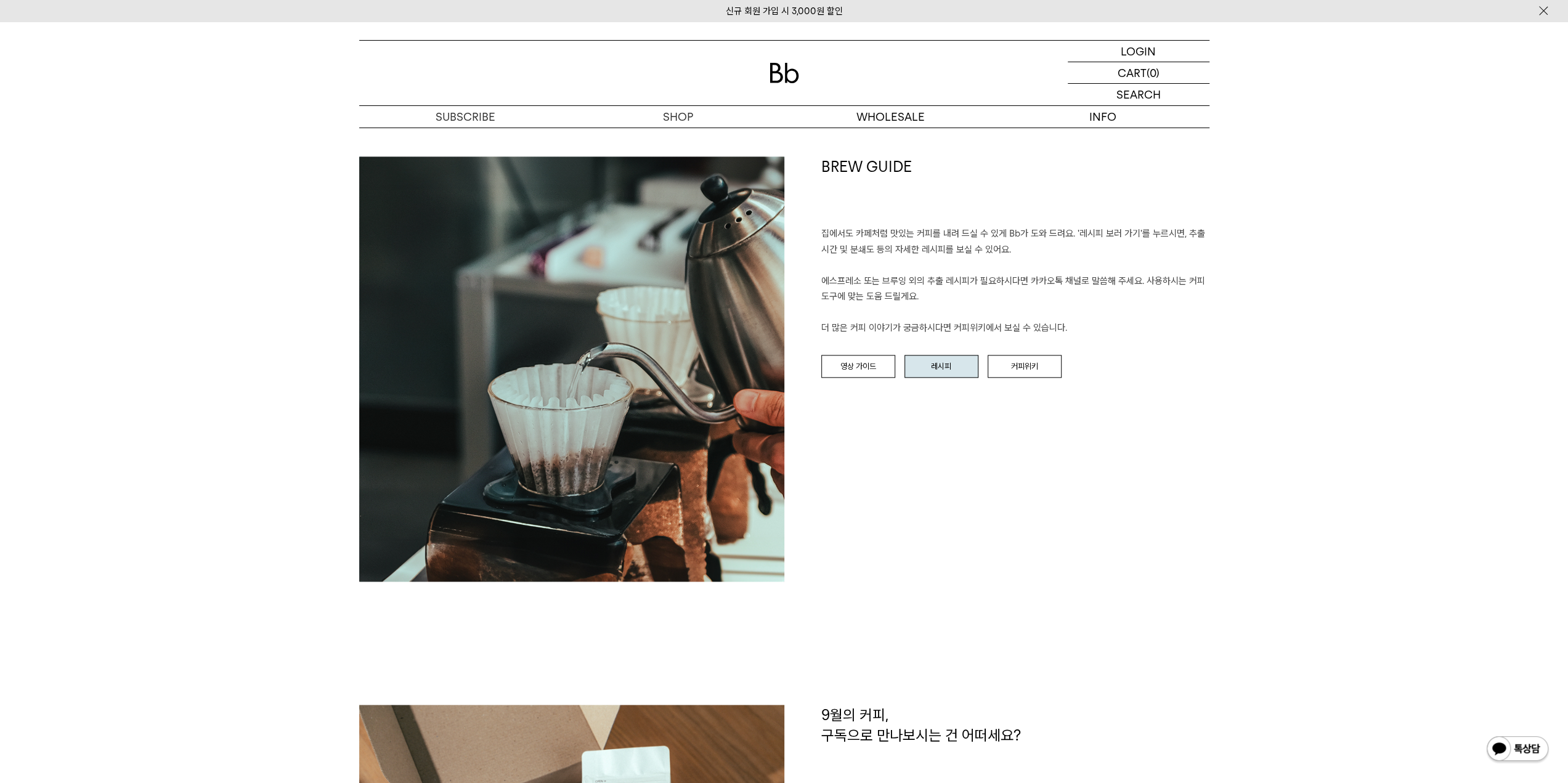
click at [918, 369] on link "레시피" at bounding box center [941, 367] width 74 height 24
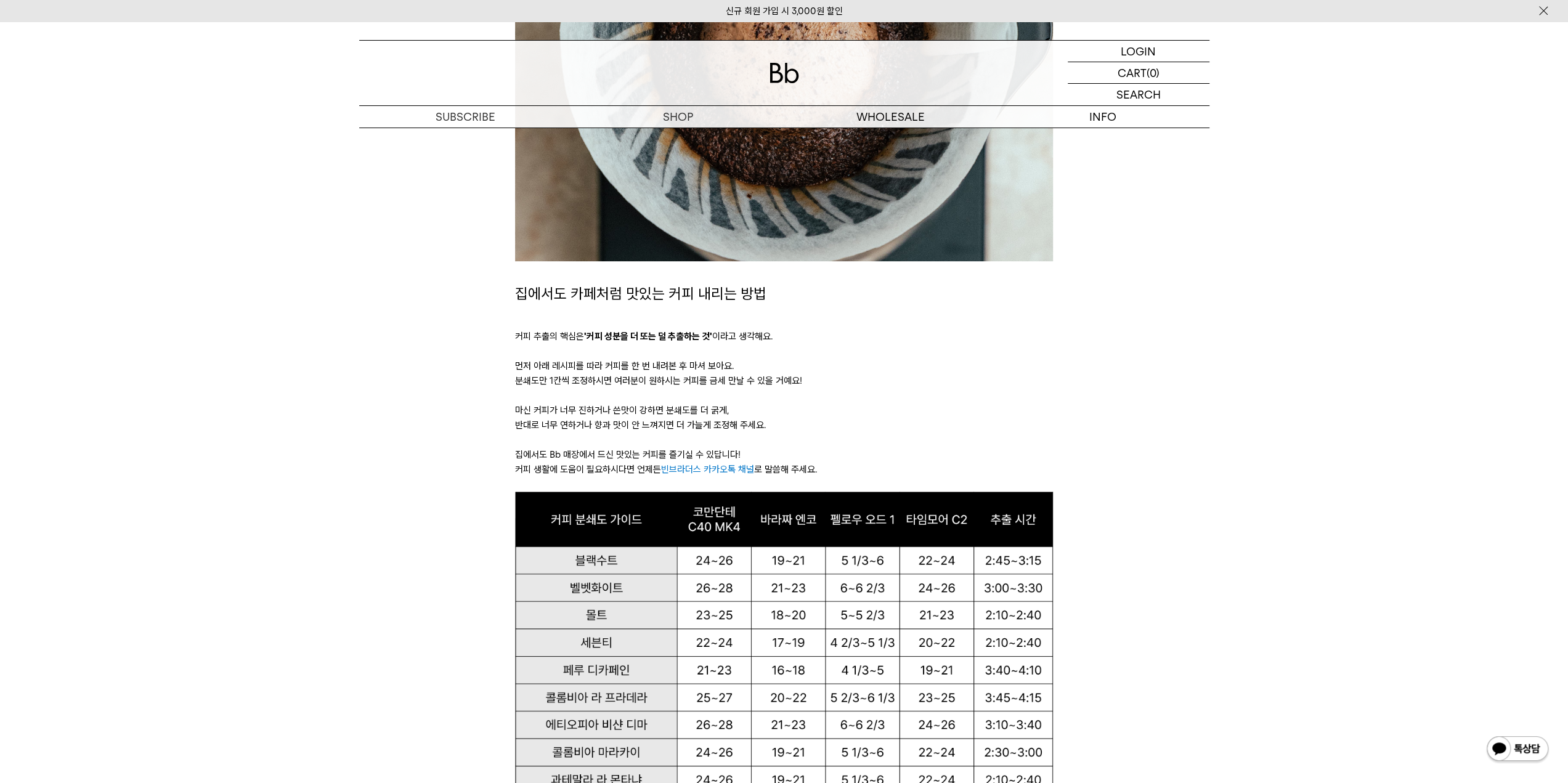
scroll to position [1047, 0]
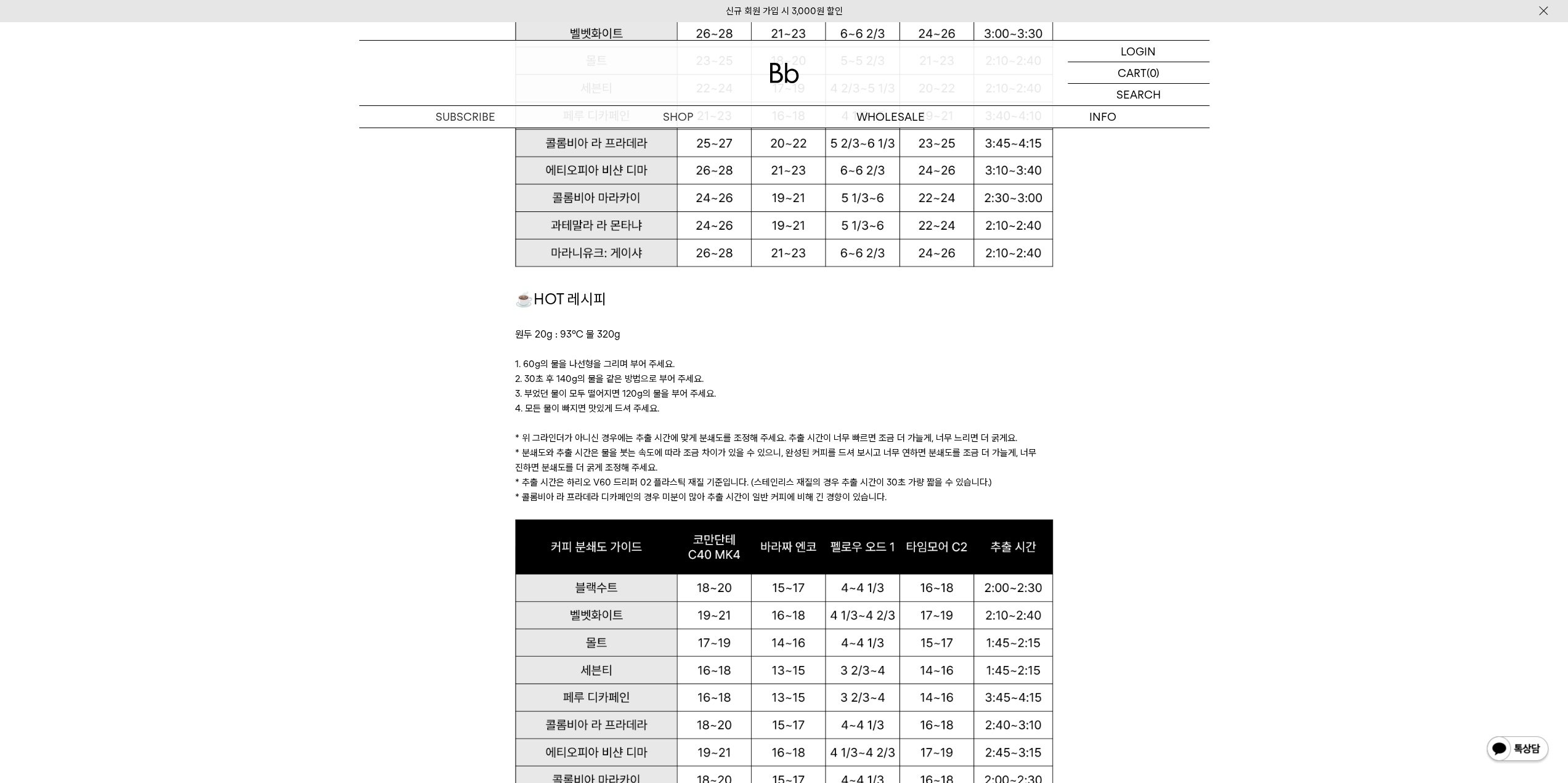
drag, startPoint x: 910, startPoint y: 217, endPoint x: 858, endPoint y: 151, distance: 84.0
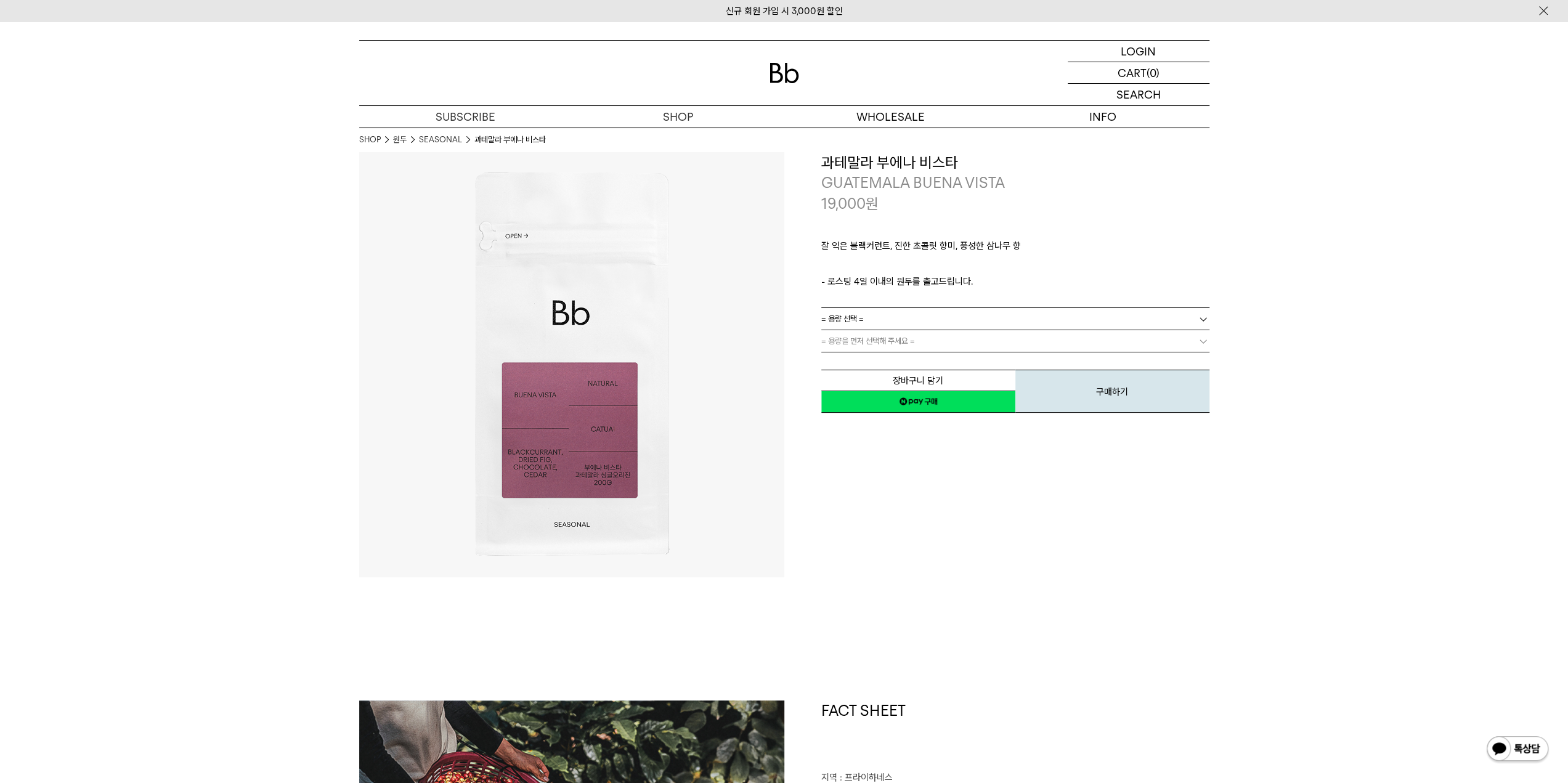
click at [892, 306] on div "잘 익은 블랙커런트, 진한 초콜릿 향미, 풍성한 삼나무 향 ㅤ 로스팅 일자 안내 - 로스팅 4일 이내의 원두를 출고드립니다." at bounding box center [1015, 261] width 388 height 94
drag, startPoint x: 887, startPoint y: 311, endPoint x: 861, endPoint y: 335, distance: 35.4
click at [887, 311] on link "= 용량 선택 =" at bounding box center [1015, 319] width 388 height 22
click at [850, 357] on li "600g" at bounding box center [1021, 363] width 376 height 22
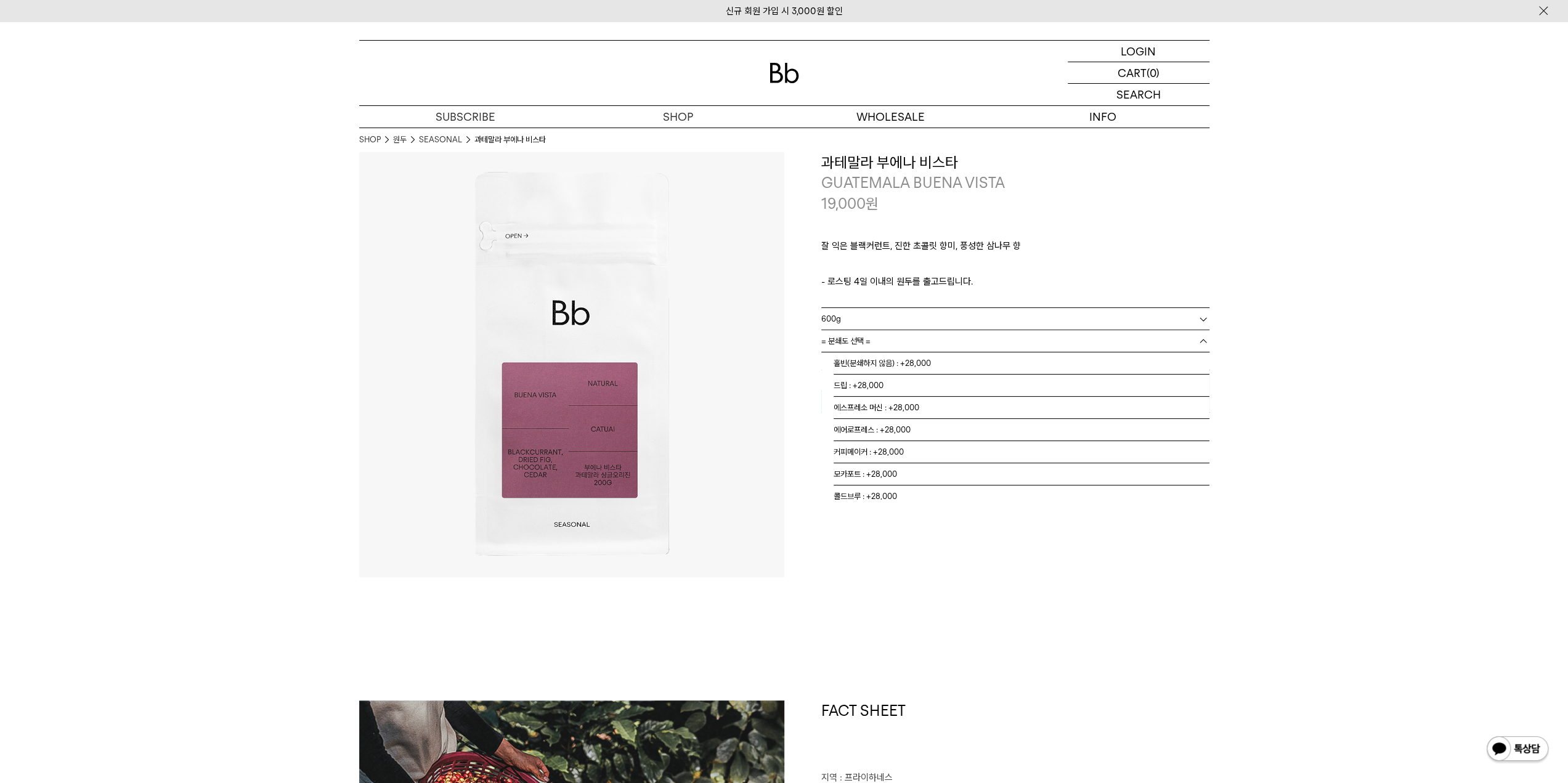
click at [856, 347] on span "= 분쇄도 선택 =" at bounding box center [845, 341] width 49 height 22
click at [855, 361] on li "홀빈(분쇄하지 않음) : +28,000" at bounding box center [1021, 363] width 376 height 22
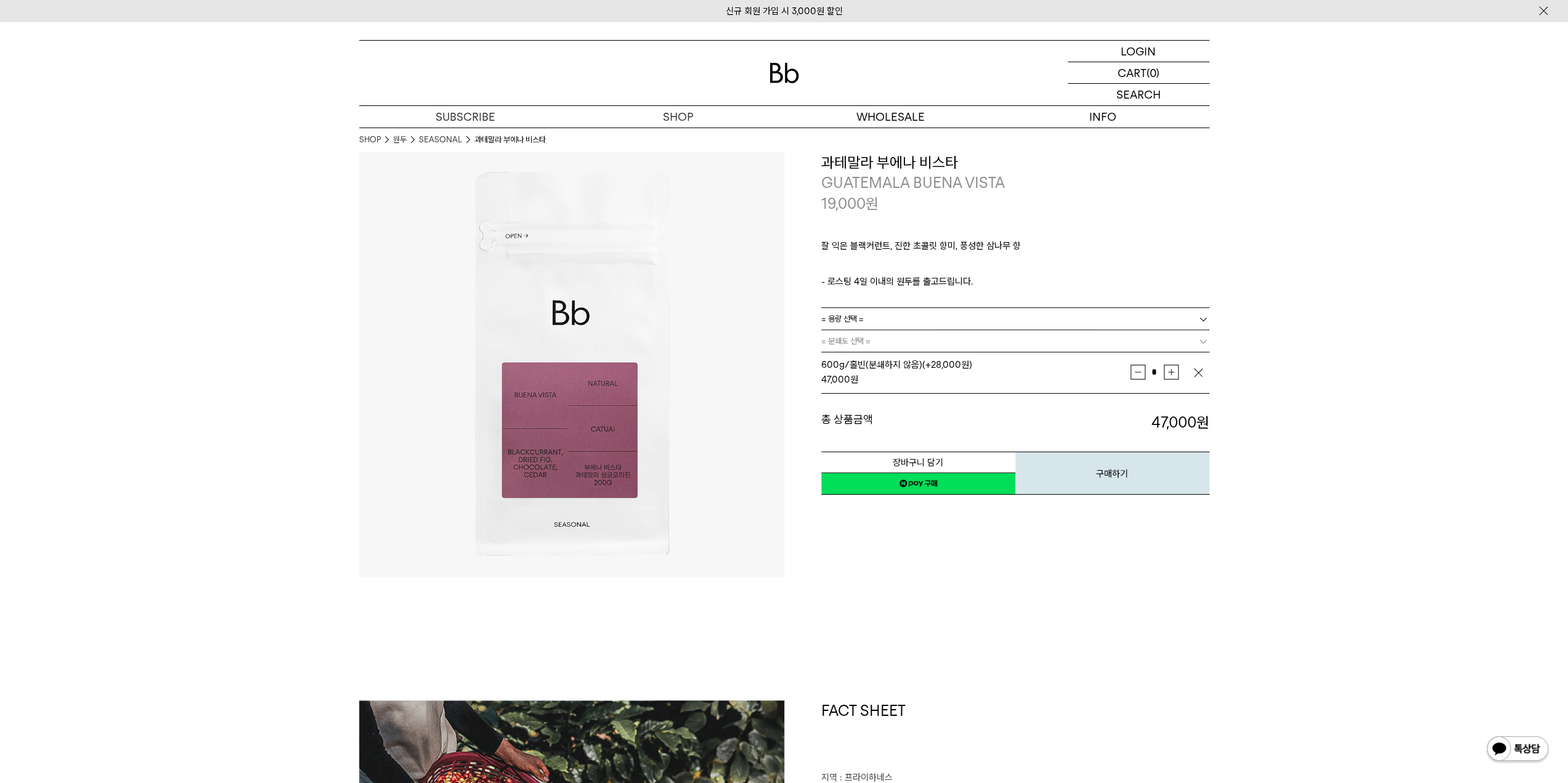
drag, startPoint x: 868, startPoint y: 251, endPoint x: 883, endPoint y: 256, distance: 15.8
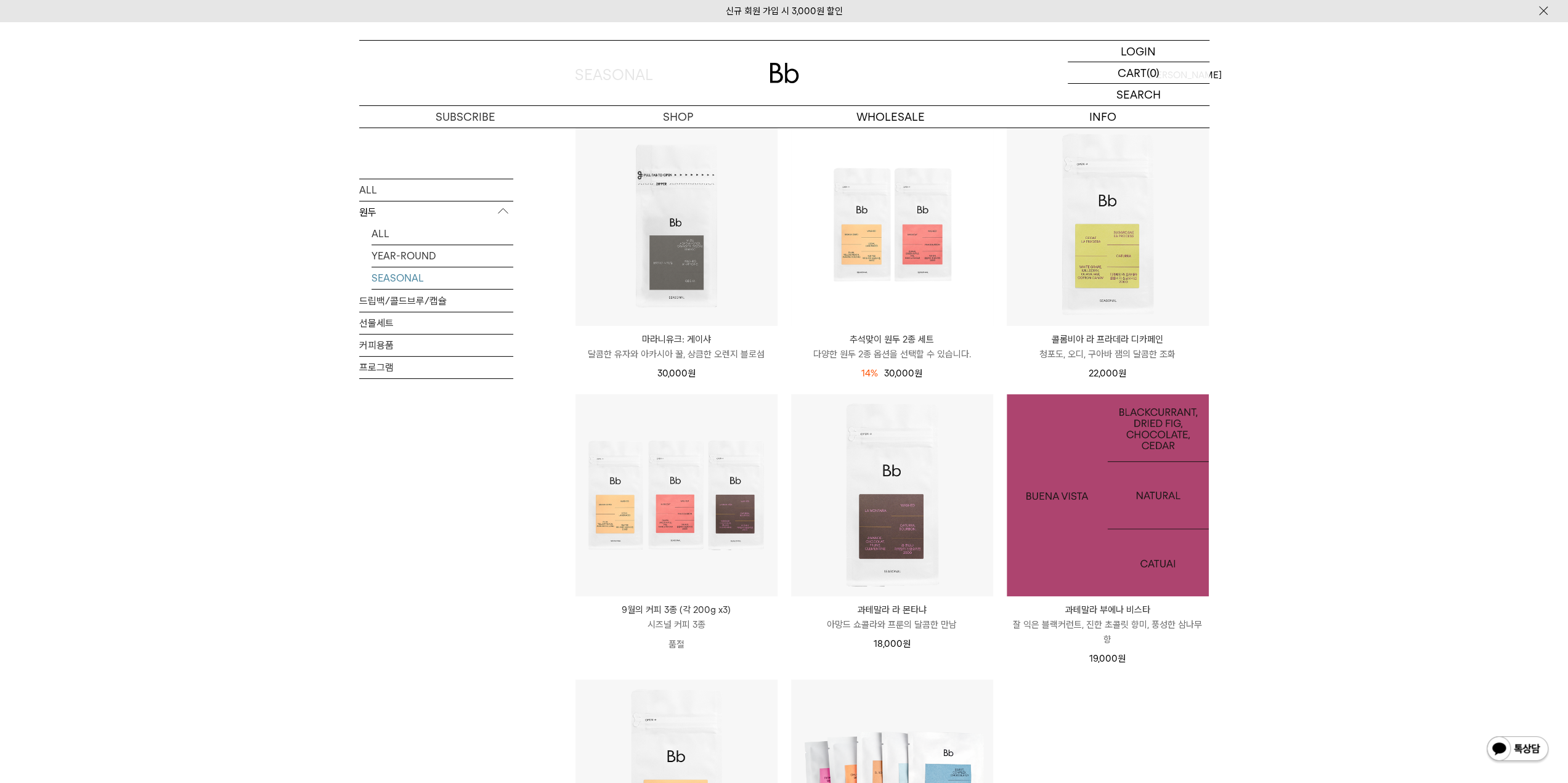
click at [1147, 501] on img at bounding box center [1107, 495] width 202 height 202
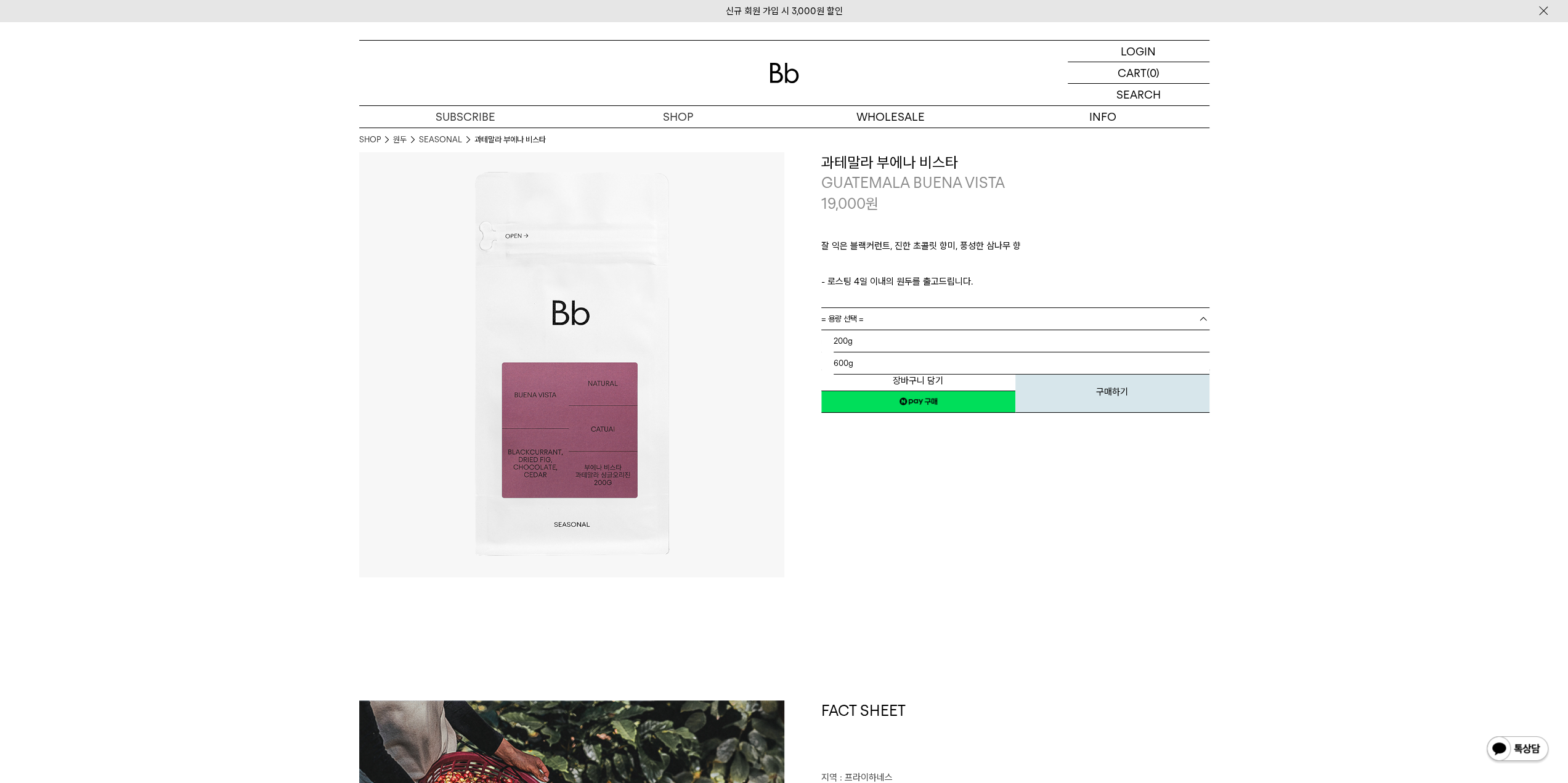
click at [864, 322] on link "= 용량 선택 =" at bounding box center [1015, 319] width 388 height 22
click at [855, 360] on li "600g" at bounding box center [1021, 363] width 376 height 22
click at [856, 356] on div "장바구니 담기 찜하기 NAVER 네이버 ID로 간편구매 네이버페이 네이버페이 구매하기 찜하기 이전 이벤트 Npay 머니 우리 통장 최대 1만원…" at bounding box center [1015, 382] width 388 height 63
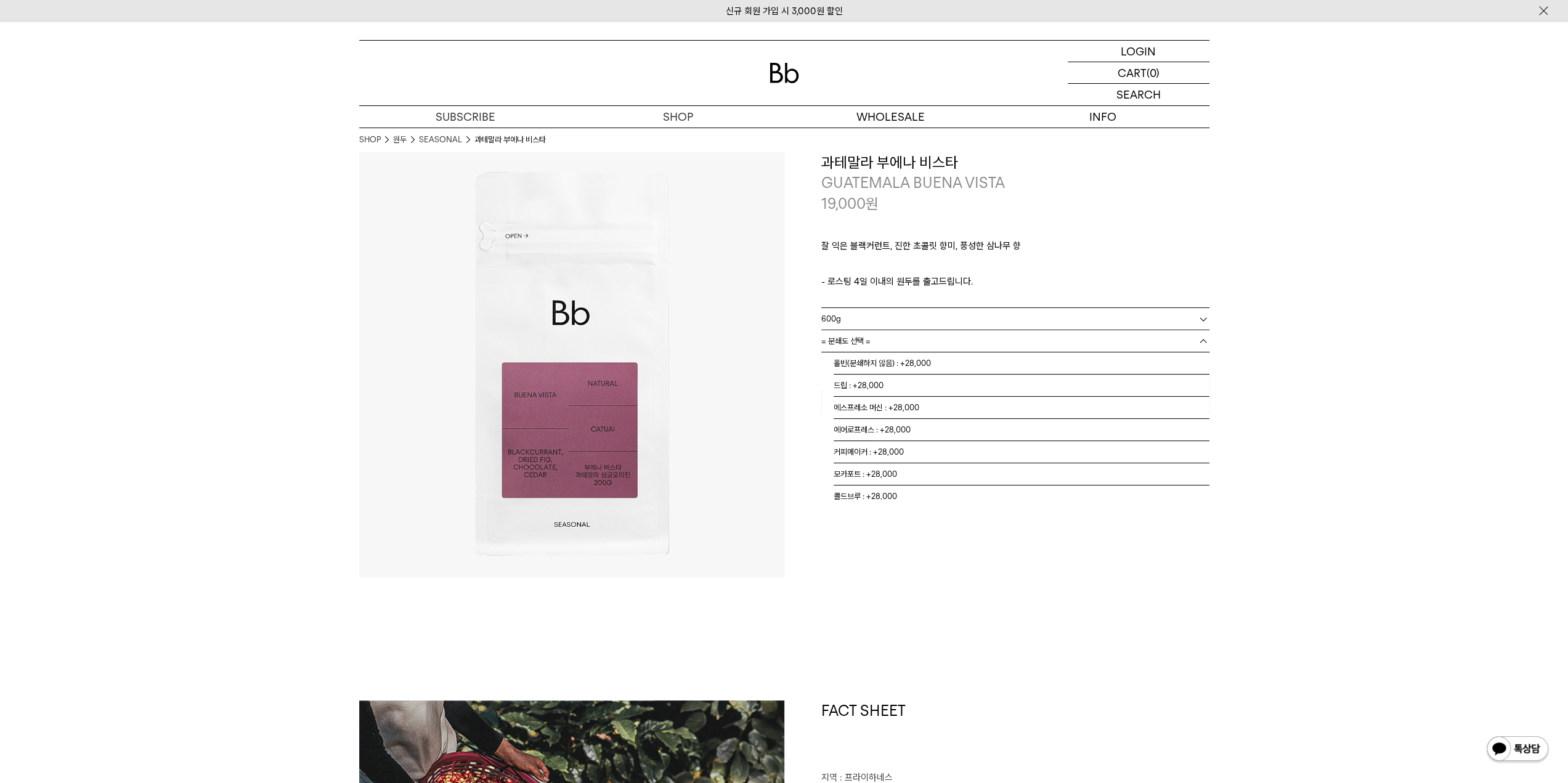
click at [864, 333] on span "= 분쇄도 선택 =" at bounding box center [845, 341] width 49 height 22
click at [907, 366] on li "홀빈(분쇄하지 않음) : +28,000" at bounding box center [1021, 363] width 376 height 22
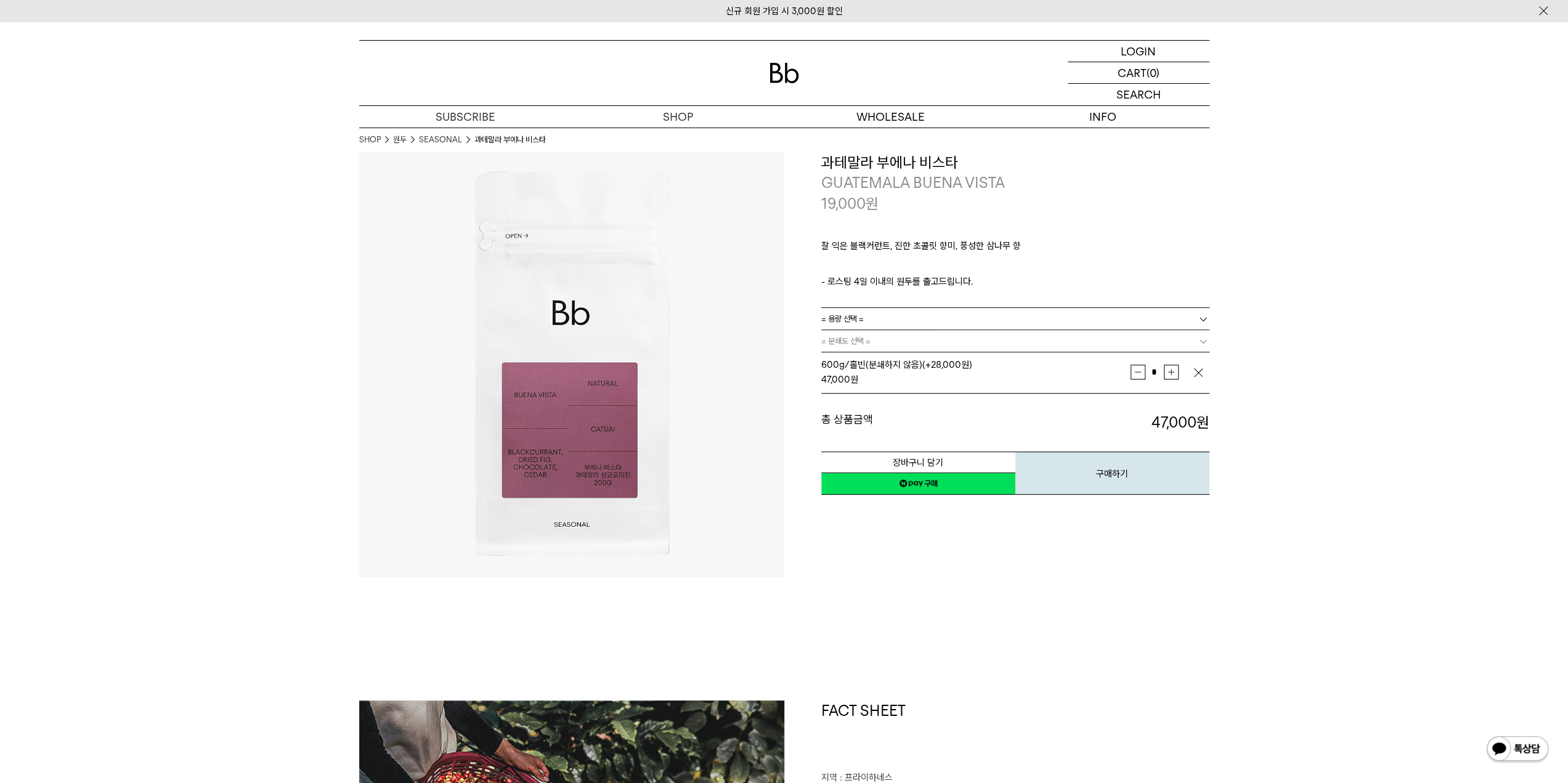
drag, startPoint x: 918, startPoint y: 550, endPoint x: 920, endPoint y: 539, distance: 11.2
click at [920, 539] on div "**********" at bounding box center [997, 364] width 425 height 425
click at [939, 474] on link "네이버페이 구매하기" at bounding box center [918, 483] width 194 height 22
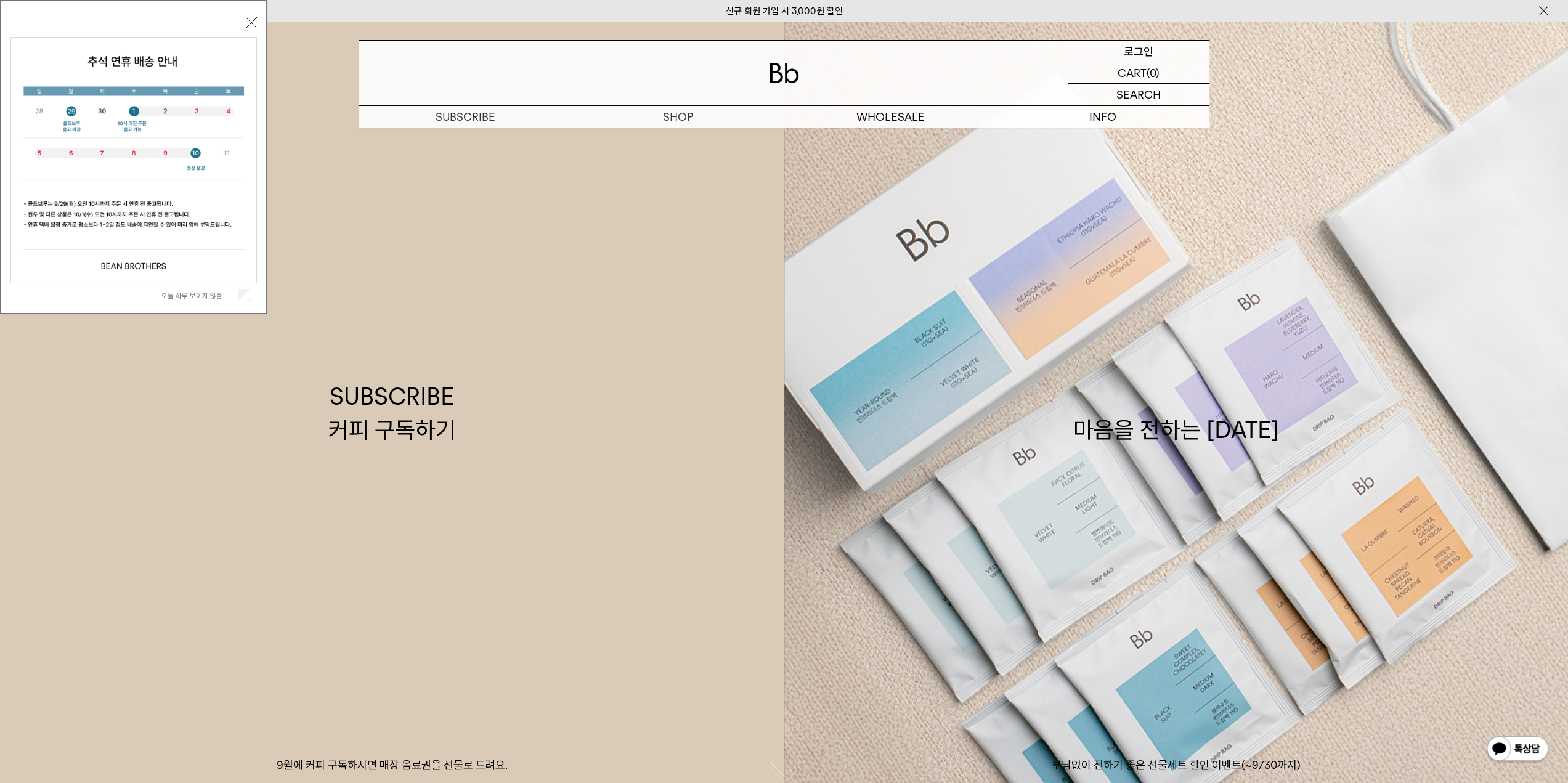
click at [1132, 50] on p "로그인" at bounding box center [1139, 51] width 30 height 21
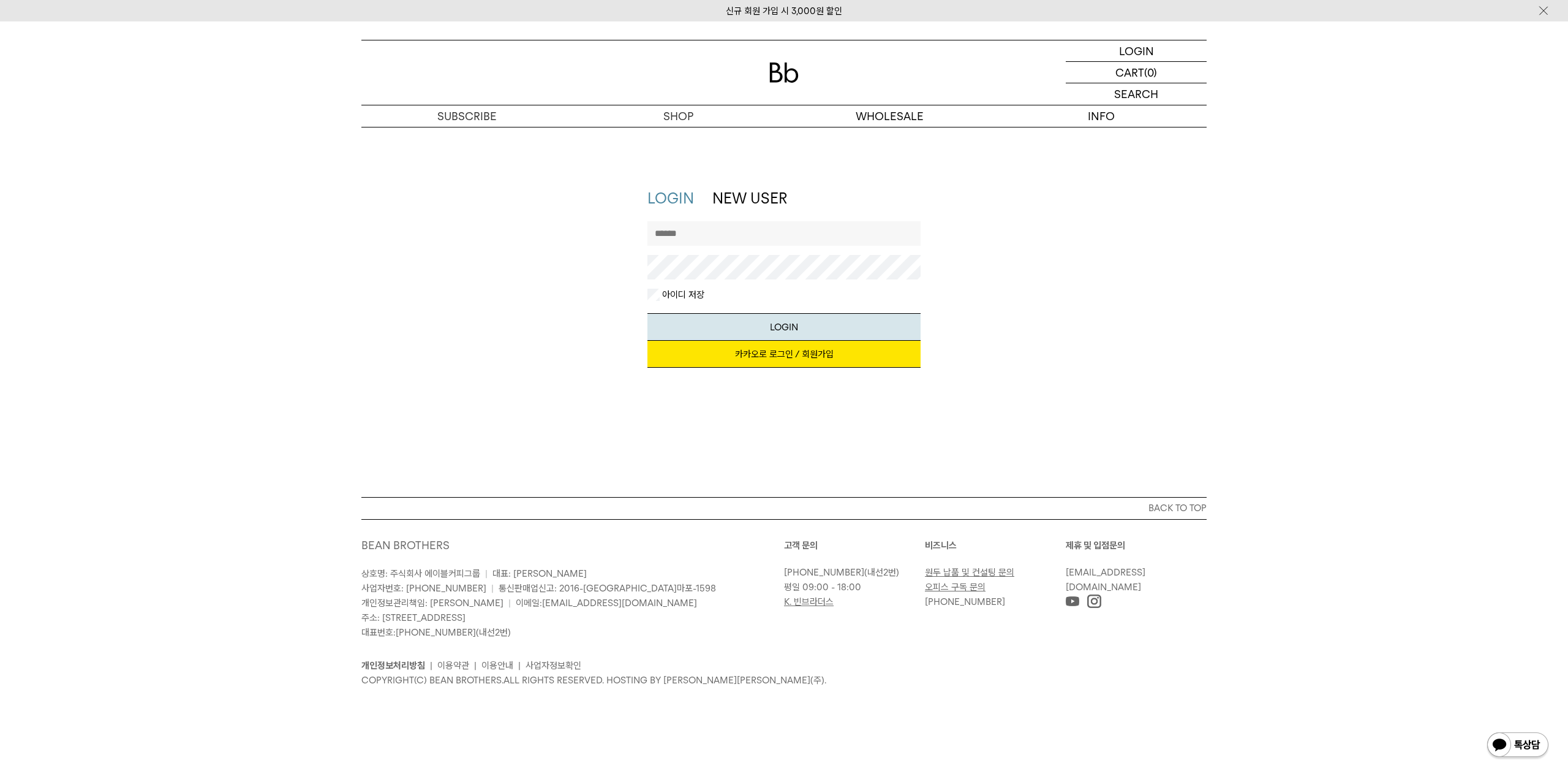
click at [675, 236] on input "text" at bounding box center [784, 233] width 274 height 24
click at [707, 362] on link "카카오로 로그인 / 회원가입" at bounding box center [784, 354] width 274 height 27
click at [689, 218] on div "LOGIN NEW USER 지금 가입하시면 3,000원 쿠폰과 매월 회원 전용 커피 혜택을 드려요. 카카오로 로그인 / 회원가입 아이디로 로그…" at bounding box center [784, 284] width 274 height 192
click at [686, 227] on input "text" at bounding box center [784, 233] width 274 height 24
click at [587, 393] on div "LOGIN LOGIN NEW USER 지금 가입하시면 3,000원 쿠폰과 매월 회원 전용 커피 혜택을 드려요. 카카오로 로그인 / 회원가입 아…" at bounding box center [784, 312] width 1568 height 370
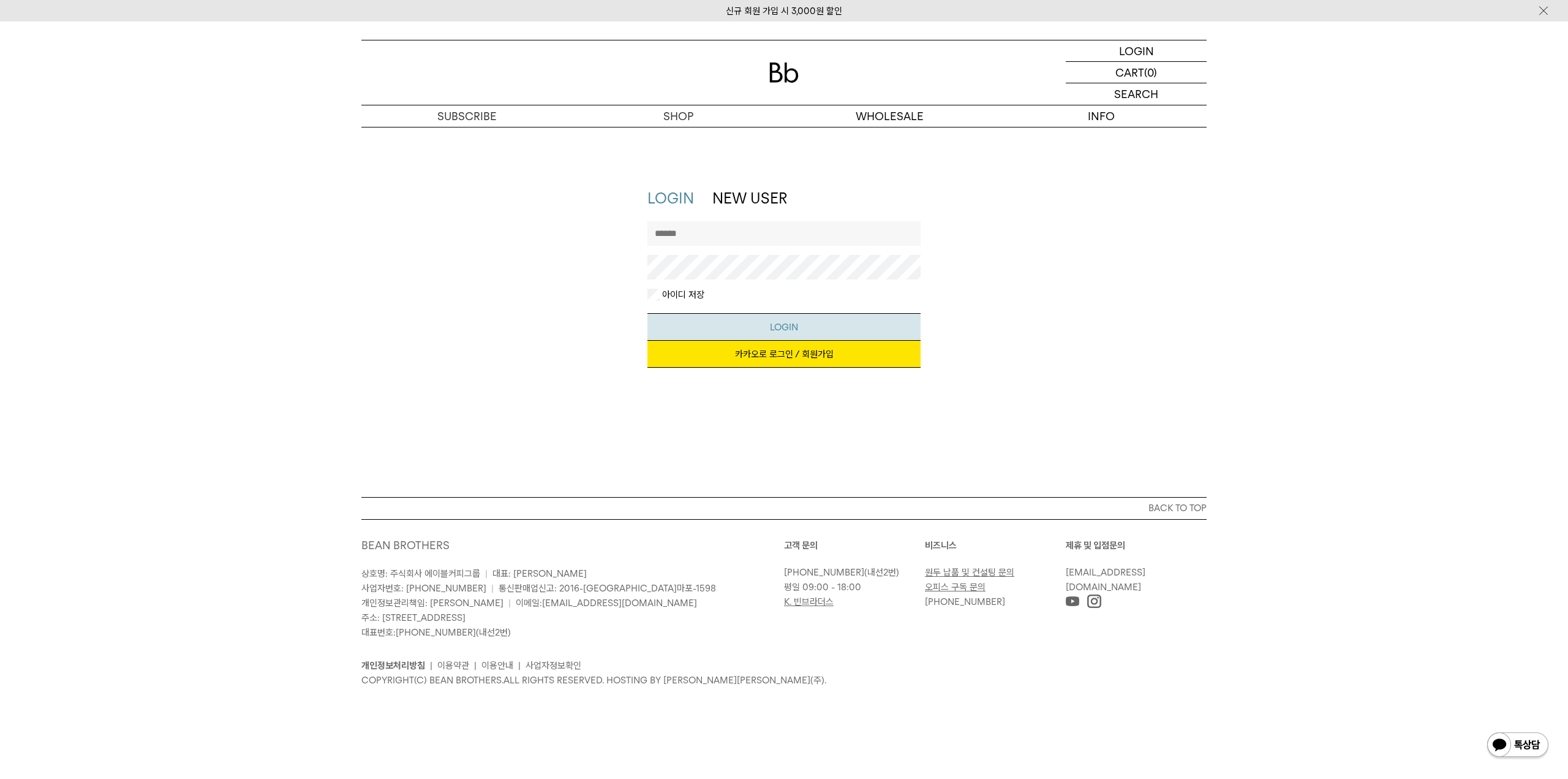
click at [748, 324] on button "LOGIN" at bounding box center [784, 326] width 274 height 28
click at [712, 227] on input "text" at bounding box center [784, 233] width 274 height 24
type input "**********"
click at [647, 313] on button "LOGIN" at bounding box center [784, 326] width 274 height 28
click at [1137, 54] on p "로그인" at bounding box center [1136, 50] width 30 height 21
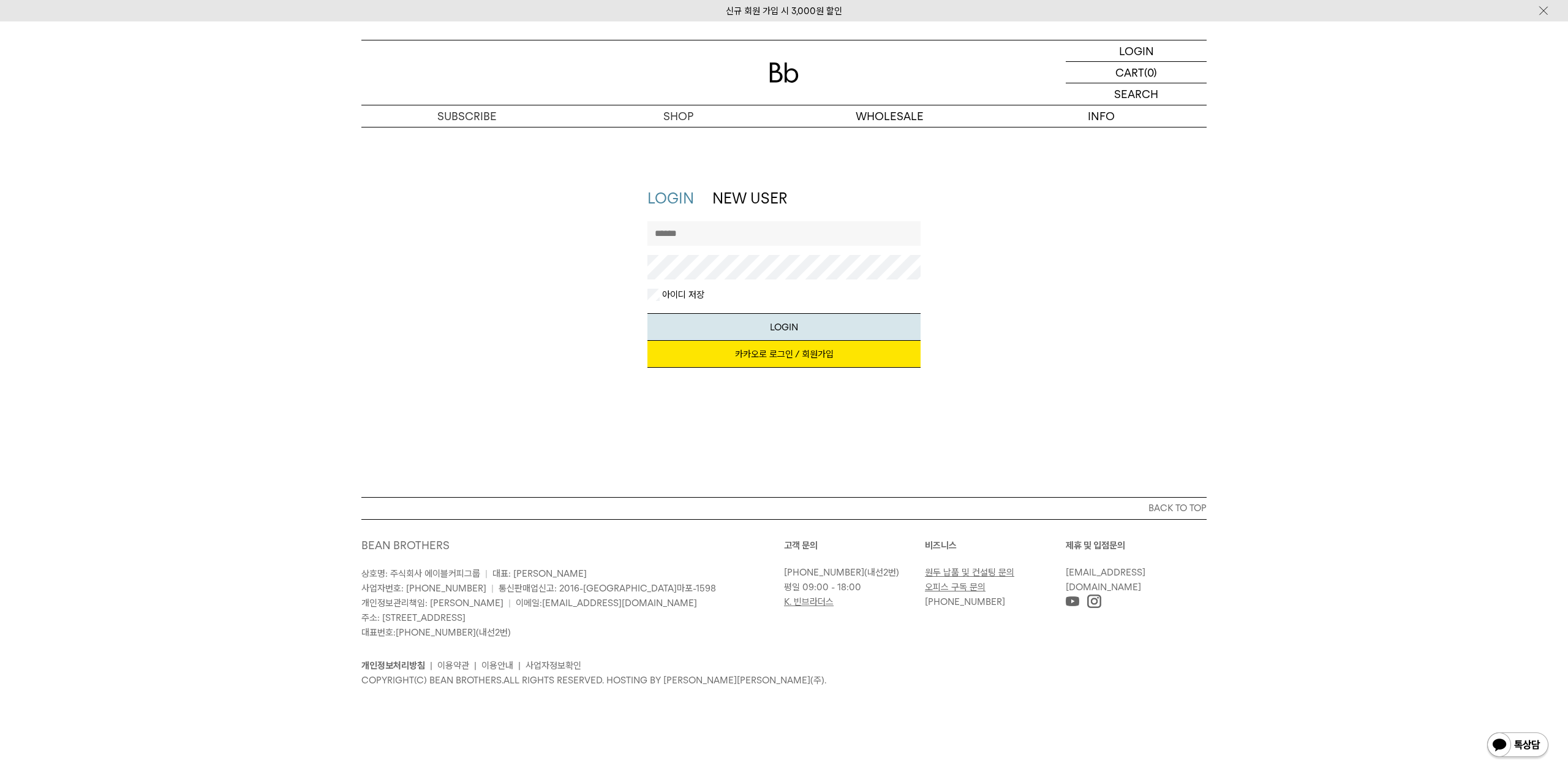
click at [778, 363] on link "카카오로 로그인 / 회원가입" at bounding box center [784, 354] width 274 height 27
click at [709, 234] on input "text" at bounding box center [784, 233] width 274 height 24
type input "**********"
click at [647, 313] on button "LOGIN" at bounding box center [784, 326] width 274 height 28
click at [739, 355] on link "카카오로 로그인 / 회원가입" at bounding box center [784, 354] width 274 height 27
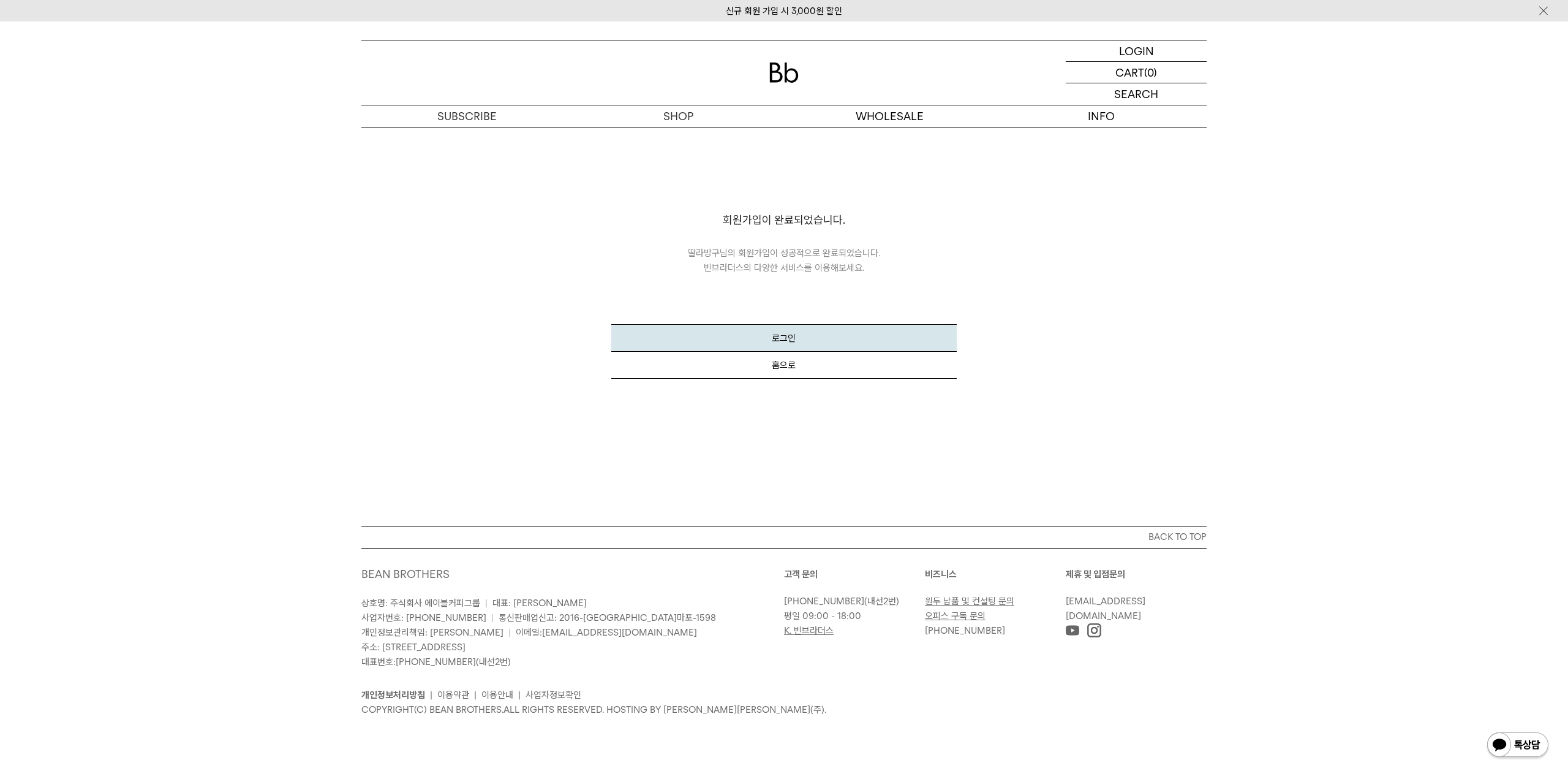
drag, startPoint x: 956, startPoint y: 269, endPoint x: 971, endPoint y: 230, distance: 41.8
click at [958, 262] on div "회원가입 회원가입이 완료되었습니다. 딸라방구 님의 회원가입이 성공적으로 완료되었습니다. 빈브라더스의 다양한 서비스를 이용해보세요. 로그인 홈으로" at bounding box center [783, 265] width 357 height 276
click at [1128, 52] on p "로그인" at bounding box center [1136, 50] width 30 height 21
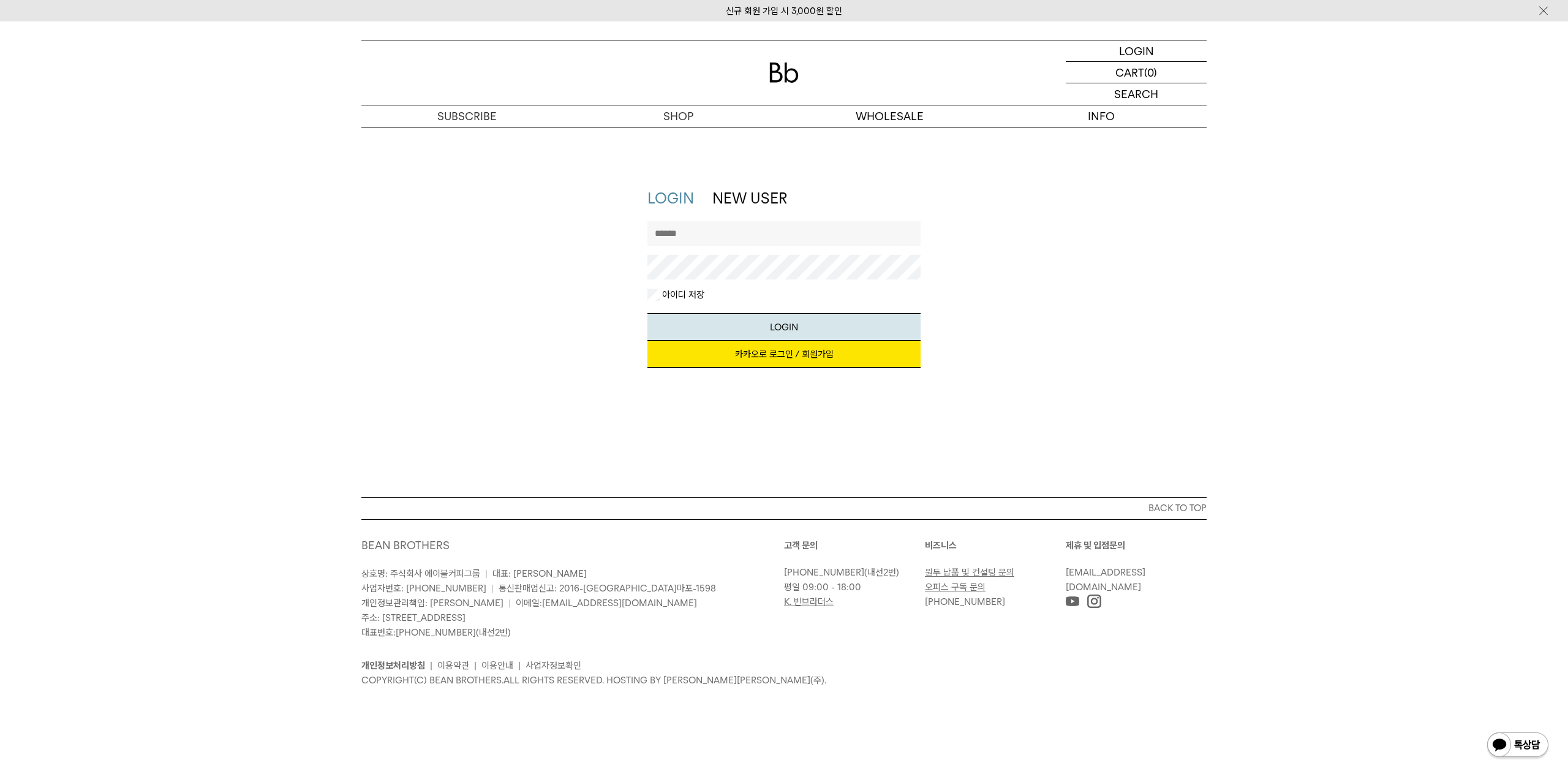
click at [773, 352] on link "카카오로 로그인 / 회원가입" at bounding box center [784, 354] width 274 height 27
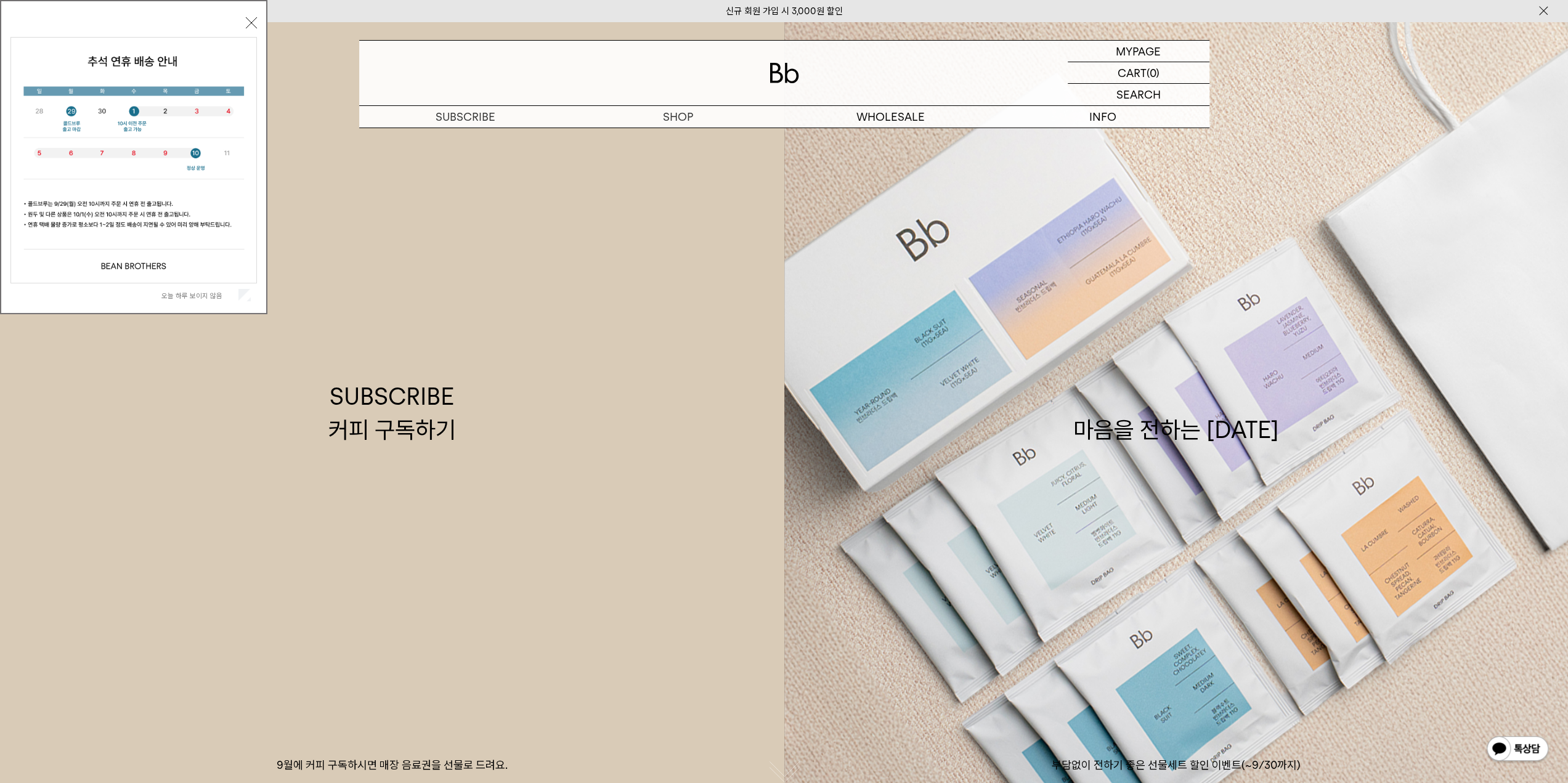
click at [247, 19] on button "닫기" at bounding box center [251, 23] width 11 height 11
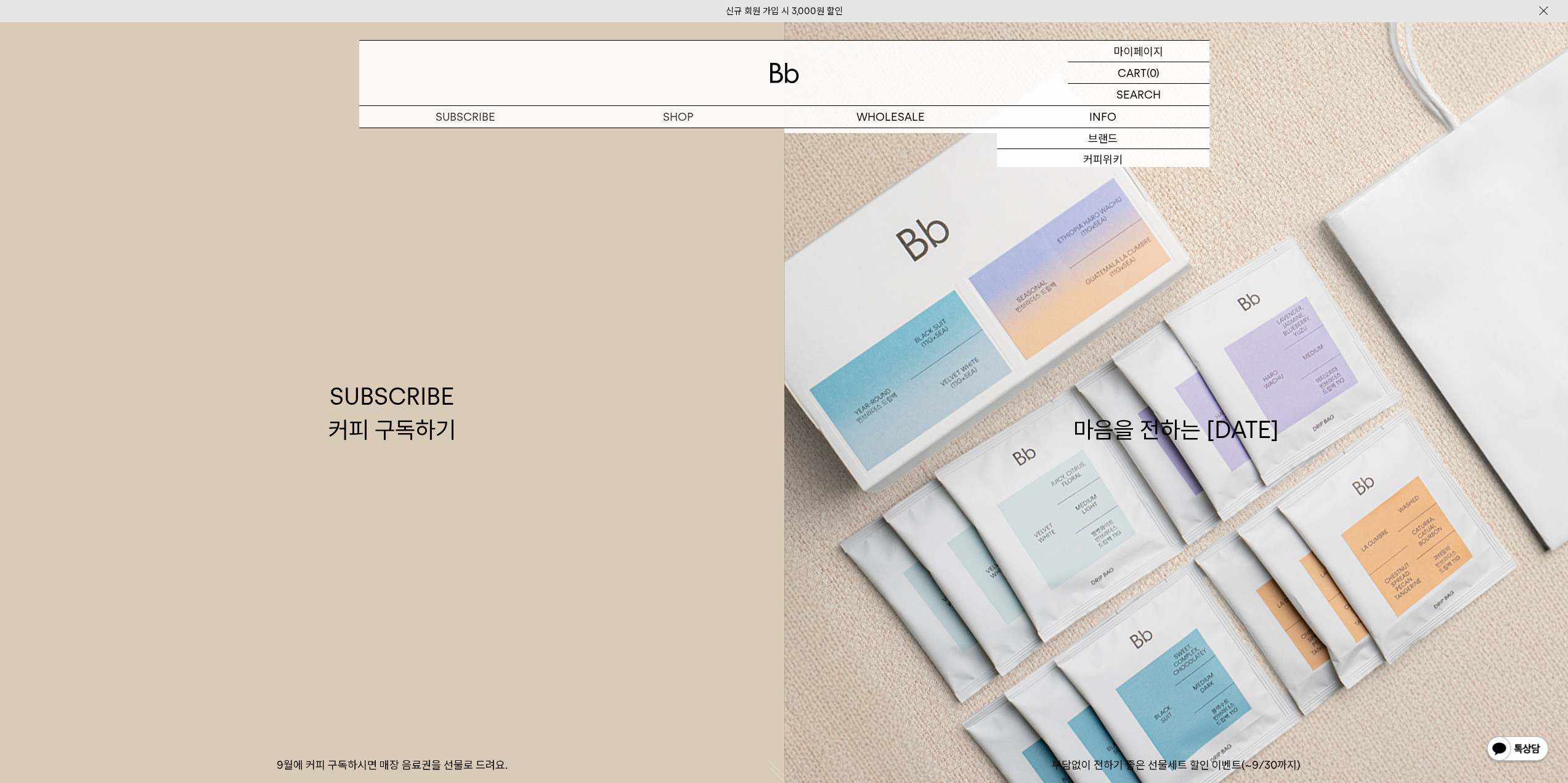
click at [1128, 53] on p "마이페이지" at bounding box center [1139, 51] width 49 height 21
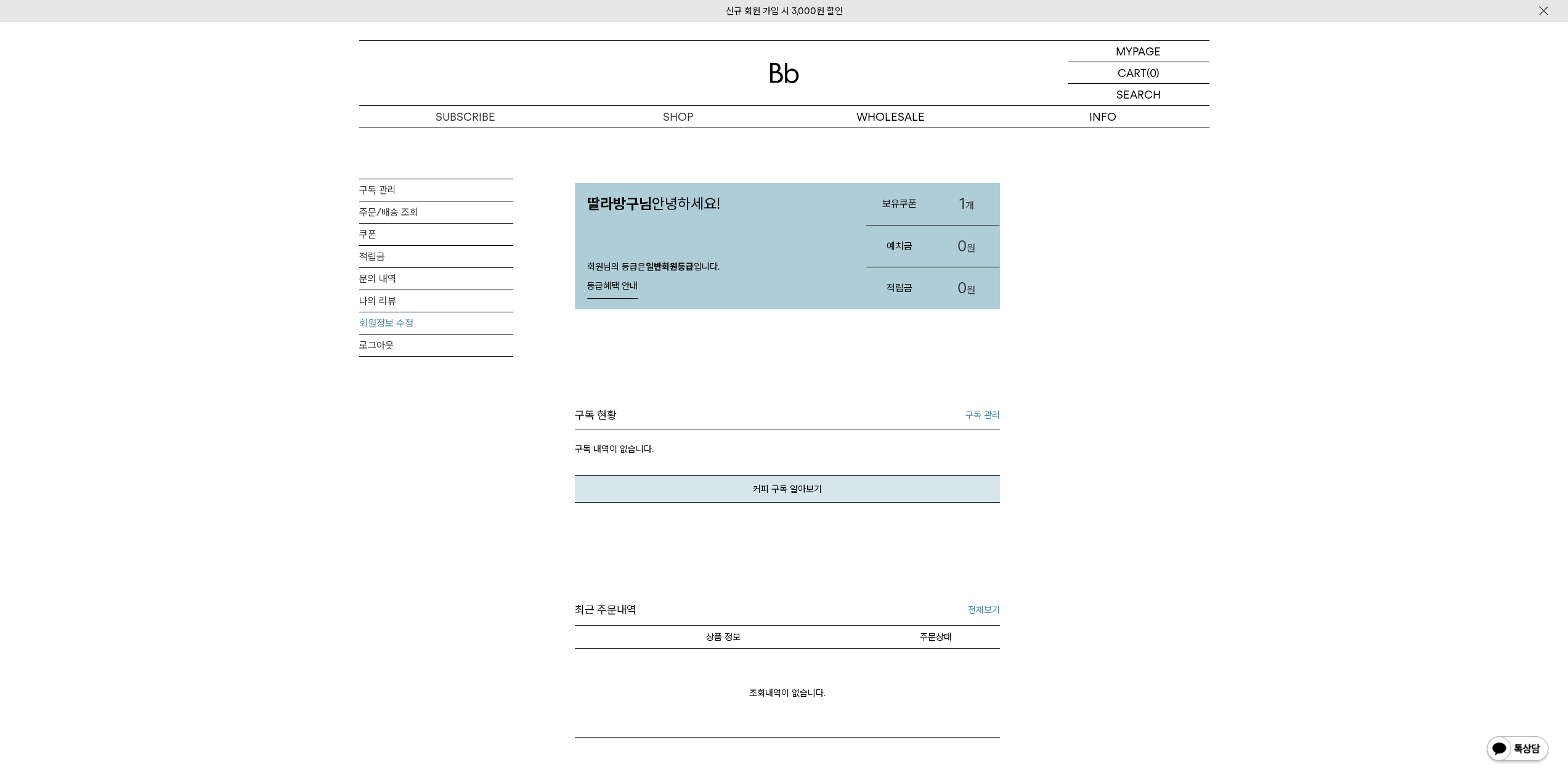
click at [376, 323] on link "회원정보 수정" at bounding box center [436, 323] width 154 height 22
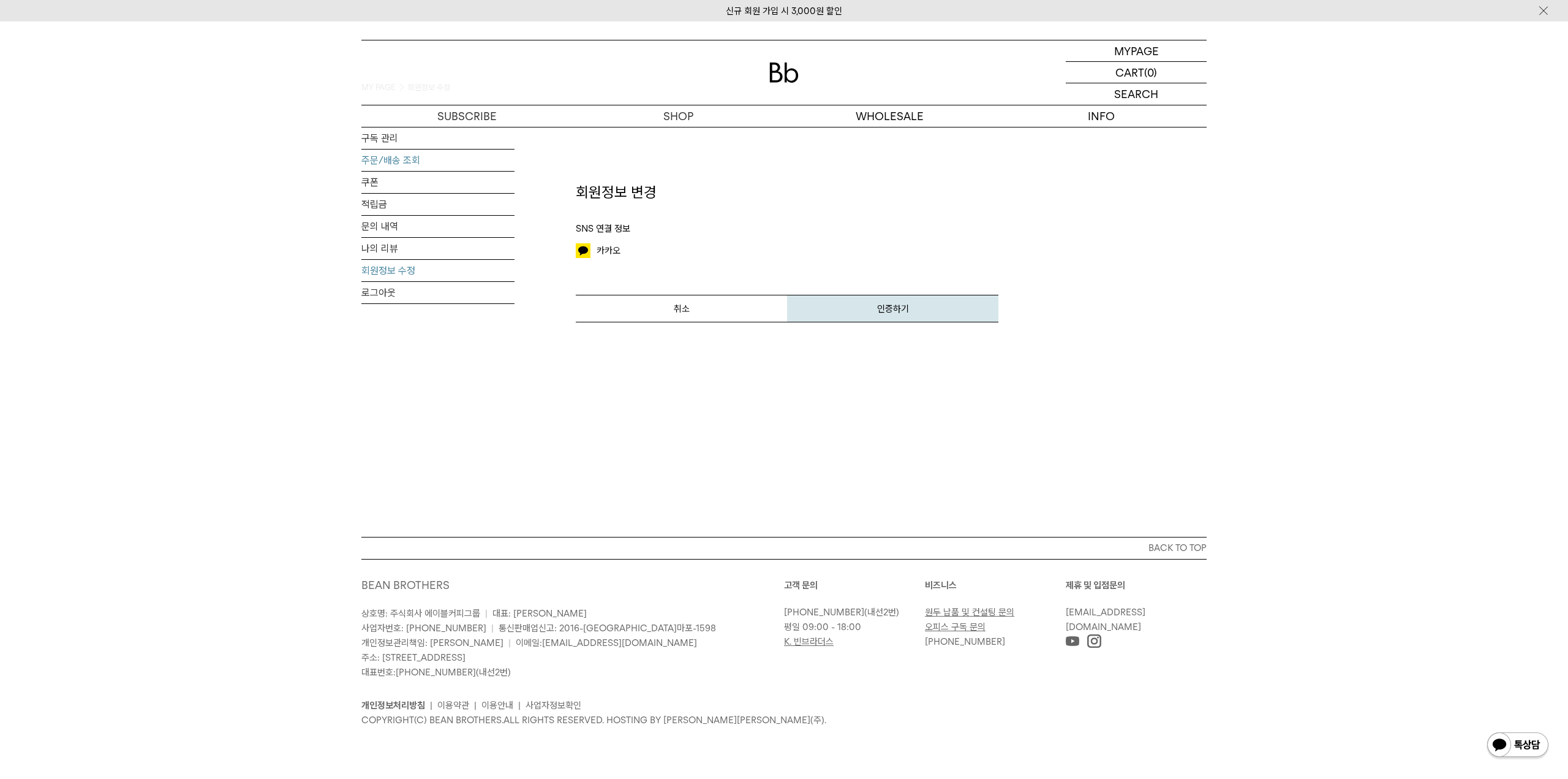
click at [375, 155] on link "주문/배송 조회" at bounding box center [438, 161] width 153 height 21
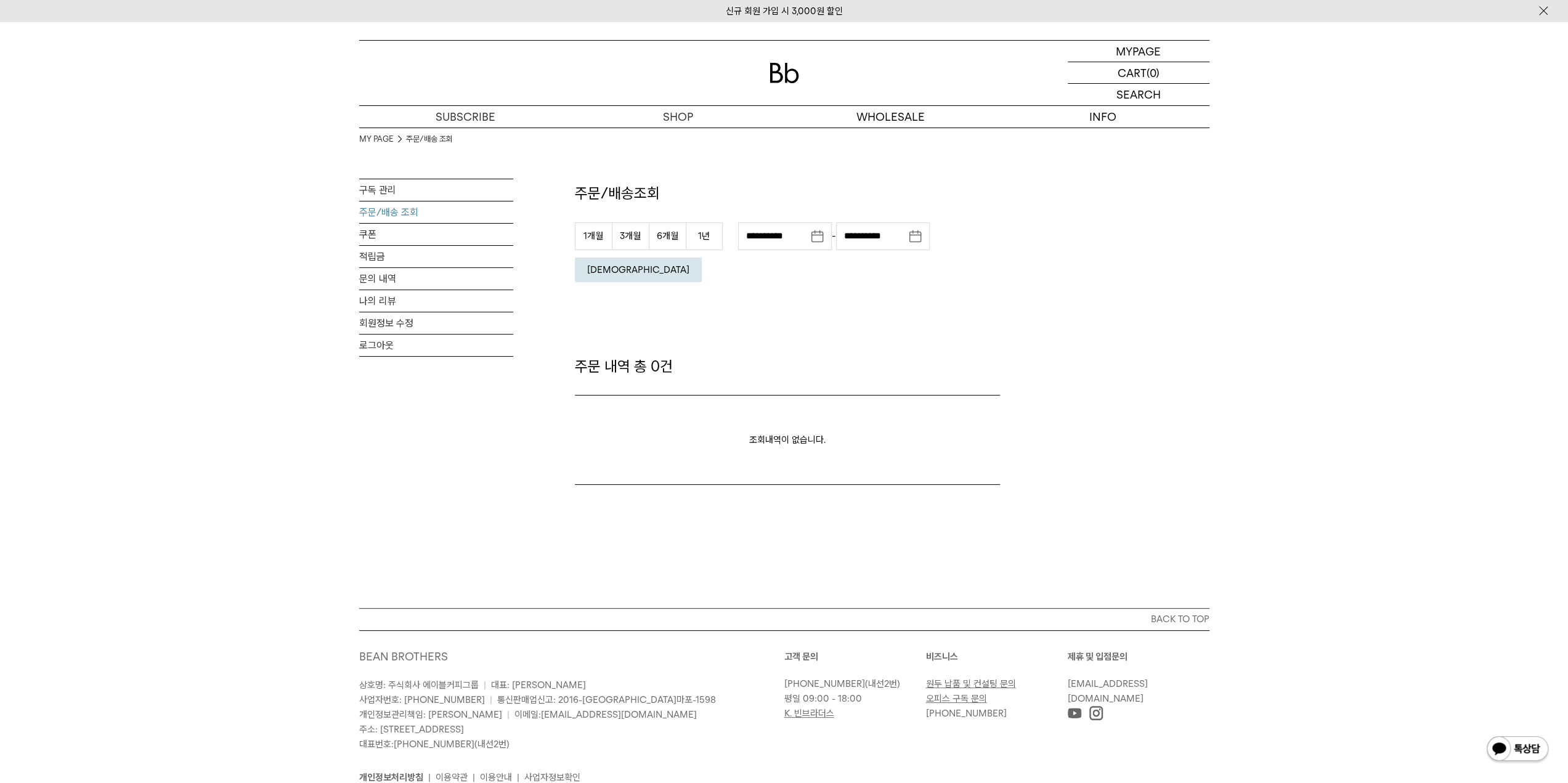
click at [702, 257] on button "[DEMOGRAPHIC_DATA]" at bounding box center [638, 269] width 127 height 24
click at [699, 235] on button "1년" at bounding box center [704, 236] width 37 height 28
type input "**********"
click at [689, 264] on em "조회" at bounding box center [637, 269] width 102 height 11
click at [368, 334] on link "로그아웃" at bounding box center [436, 345] width 154 height 22
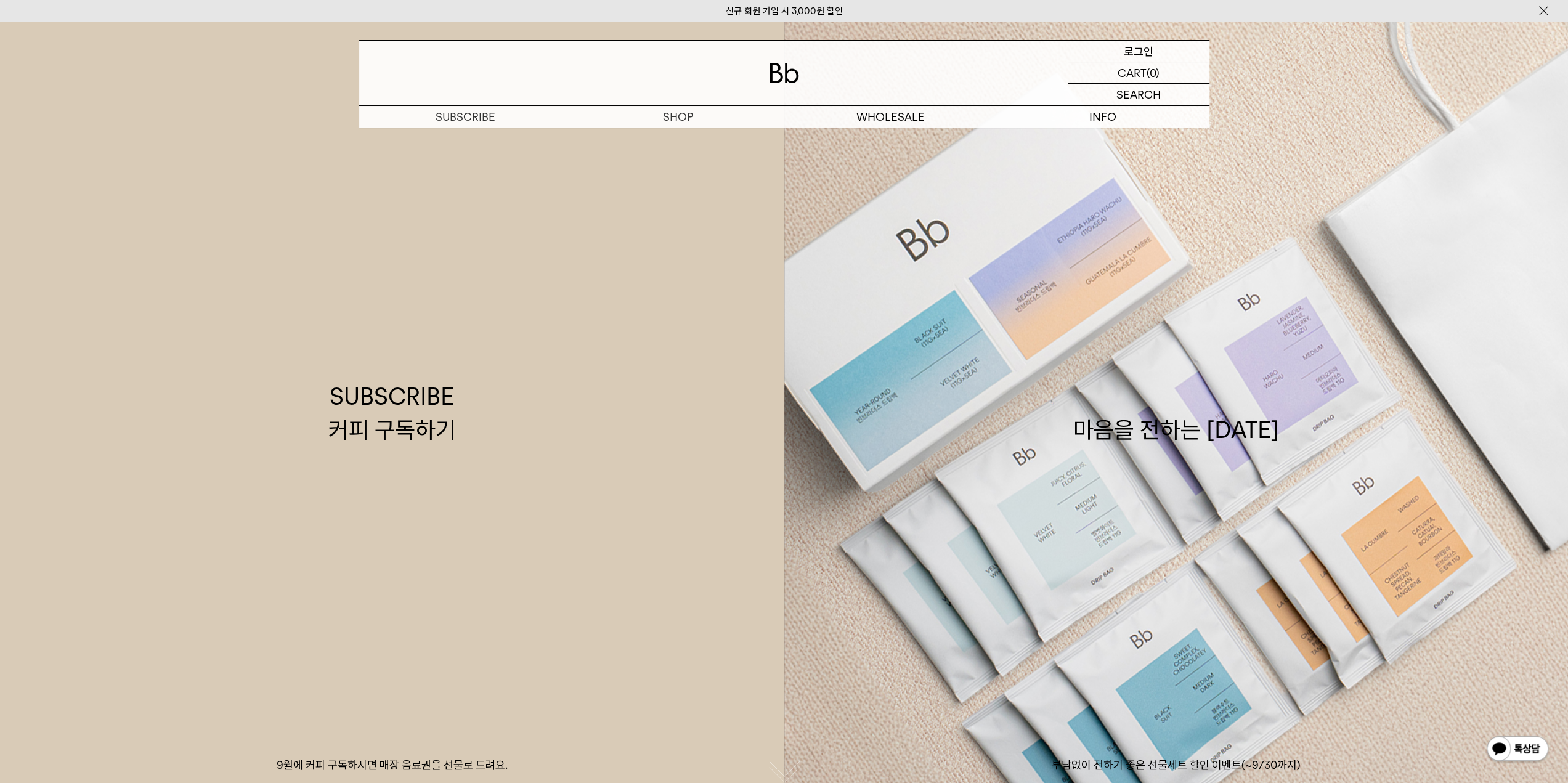
click at [1141, 59] on p "로그인" at bounding box center [1139, 51] width 30 height 21
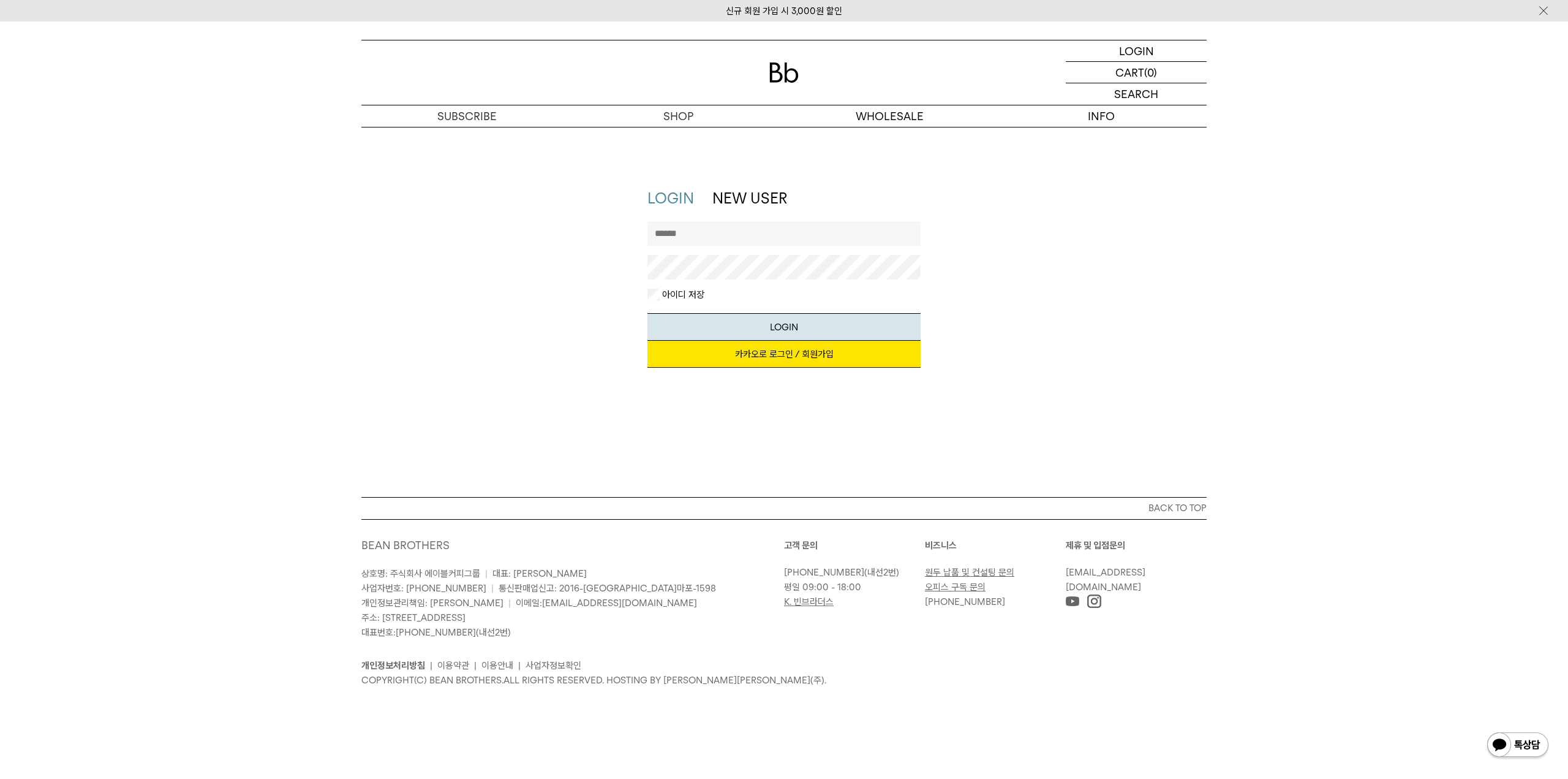
click at [678, 234] on input "text" at bounding box center [784, 233] width 274 height 24
type input "**********"
click at [647, 313] on button "LOGIN" at bounding box center [784, 326] width 274 height 28
click at [1192, 506] on button "BACK TO TOP" at bounding box center [783, 508] width 845 height 22
click at [741, 297] on div "아이디 저장" at bounding box center [784, 295] width 274 height 12
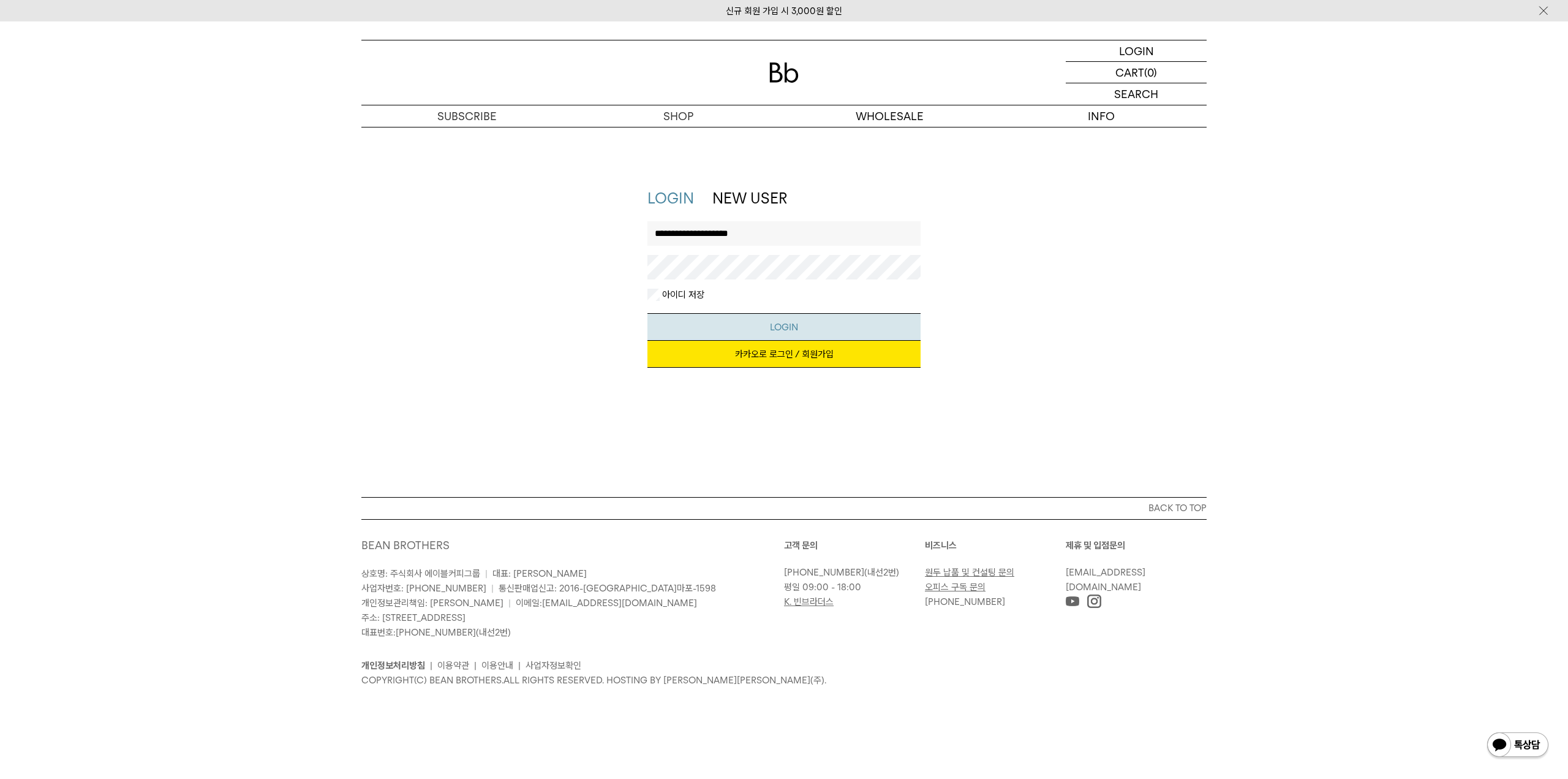
click at [779, 329] on button "LOGIN" at bounding box center [784, 326] width 274 height 28
click at [1153, 513] on button "BACK TO TOP" at bounding box center [783, 508] width 845 height 22
click at [1126, 48] on p "로그인" at bounding box center [1136, 50] width 30 height 21
click at [778, 84] on div at bounding box center [783, 73] width 845 height 64
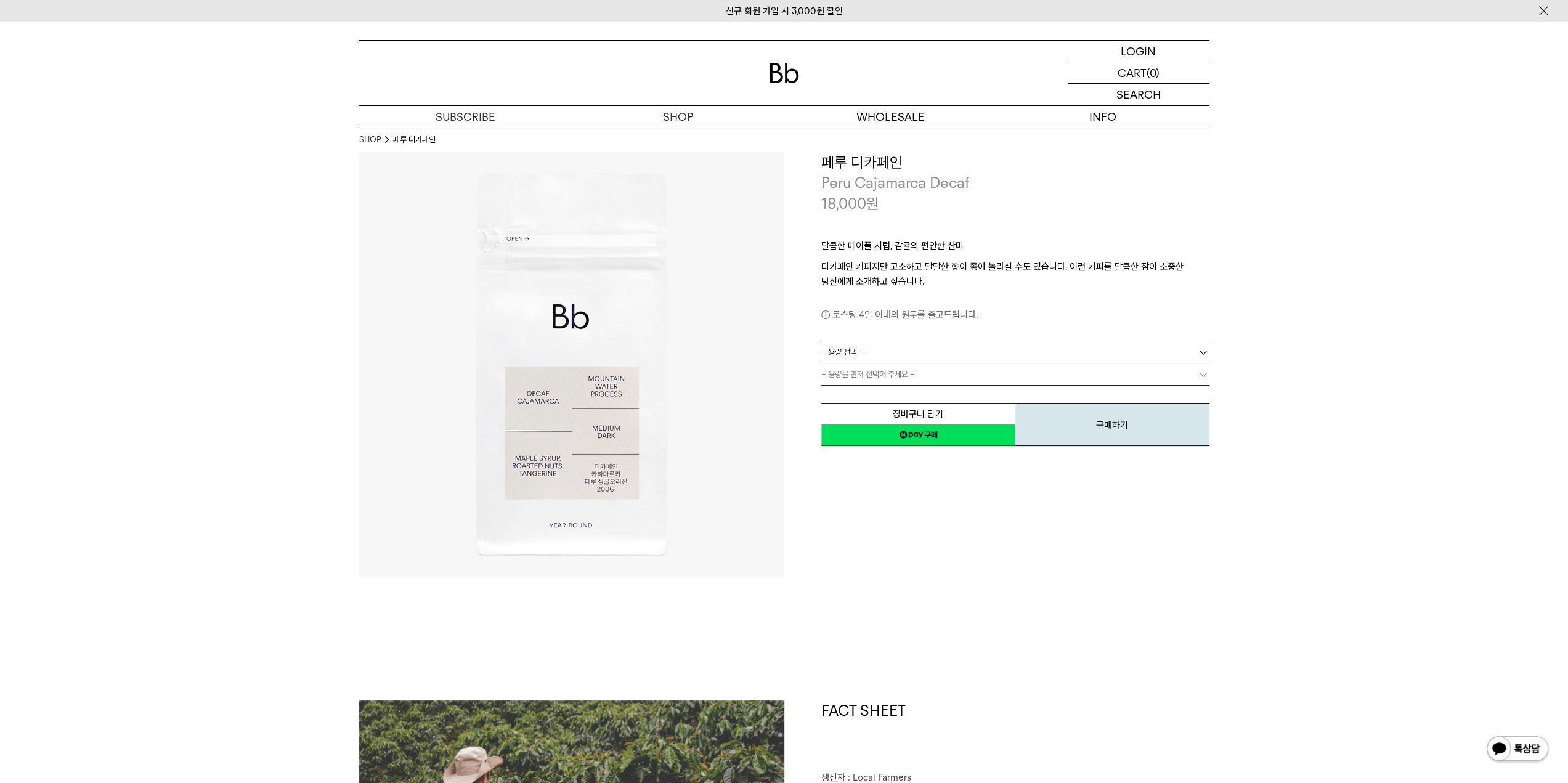
drag, startPoint x: 922, startPoint y: 433, endPoint x: 885, endPoint y: 44, distance: 390.8
click at [922, 433] on link "네이버페이 구매하기" at bounding box center [918, 435] width 194 height 22
click at [879, 350] on link "= 용량 선택 =" at bounding box center [1015, 352] width 388 height 22
click at [857, 413] on li "1kg" at bounding box center [1021, 418] width 376 height 22
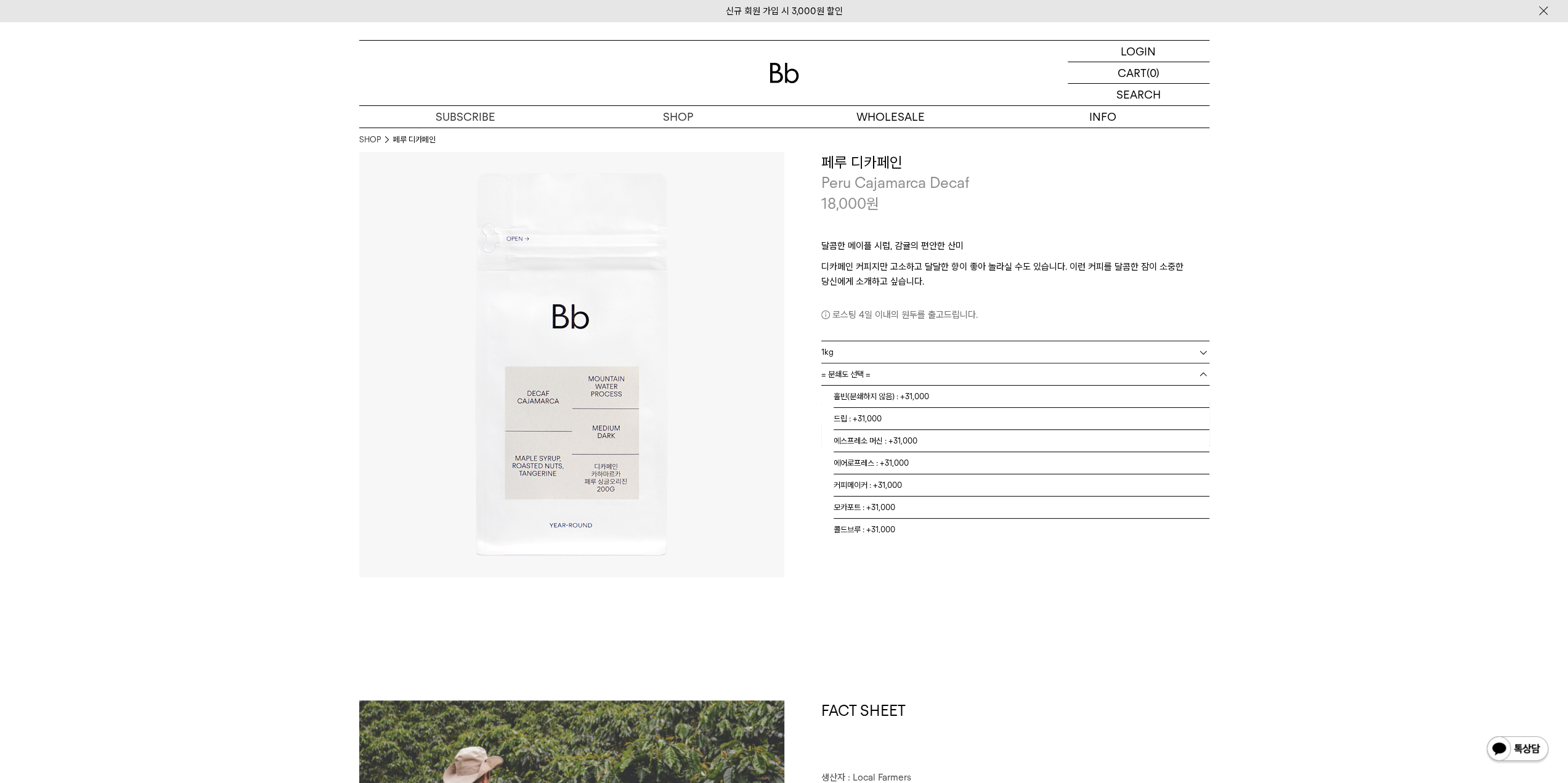
click at [871, 374] on link "= 분쇄도 선택 =" at bounding box center [1015, 374] width 388 height 22
click at [862, 391] on li "홀빈(분쇄하지 않음) : +31,000" at bounding box center [1021, 396] width 376 height 22
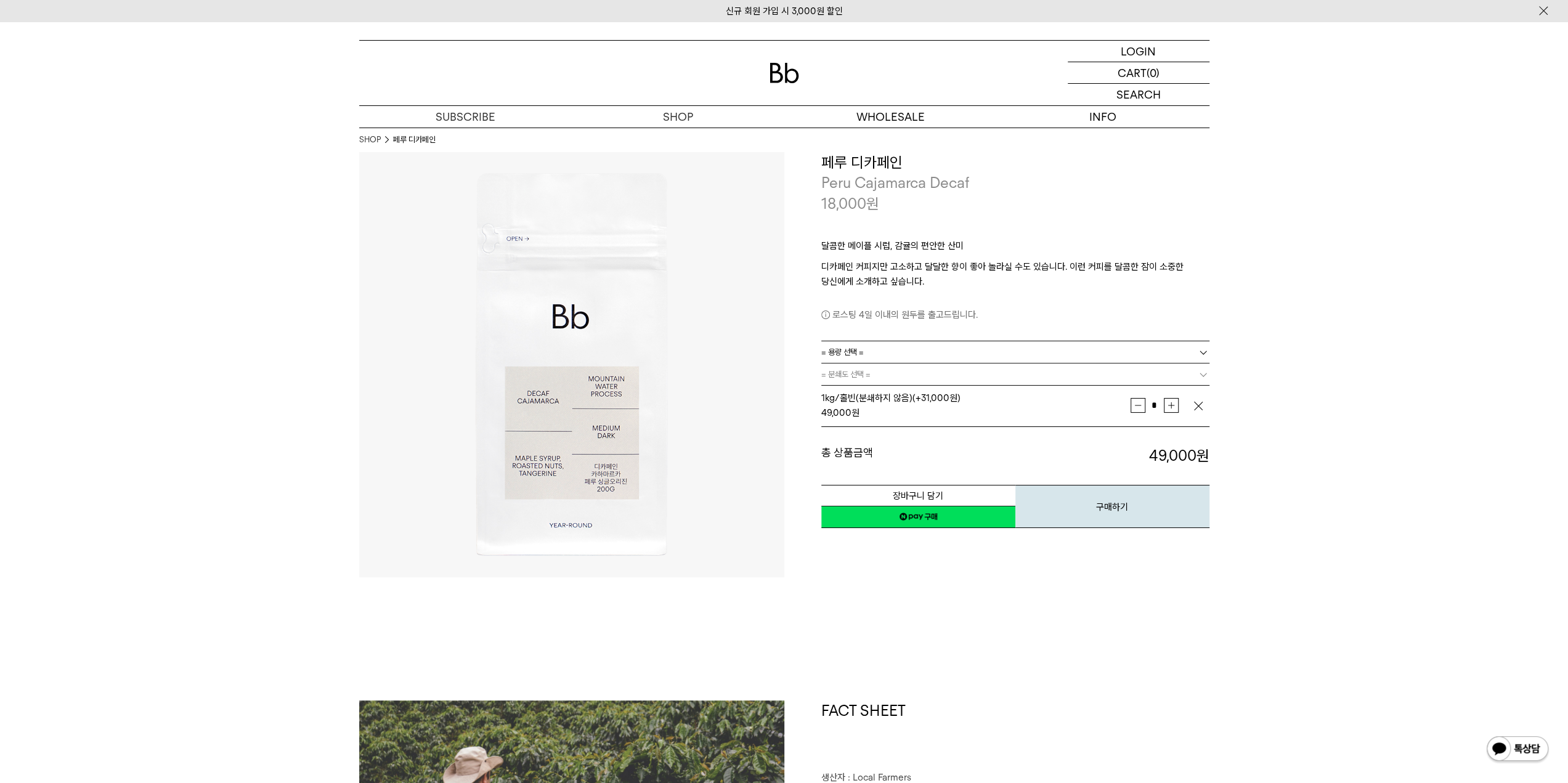
click at [918, 512] on link "네이버페이 구매하기" at bounding box center [918, 516] width 194 height 22
